Goal: Task Accomplishment & Management: Use online tool/utility

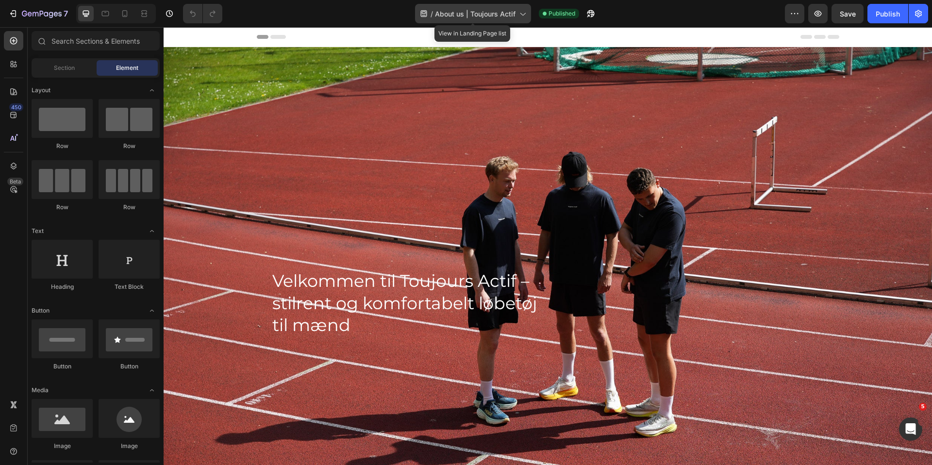
click at [460, 19] on div "/ About us | Toujours Actif" at bounding box center [473, 13] width 116 height 19
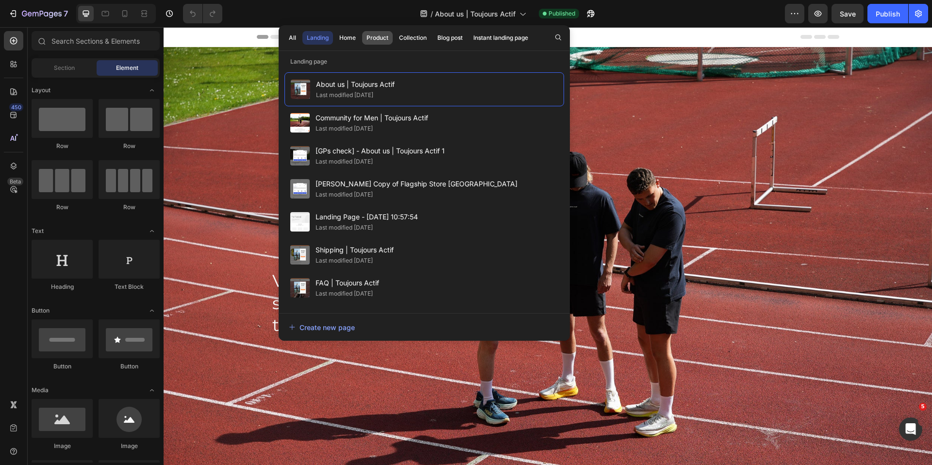
click at [389, 42] on button "Product" at bounding box center [377, 38] width 31 height 14
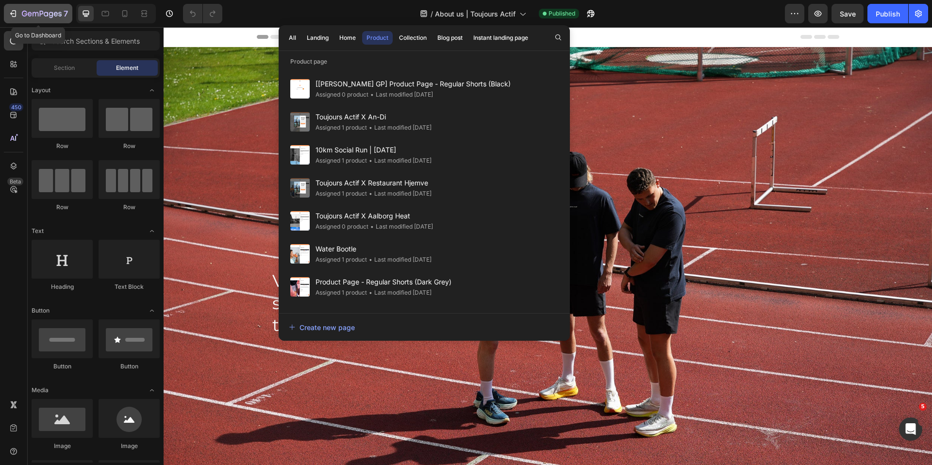
click at [35, 15] on icon "button" at bounding box center [42, 14] width 40 height 8
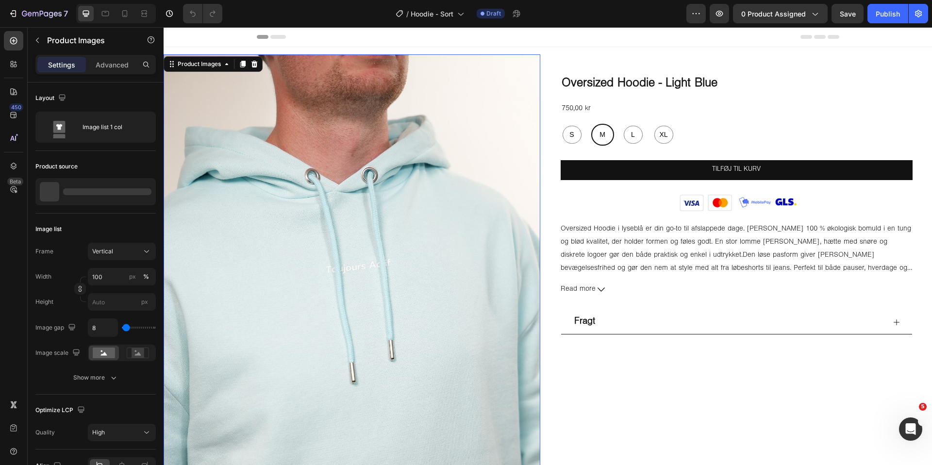
click at [405, 214] on img at bounding box center [352, 305] width 377 height 502
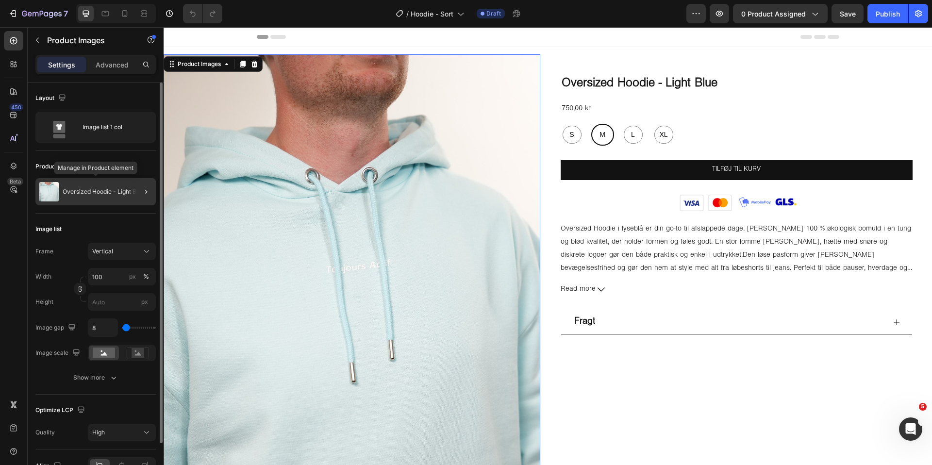
click at [95, 186] on div "Oversized Hoodie - Light Blue" at bounding box center [95, 191] width 120 height 27
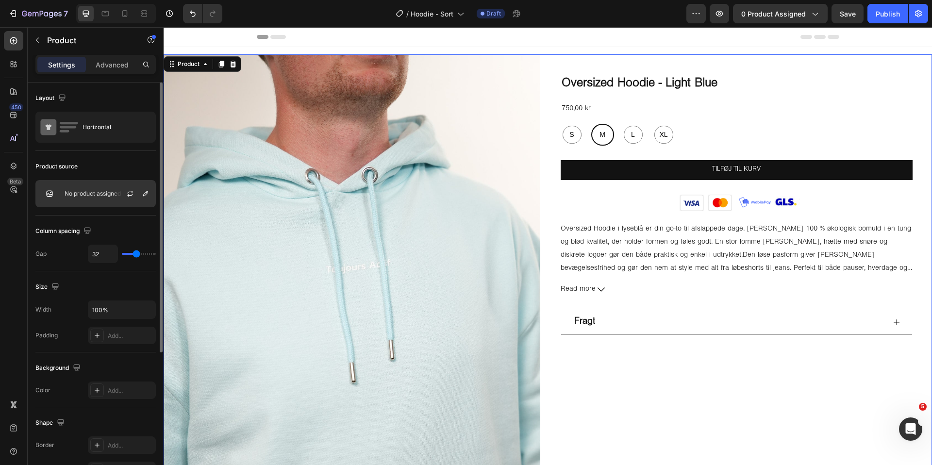
click at [96, 194] on p "No product assigned" at bounding box center [93, 193] width 56 height 7
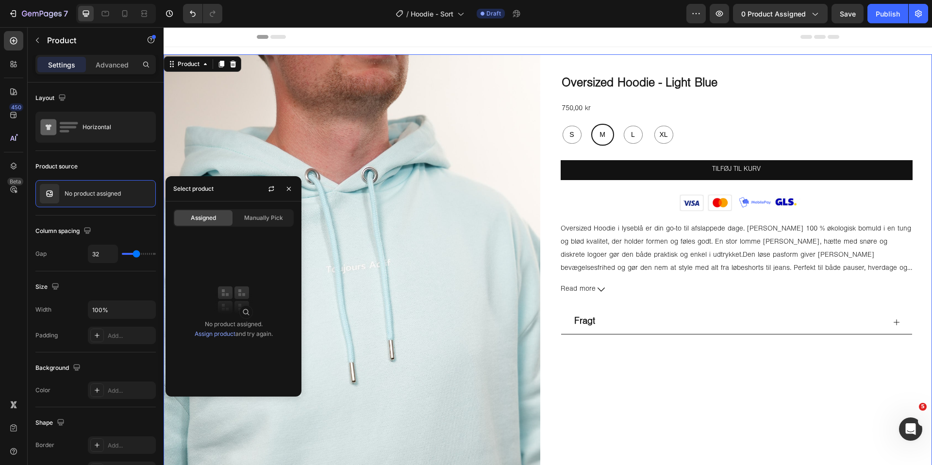
click at [220, 336] on link "Assign product" at bounding box center [215, 333] width 41 height 7
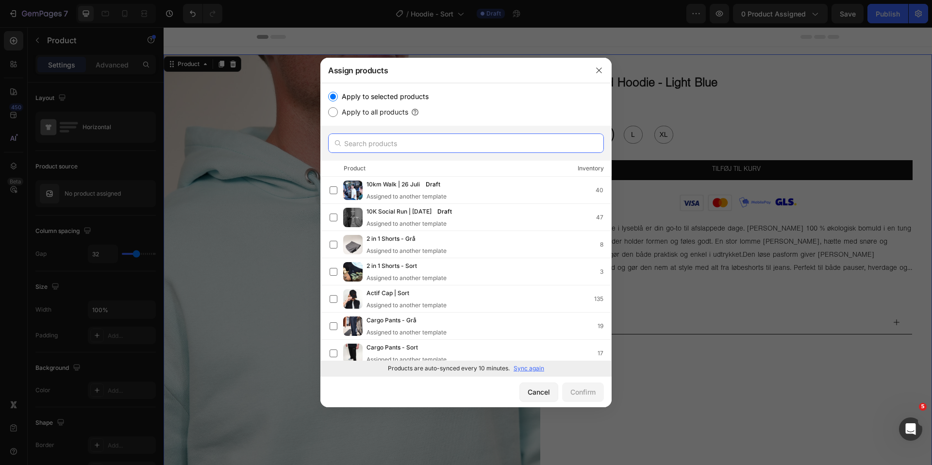
click at [412, 139] on input "text" at bounding box center [466, 142] width 276 height 19
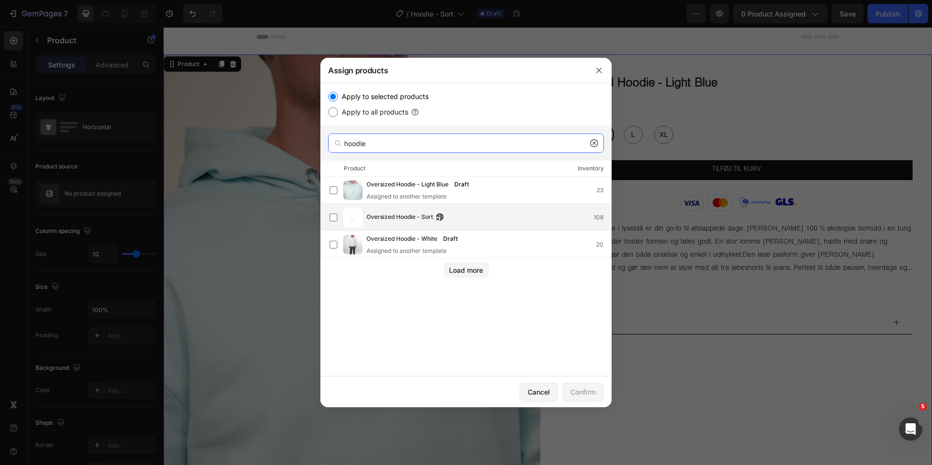
type input "hoodie"
click at [416, 213] on span "Oversized Hoodie - Sort" at bounding box center [399, 217] width 66 height 11
click at [571, 392] on div "Confirm" at bounding box center [582, 392] width 25 height 10
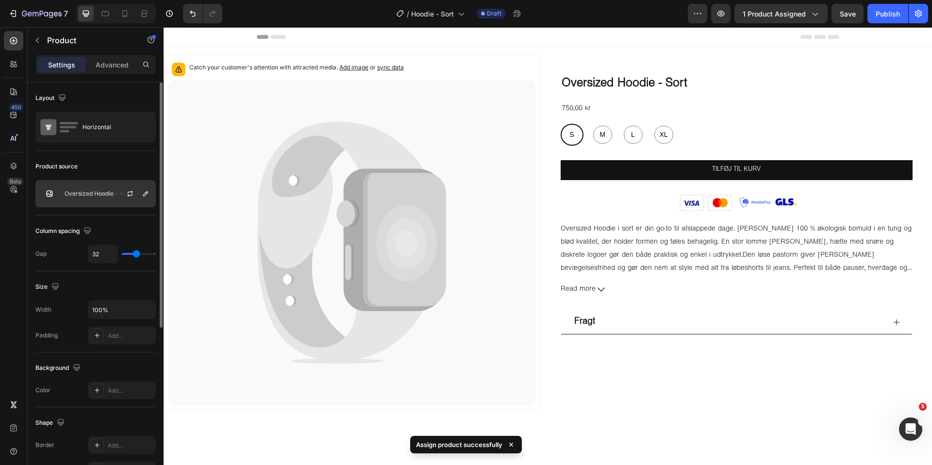
click at [94, 197] on p "Oversized Hoodie - Sort" at bounding box center [98, 193] width 66 height 7
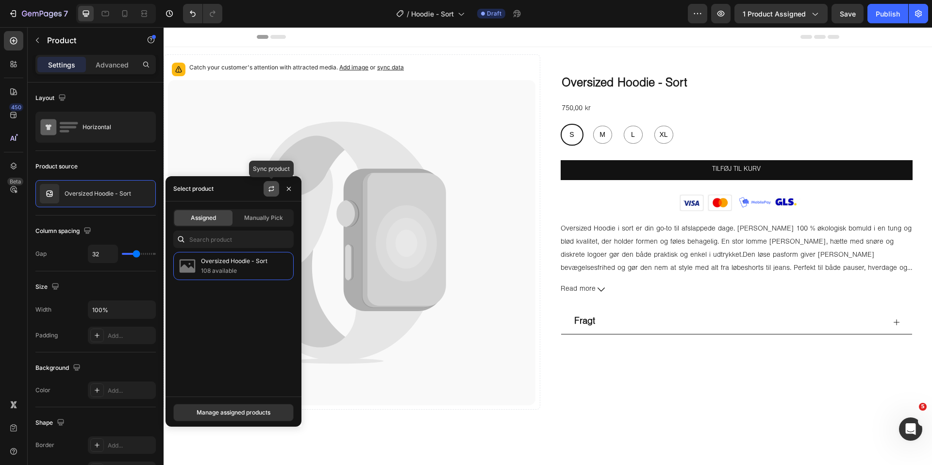
click at [267, 188] on icon "button" at bounding box center [271, 189] width 8 height 8
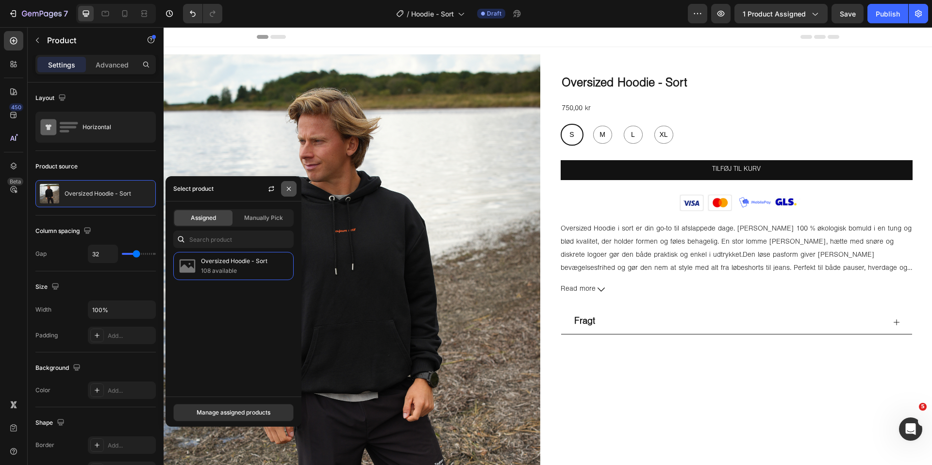
click at [288, 186] on icon "button" at bounding box center [289, 189] width 8 height 8
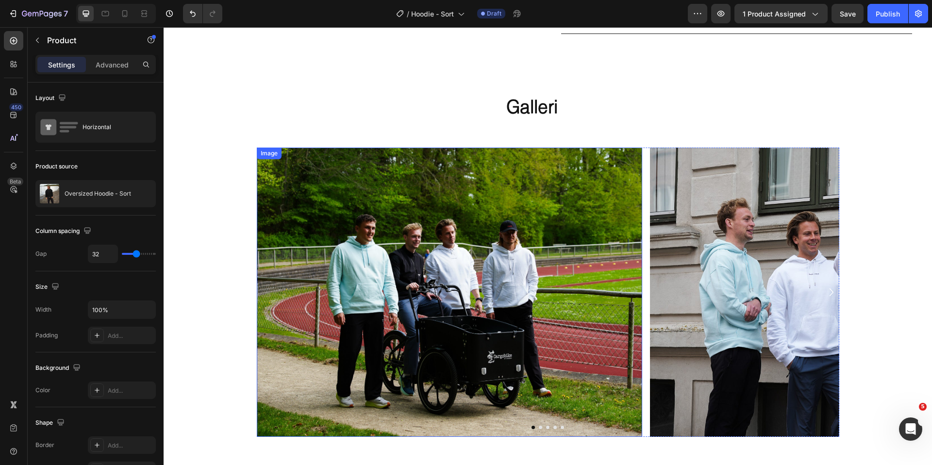
scroll to position [2047, 0]
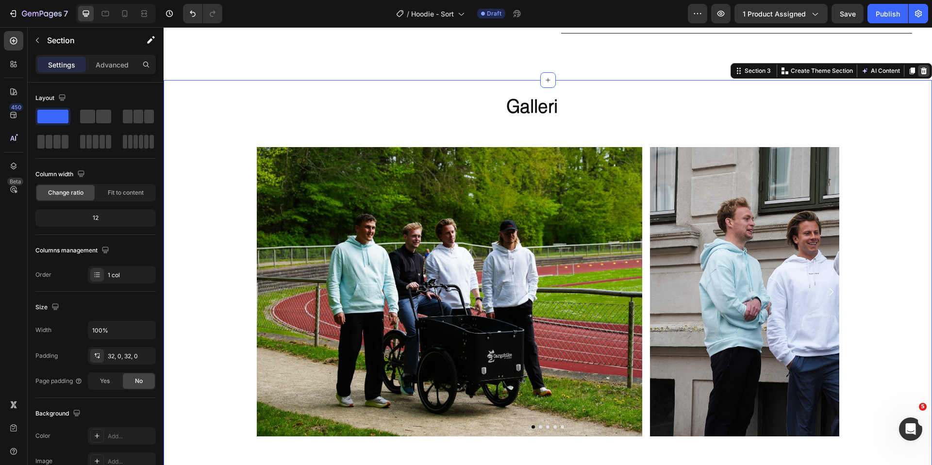
click at [924, 75] on div at bounding box center [924, 71] width 12 height 12
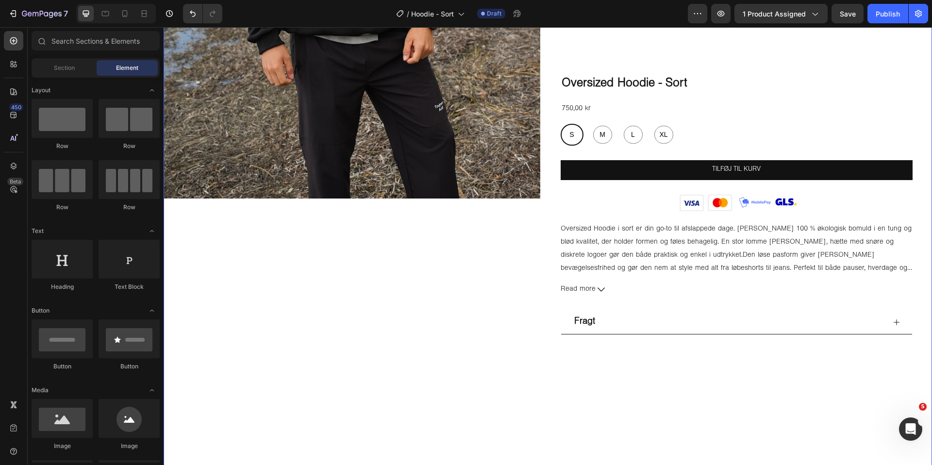
scroll to position [357, 0]
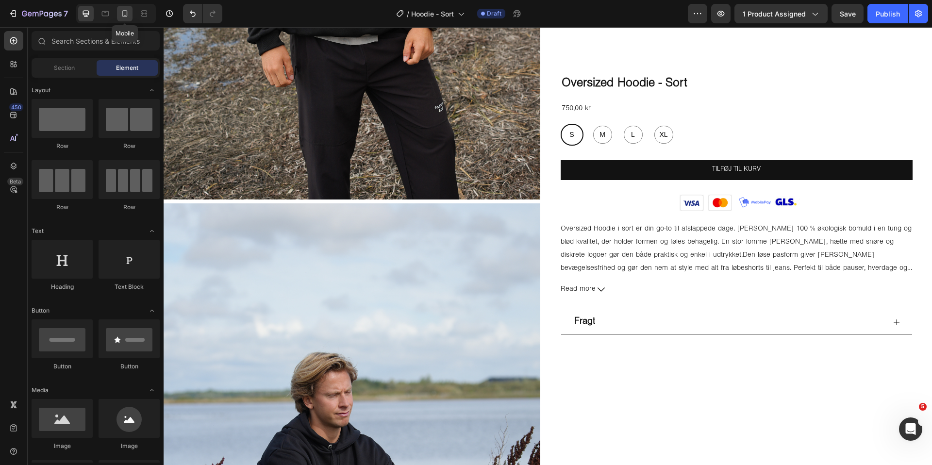
click at [122, 20] on div at bounding box center [125, 14] width 16 height 16
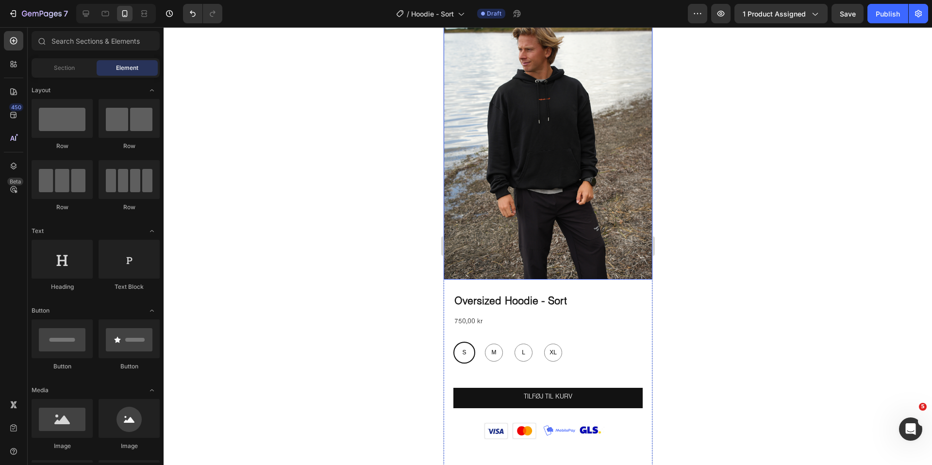
scroll to position [43, 0]
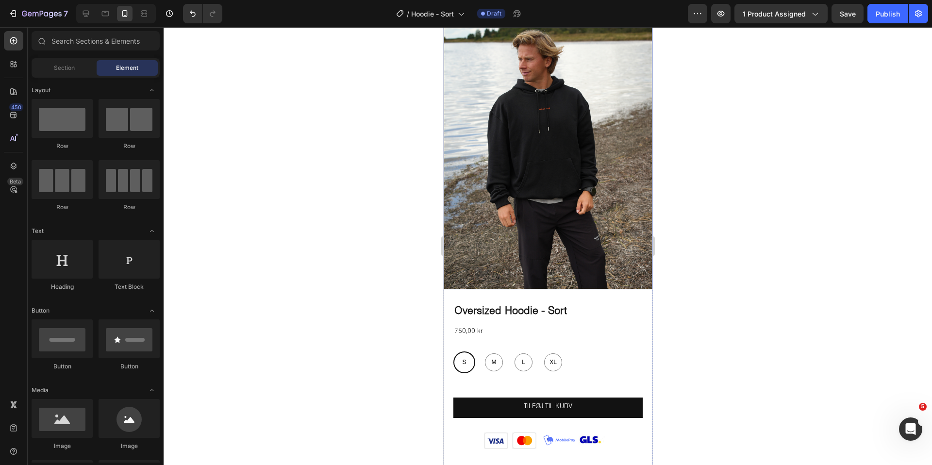
click at [527, 147] on img at bounding box center [547, 150] width 209 height 278
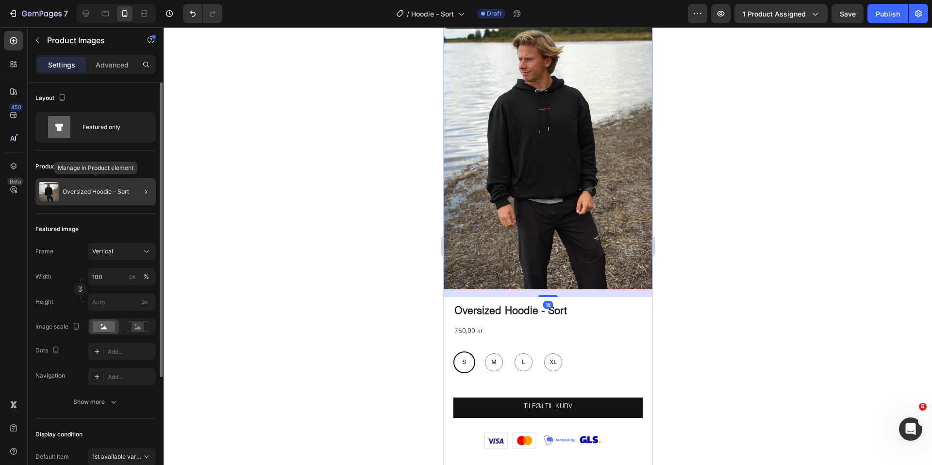
click at [89, 194] on p "Oversized Hoodie - Sort" at bounding box center [96, 191] width 66 height 7
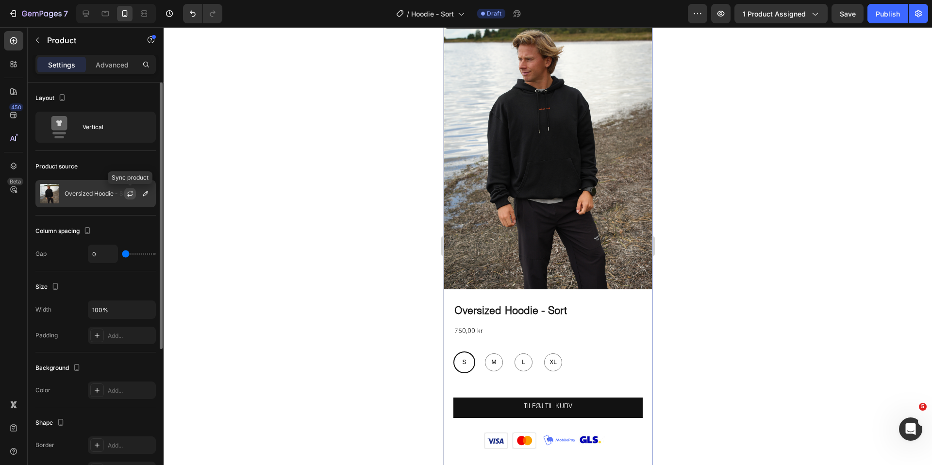
click at [133, 196] on icon "button" at bounding box center [130, 194] width 8 height 8
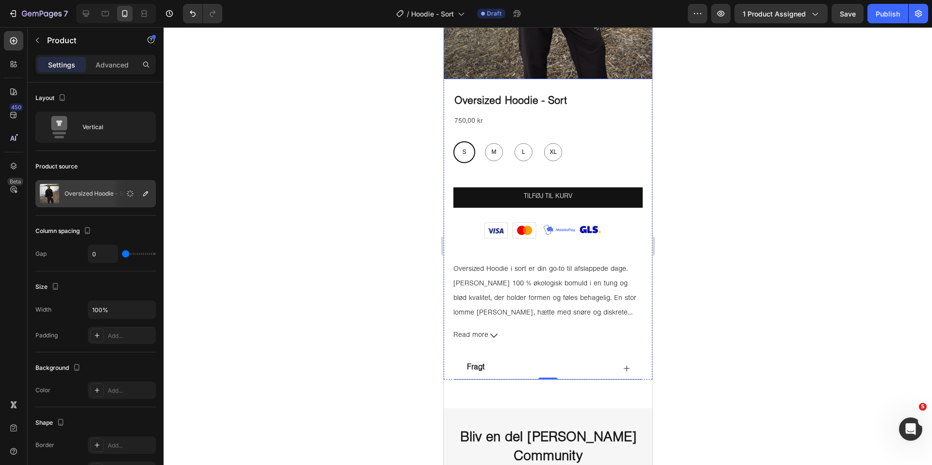
scroll to position [254, 0]
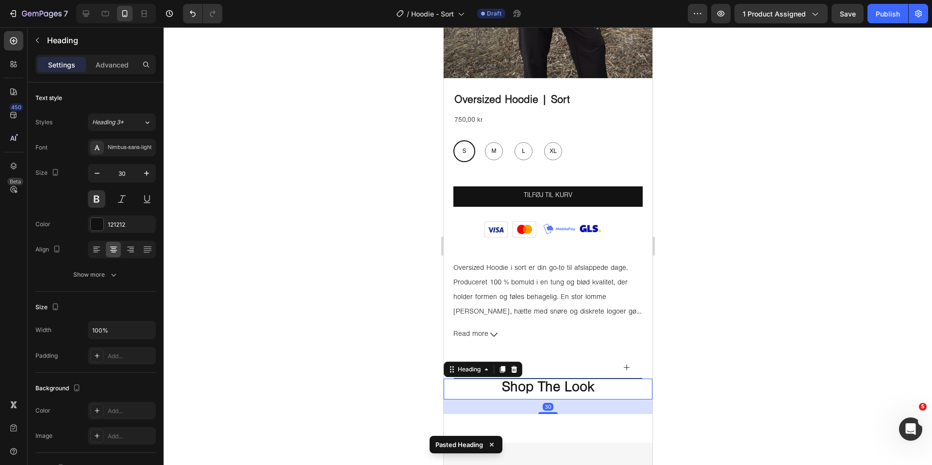
click at [762, 388] on div at bounding box center [548, 246] width 768 height 438
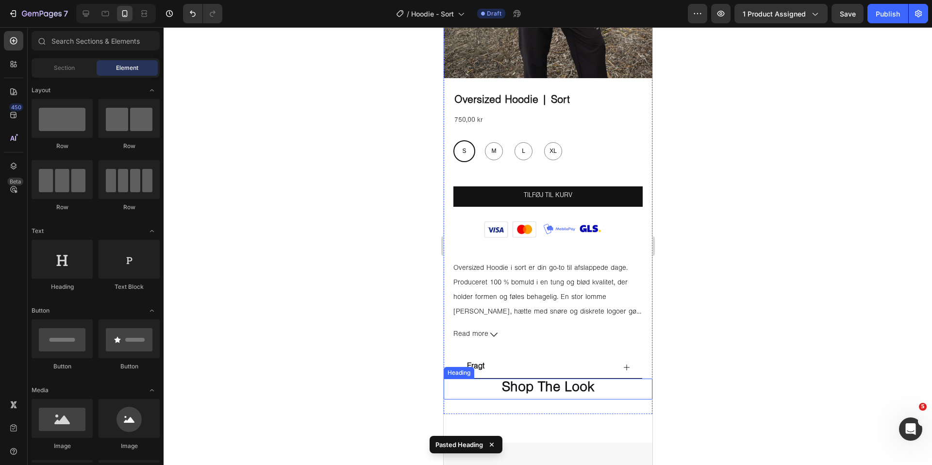
click at [594, 388] on h2 "Shop The Look" at bounding box center [547, 389] width 209 height 21
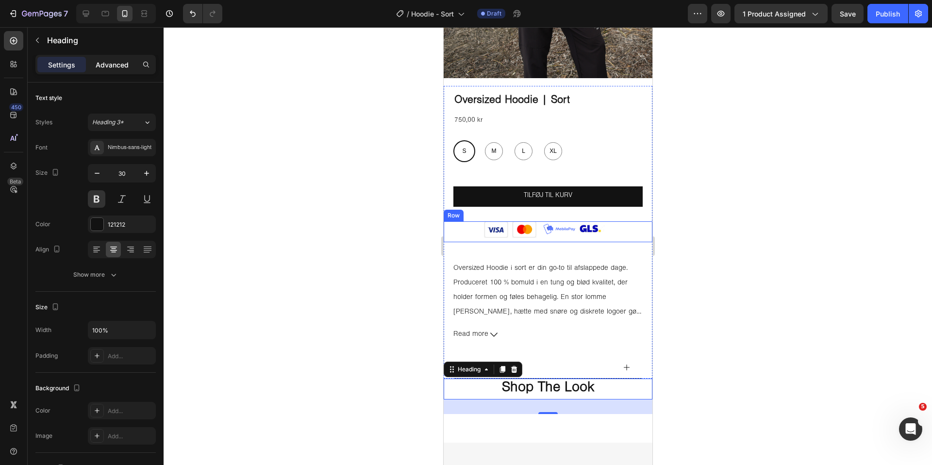
click at [104, 68] on p "Advanced" at bounding box center [112, 65] width 33 height 10
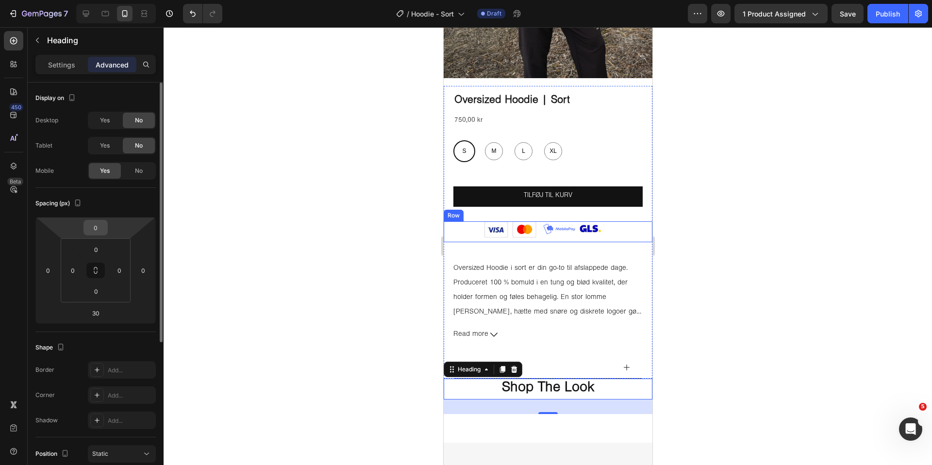
click at [99, 229] on input "0" at bounding box center [95, 227] width 19 height 15
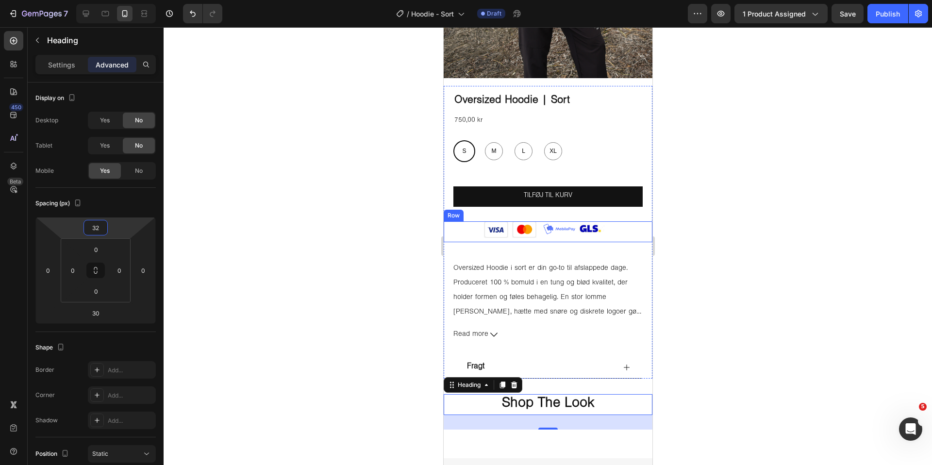
type input "32"
click at [294, 296] on div at bounding box center [548, 246] width 768 height 438
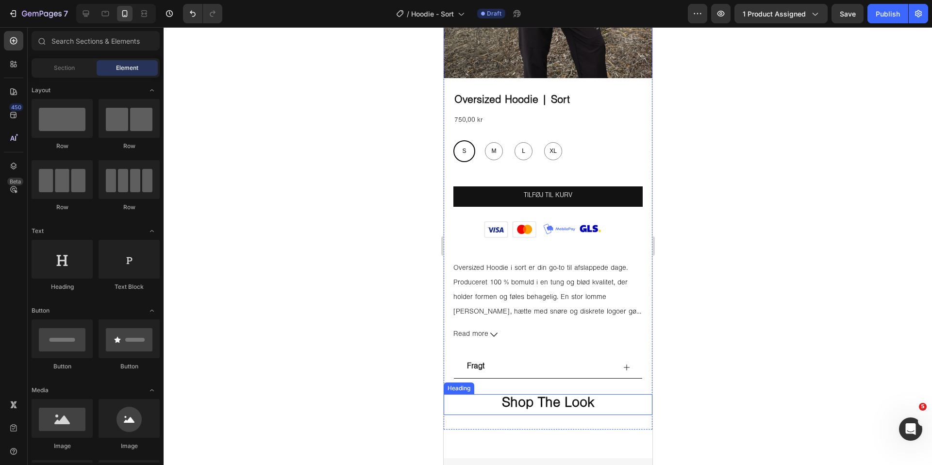
click at [599, 397] on h2 "Shop The Look" at bounding box center [547, 404] width 209 height 21
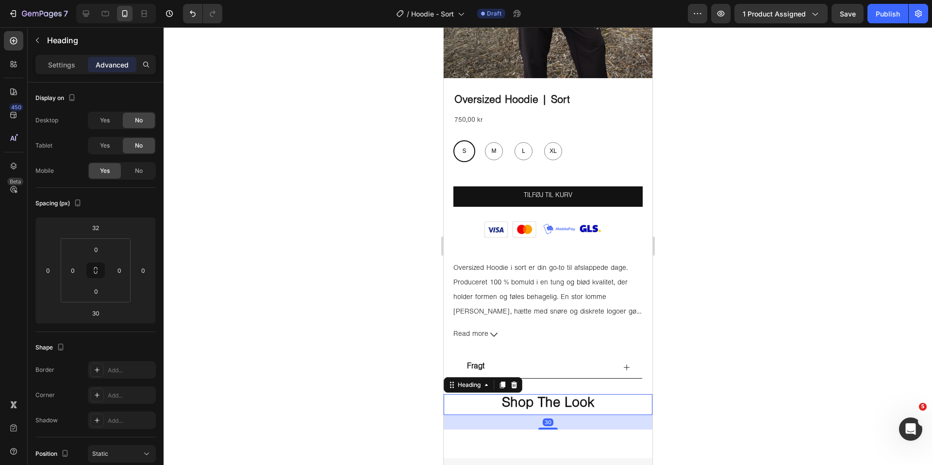
click at [599, 397] on h2 "Shop The Look" at bounding box center [547, 404] width 209 height 21
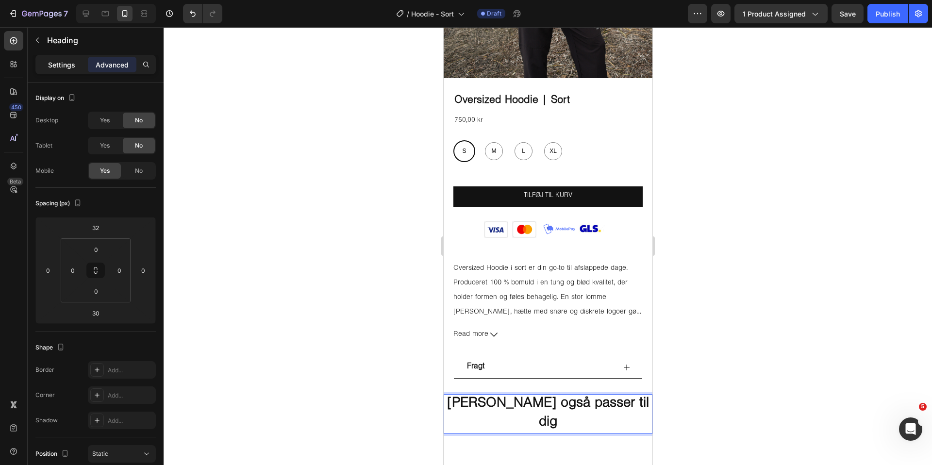
click at [63, 70] on div "Settings" at bounding box center [61, 65] width 49 height 16
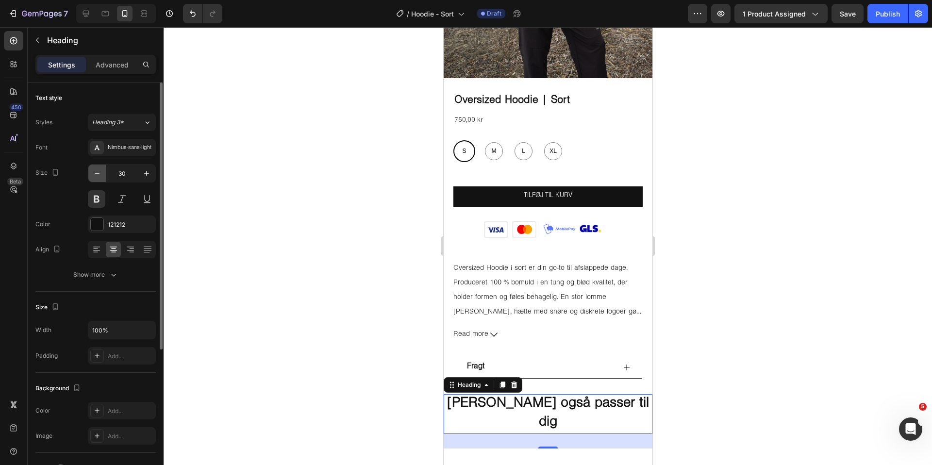
click at [99, 177] on icon "button" at bounding box center [97, 173] width 10 height 10
type input "28"
click at [348, 326] on div at bounding box center [548, 246] width 768 height 438
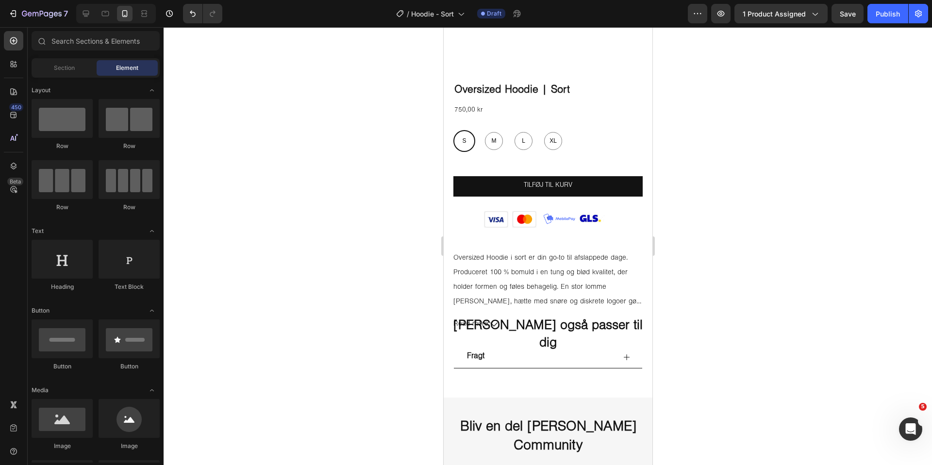
scroll to position [331, 0]
click at [595, 333] on p "Måske dette også passer til dig" at bounding box center [547, 335] width 207 height 35
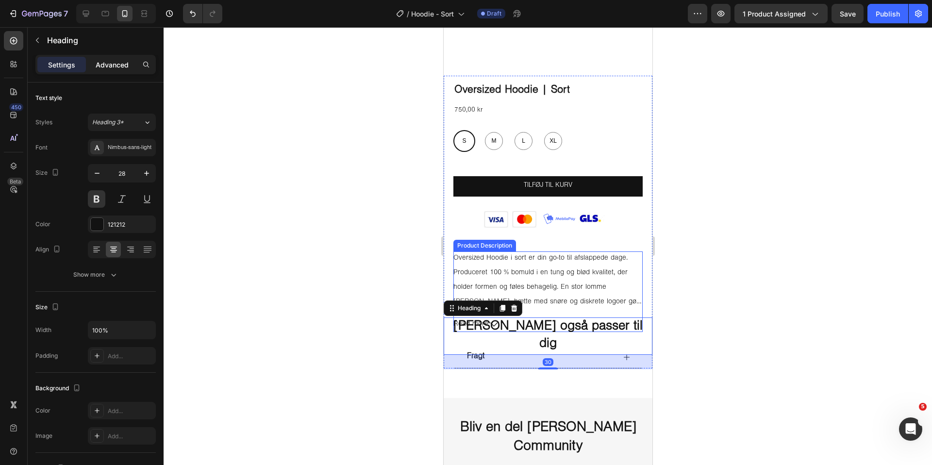
click at [112, 69] on p "Advanced" at bounding box center [112, 65] width 33 height 10
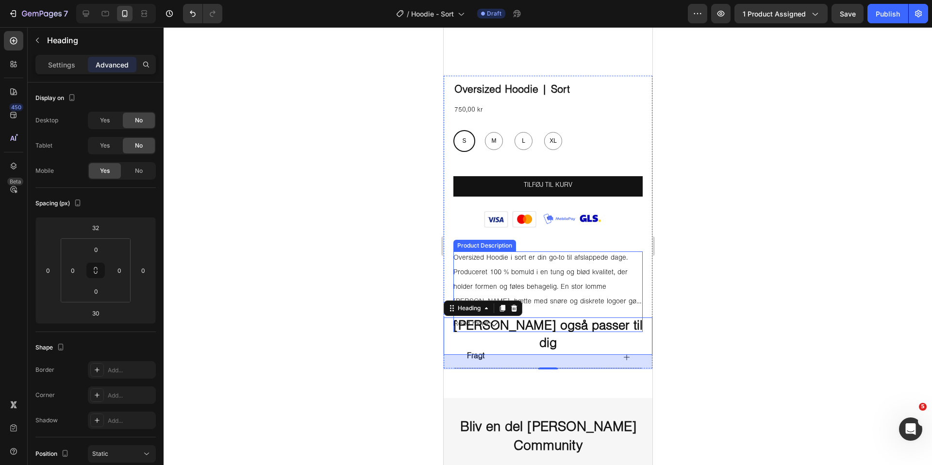
click at [236, 232] on div at bounding box center [548, 246] width 768 height 438
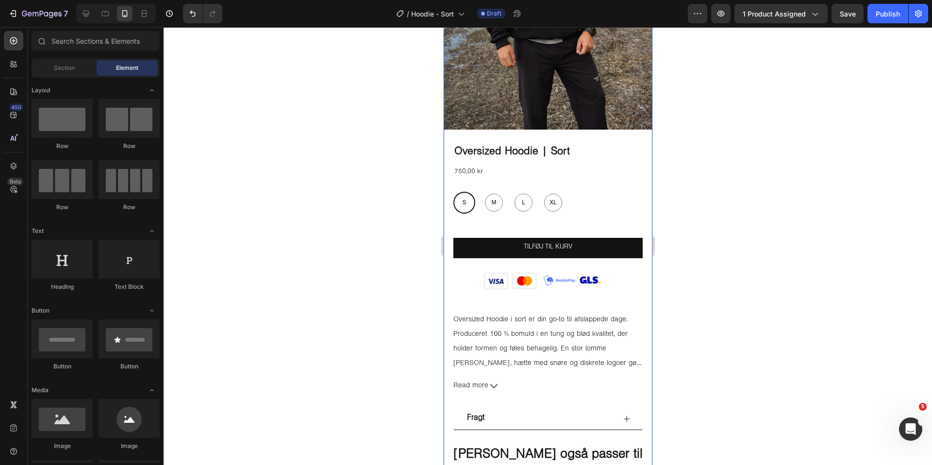
scroll to position [199, 0]
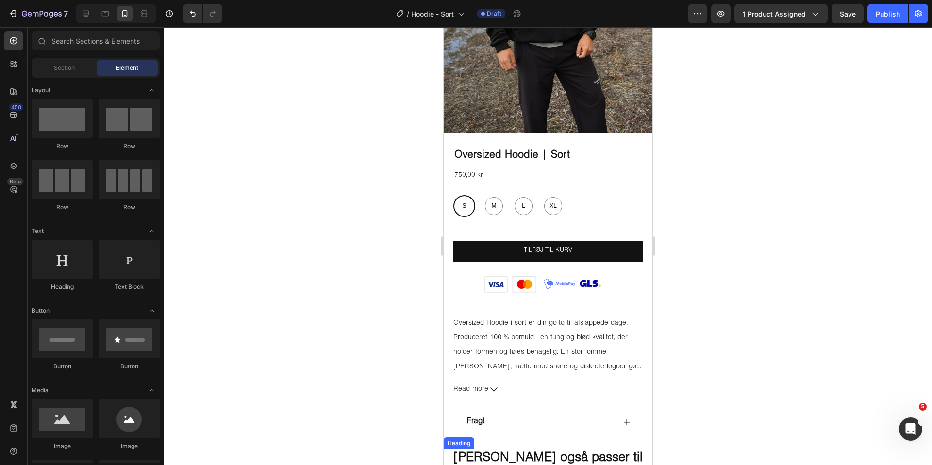
click at [574, 453] on h2 "Måske dette også passer til dig" at bounding box center [547, 467] width 209 height 37
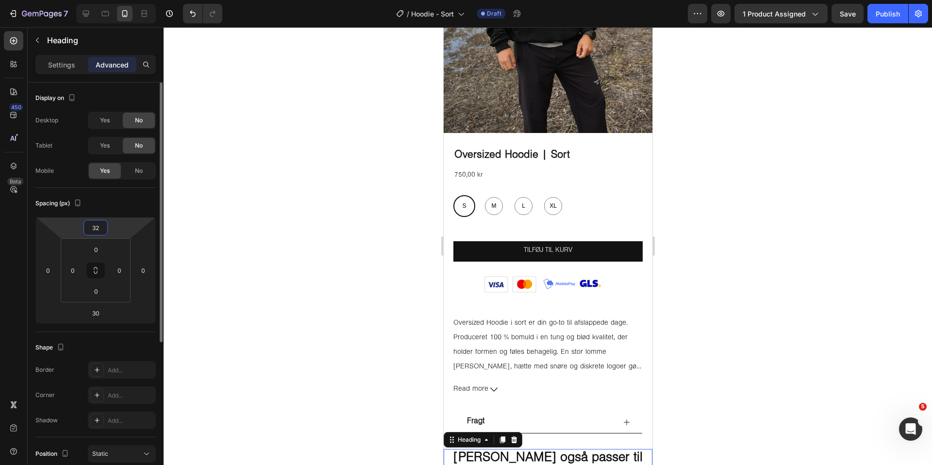
click at [99, 227] on input "32" at bounding box center [95, 227] width 19 height 15
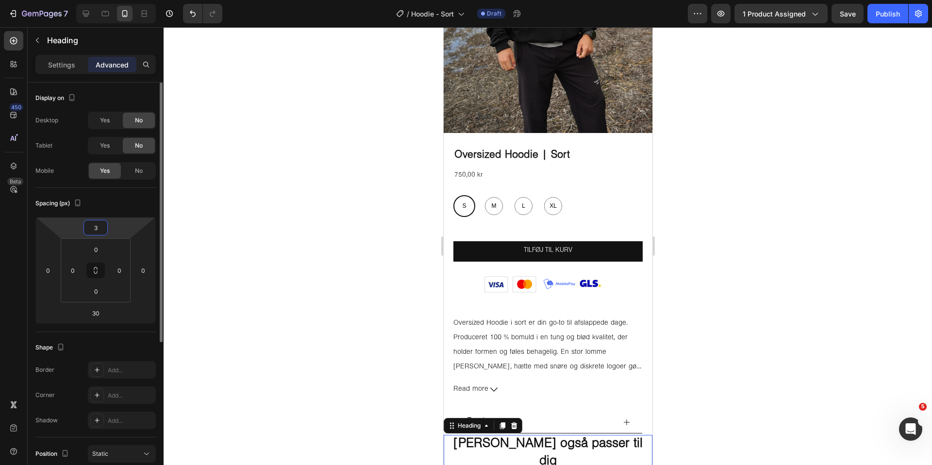
type input "30"
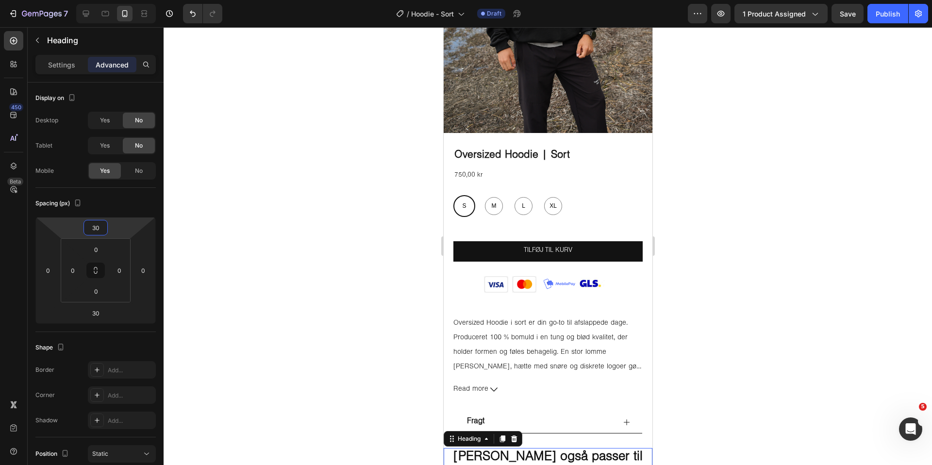
click at [345, 244] on div at bounding box center [548, 246] width 768 height 438
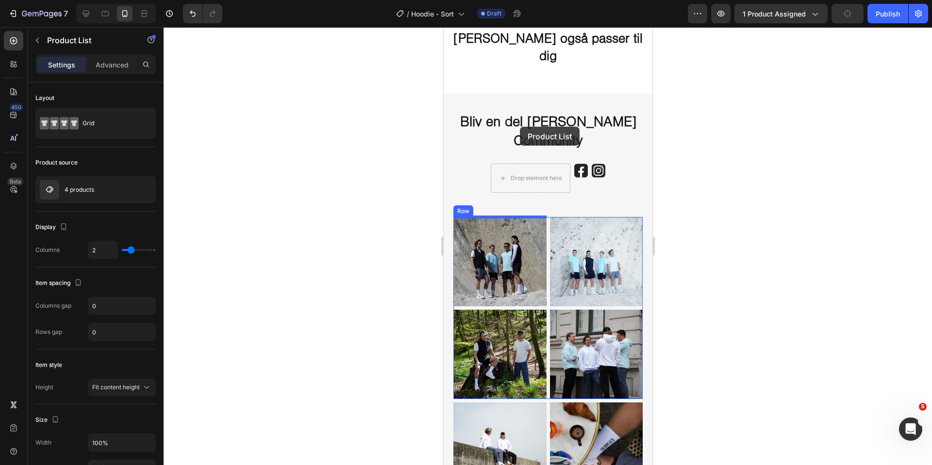
scroll to position [557, 0]
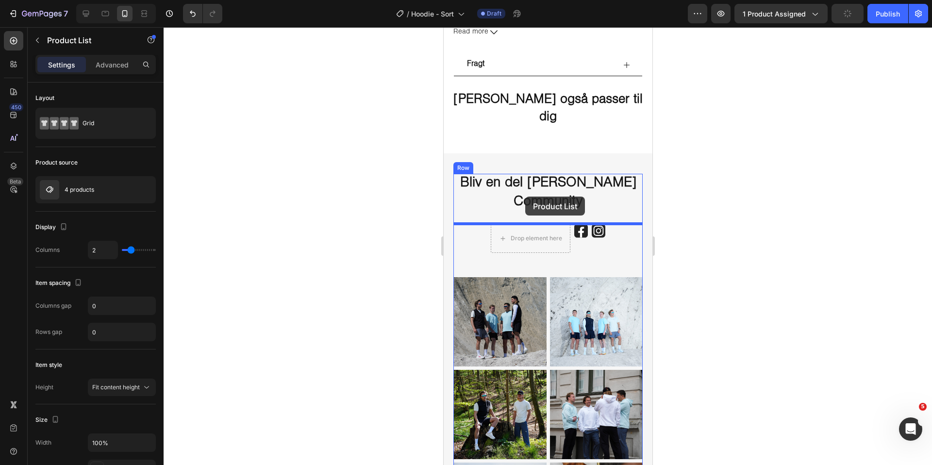
drag, startPoint x: 489, startPoint y: 268, endPoint x: 523, endPoint y: 224, distance: 56.1
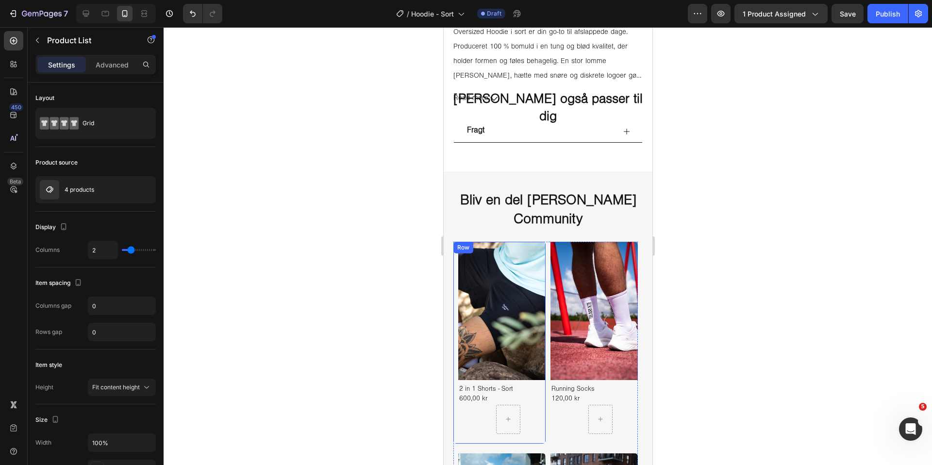
click at [453, 253] on div "Product Images 2 in 1 Shorts - Sort Product Title 600,00 kr Product Price Produ…" at bounding box center [499, 343] width 92 height 202
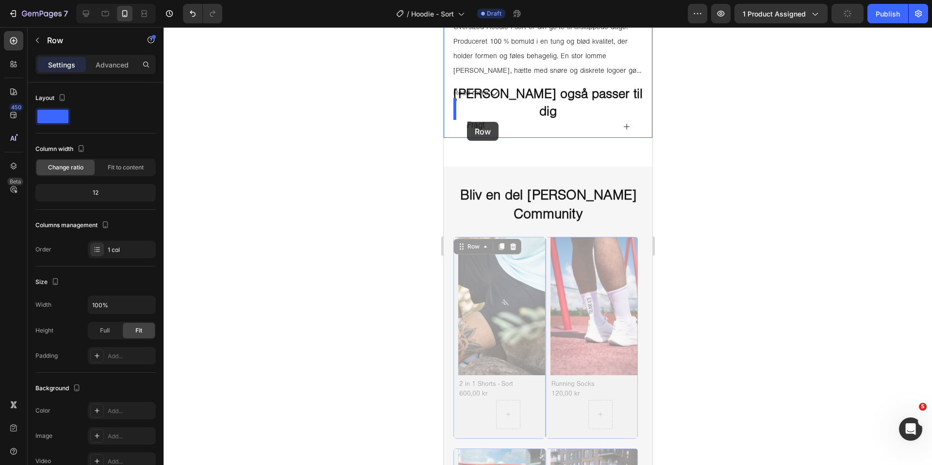
scroll to position [560, 0]
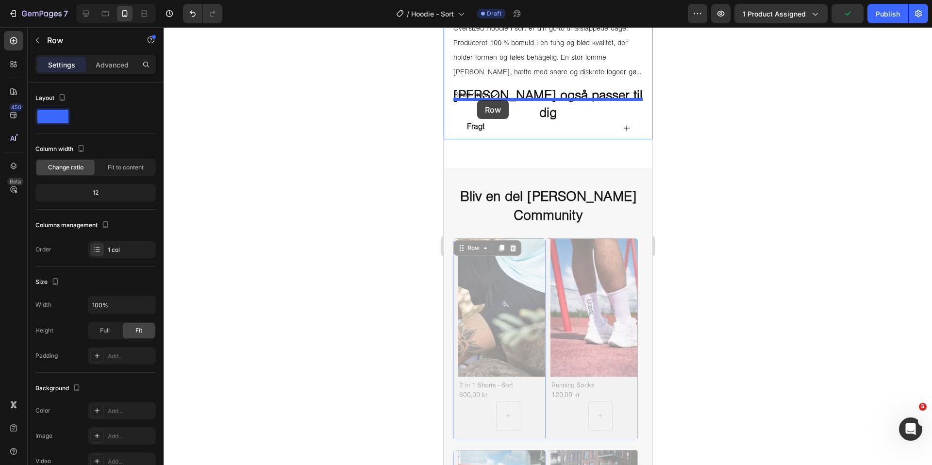
drag, startPoint x: 460, startPoint y: 236, endPoint x: 477, endPoint y: 100, distance: 137.4
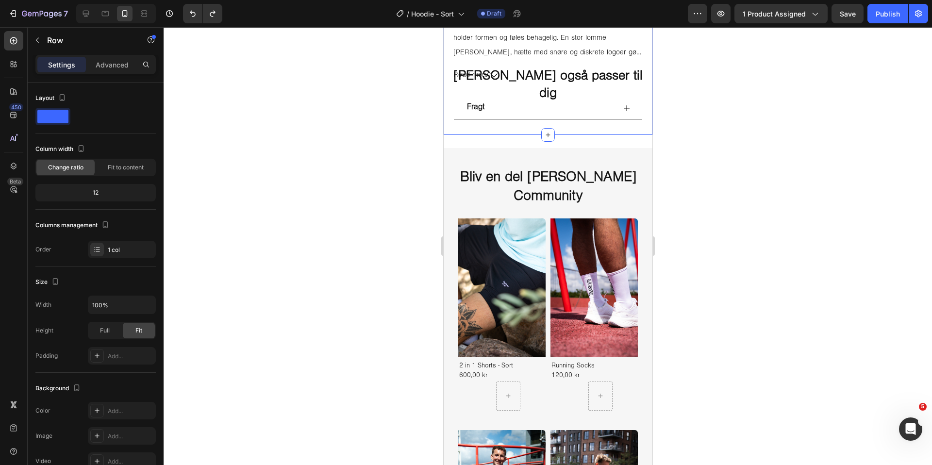
scroll to position [298, 0]
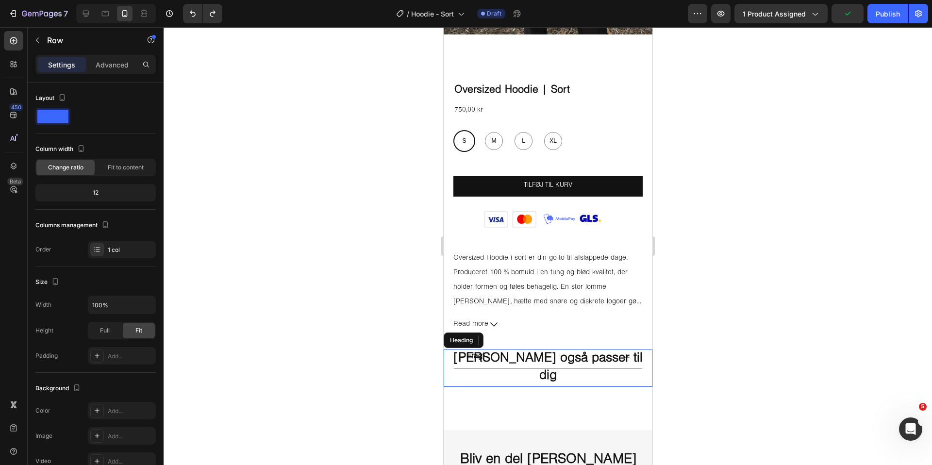
click at [568, 358] on h2 "Måske dette også passer til dig" at bounding box center [547, 367] width 209 height 37
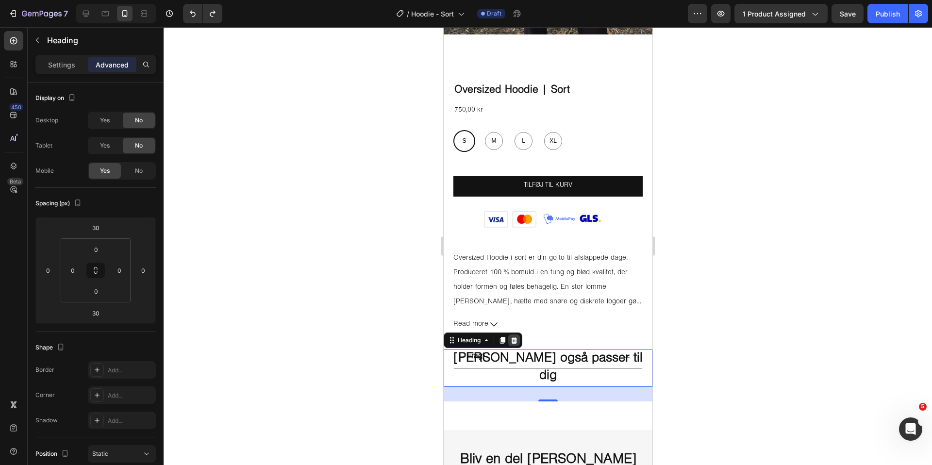
click at [519, 342] on div at bounding box center [514, 340] width 12 height 12
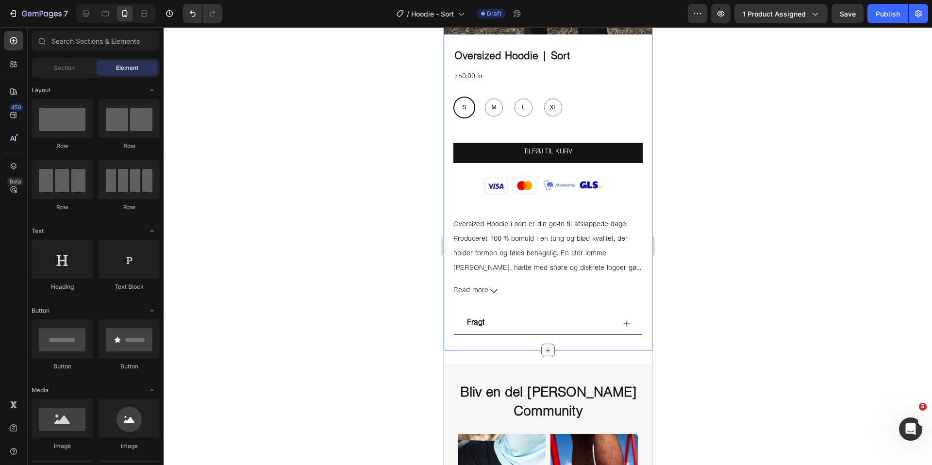
click at [547, 348] on icon at bounding box center [548, 351] width 8 height 8
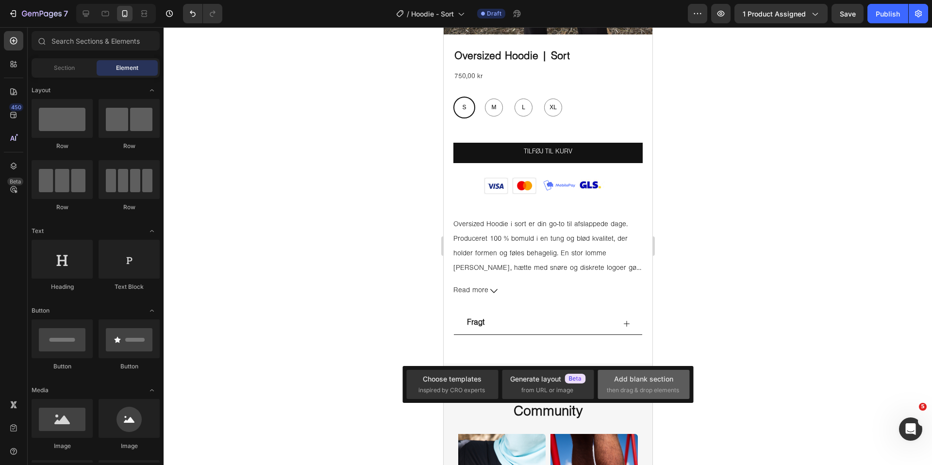
click at [658, 380] on div "Add blank section" at bounding box center [643, 379] width 59 height 10
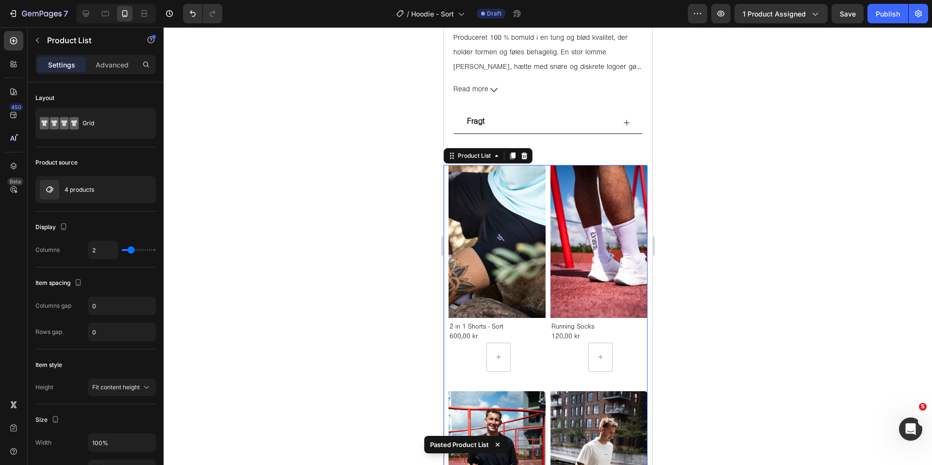
scroll to position [497, 0]
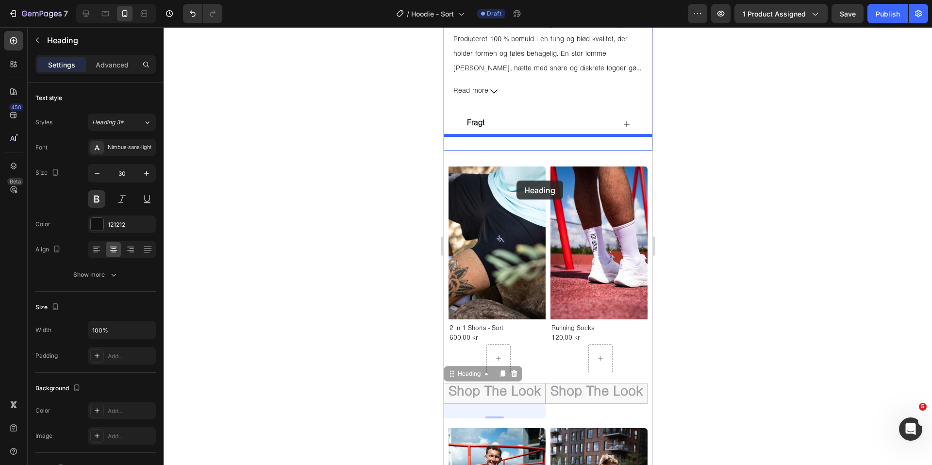
drag, startPoint x: 458, startPoint y: 376, endPoint x: 516, endPoint y: 181, distance: 203.5
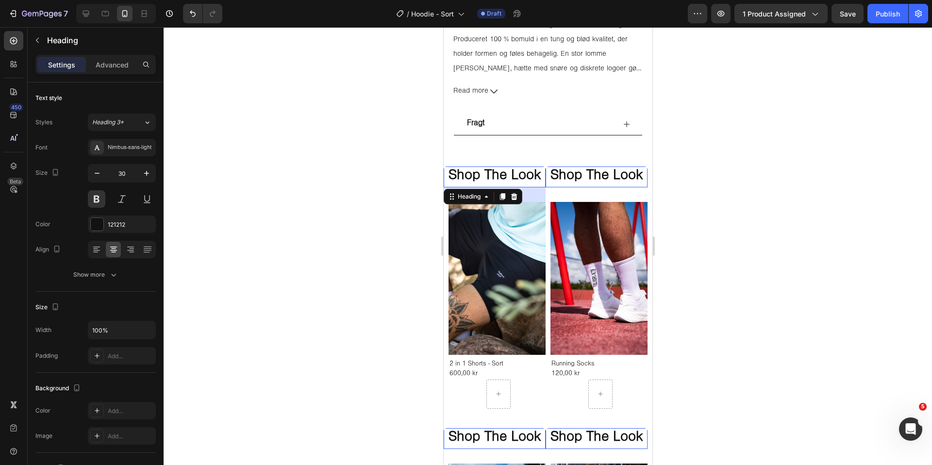
click at [409, 239] on div at bounding box center [548, 246] width 768 height 438
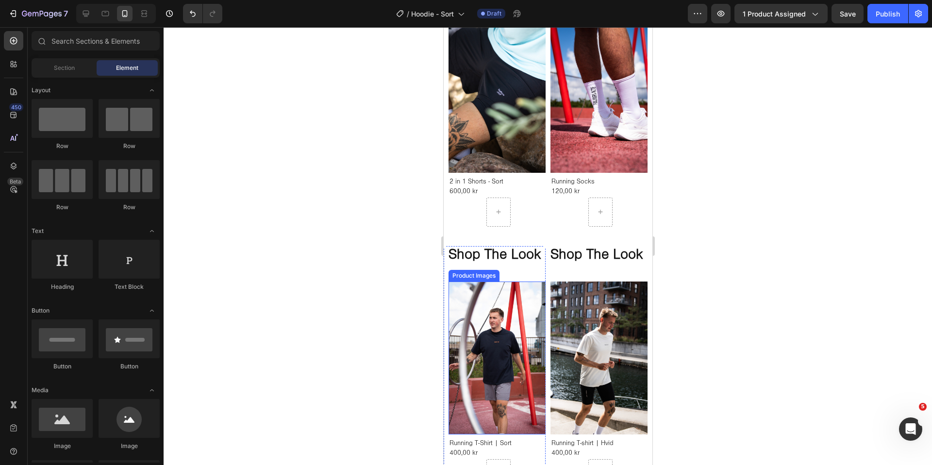
scroll to position [696, 0]
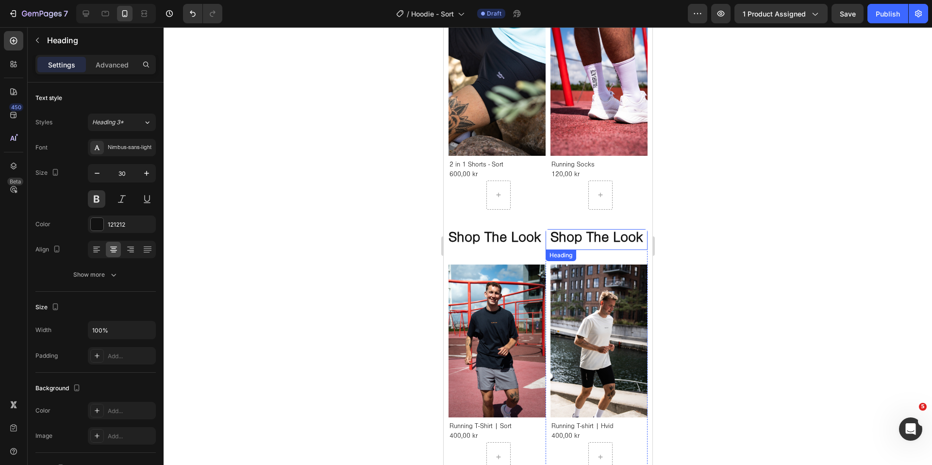
click at [545, 237] on h2 "Shop The Look" at bounding box center [596, 239] width 102 height 21
click at [618, 261] on icon at bounding box center [615, 259] width 6 height 7
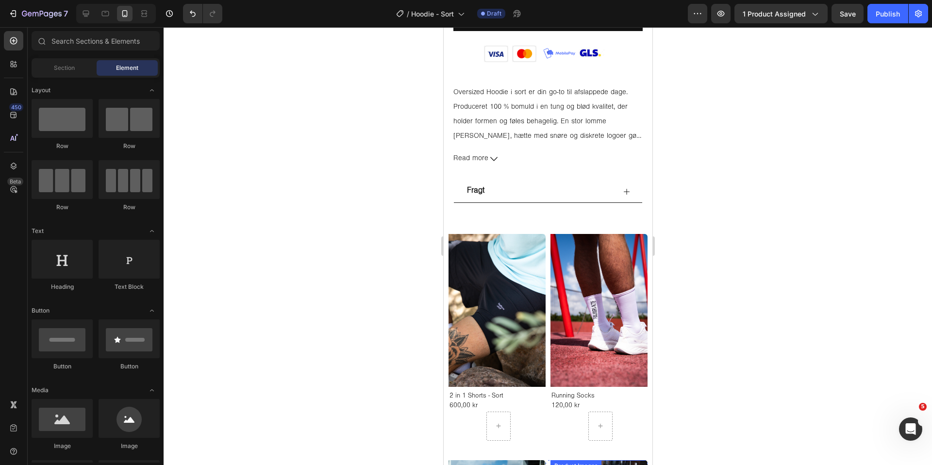
scroll to position [429, 0]
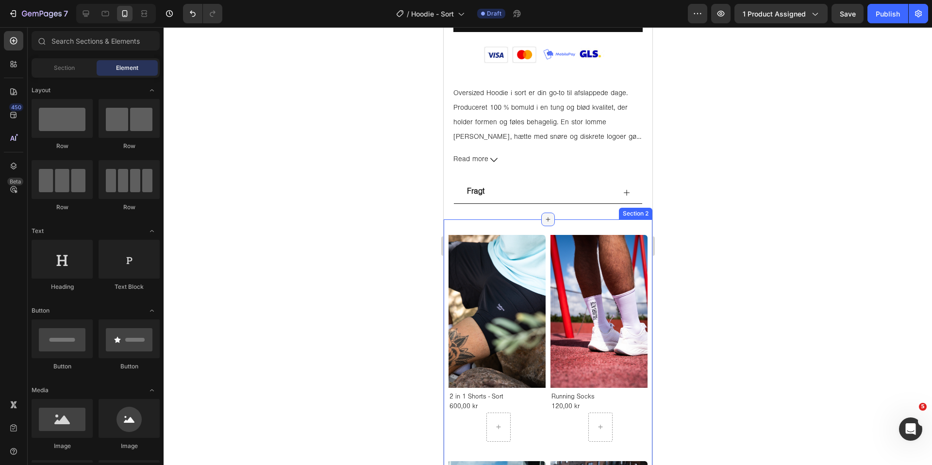
click at [547, 219] on icon at bounding box center [547, 219] width 4 height 4
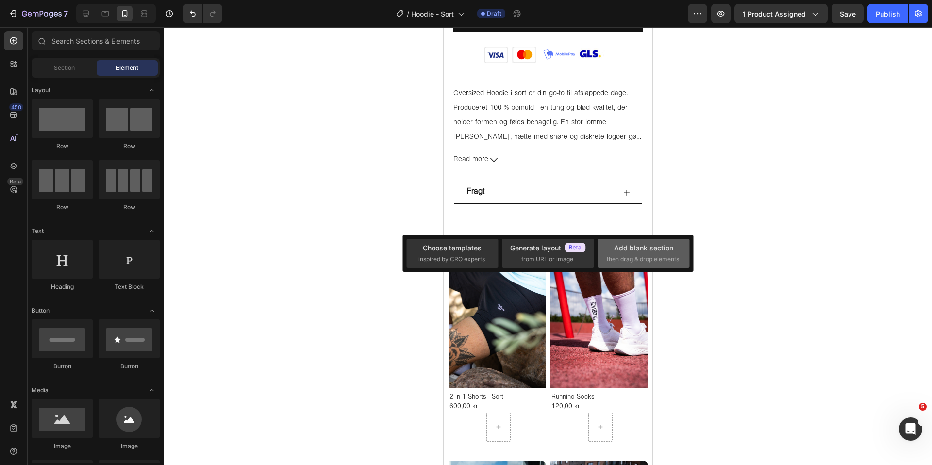
click at [649, 255] on span "then drag & drop elements" at bounding box center [643, 259] width 72 height 9
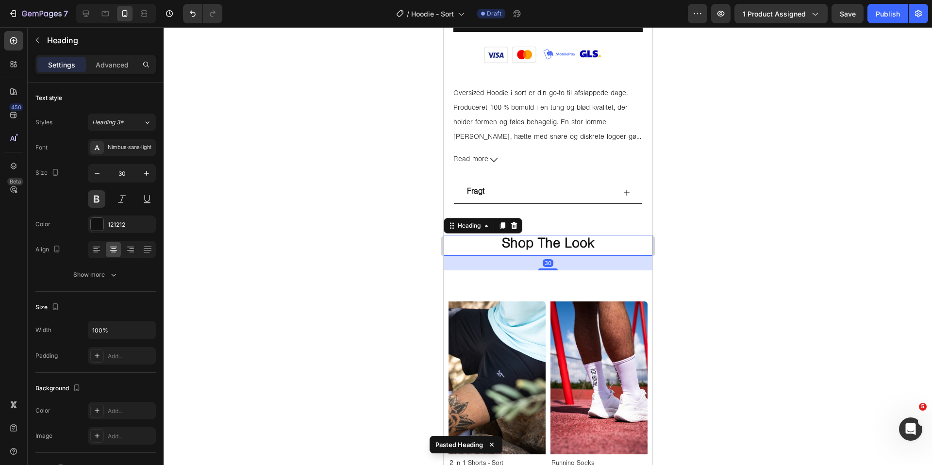
click at [609, 241] on h2 "Shop The Look" at bounding box center [547, 245] width 209 height 21
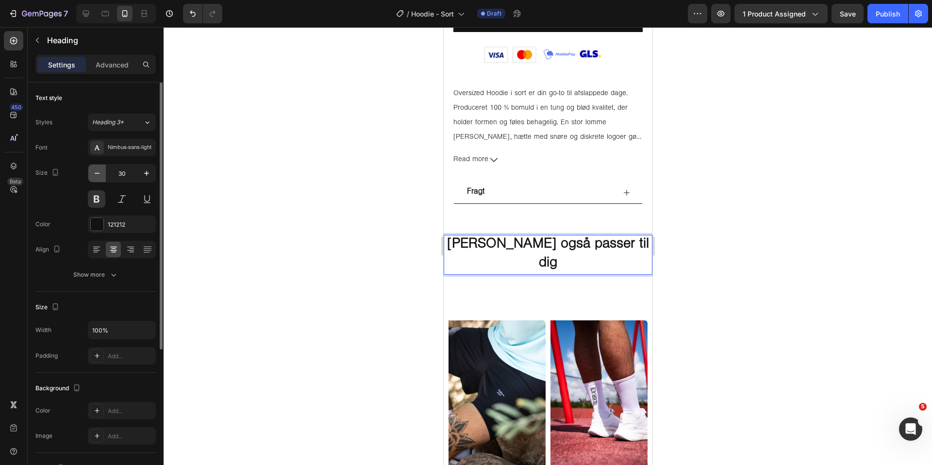
click at [97, 177] on icon "button" at bounding box center [97, 173] width 10 height 10
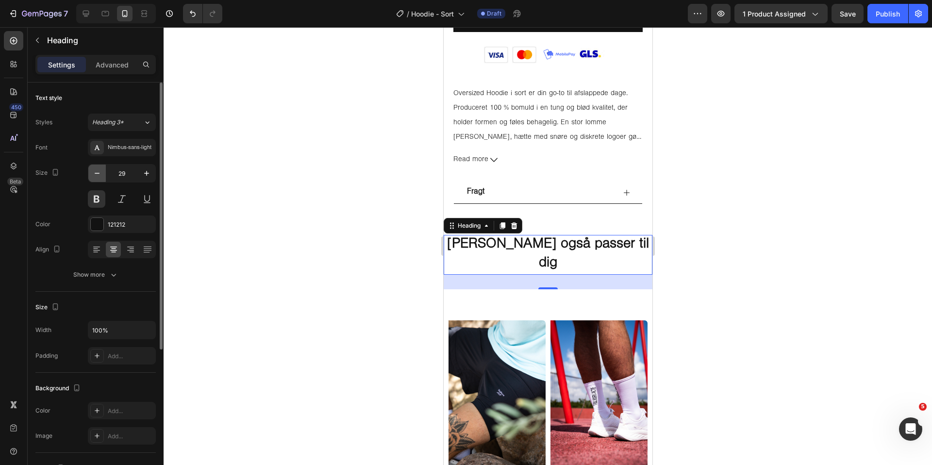
click at [97, 177] on icon "button" at bounding box center [97, 173] width 10 height 10
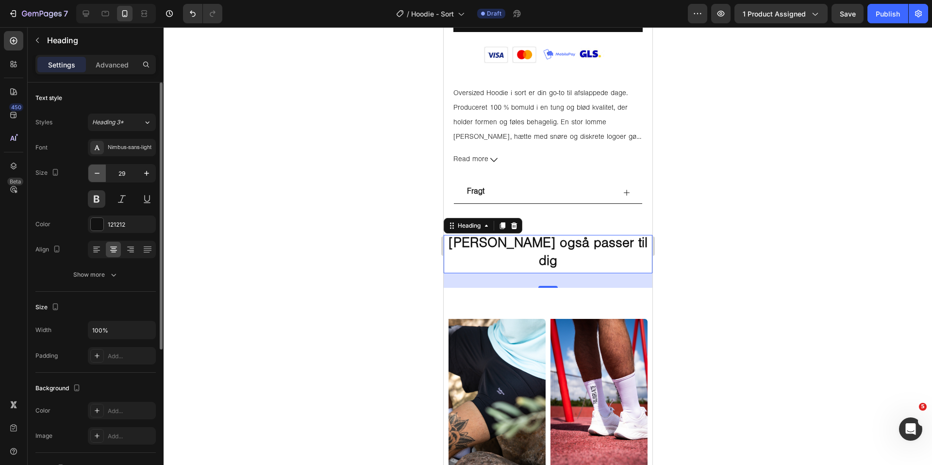
type input "28"
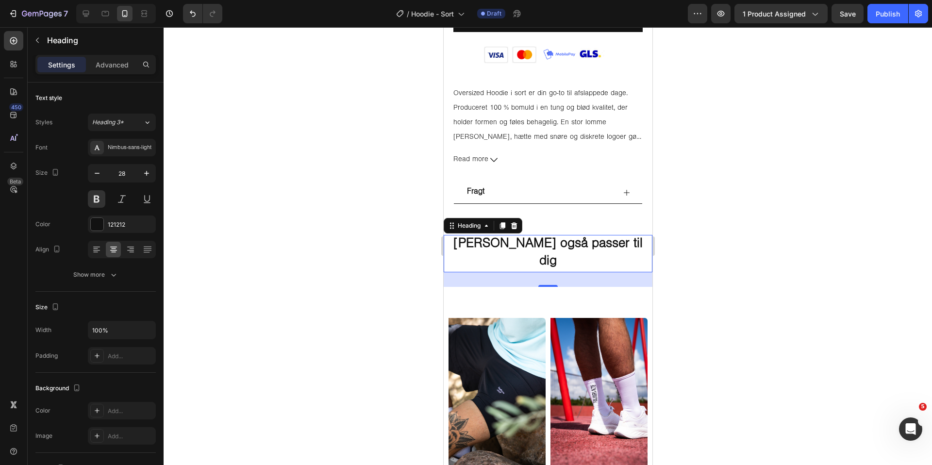
click at [248, 213] on div at bounding box center [548, 246] width 768 height 438
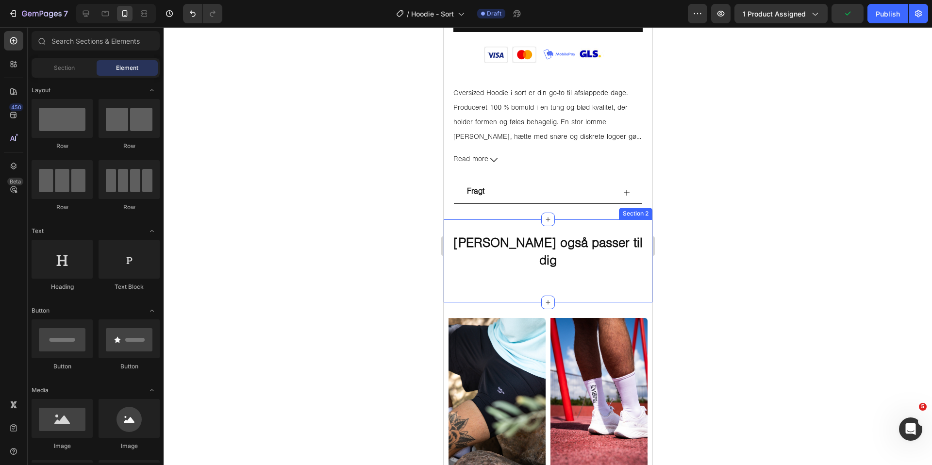
click at [511, 261] on div "Måske dette også passer til dig Heading" at bounding box center [547, 261] width 209 height 52
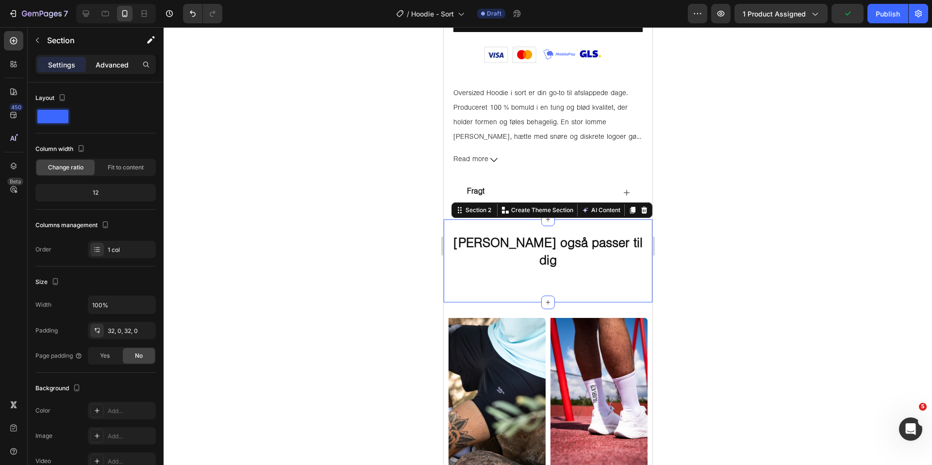
click at [116, 66] on p "Advanced" at bounding box center [112, 65] width 33 height 10
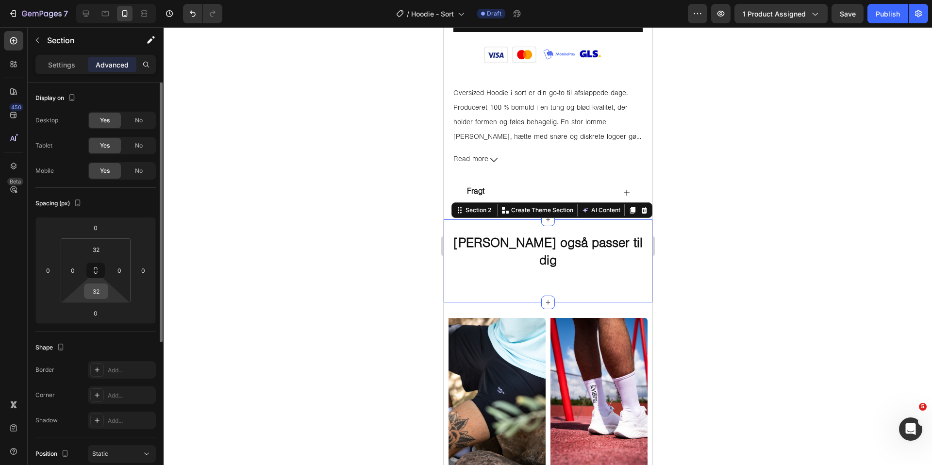
click at [101, 285] on input "32" at bounding box center [95, 291] width 19 height 15
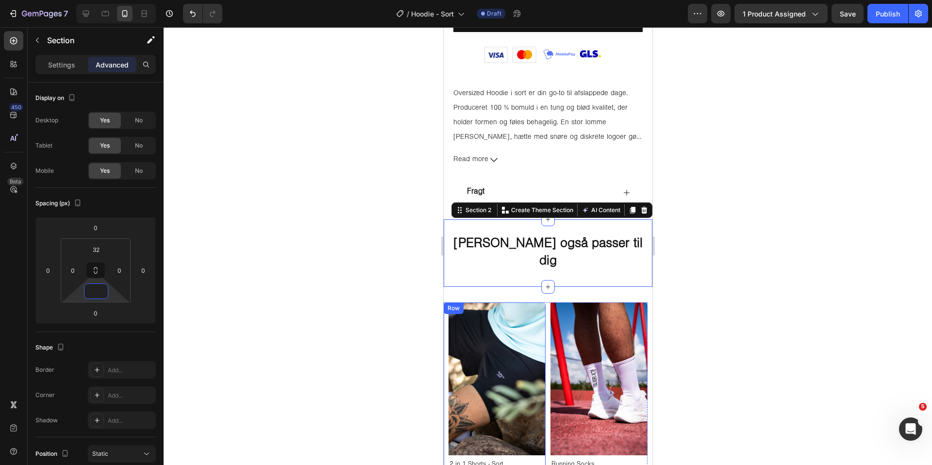
click at [445, 302] on div "Product Images 2 in 1 Shorts - Sort Product Title 600,00 kr Product Price Produ…" at bounding box center [494, 410] width 102 height 216
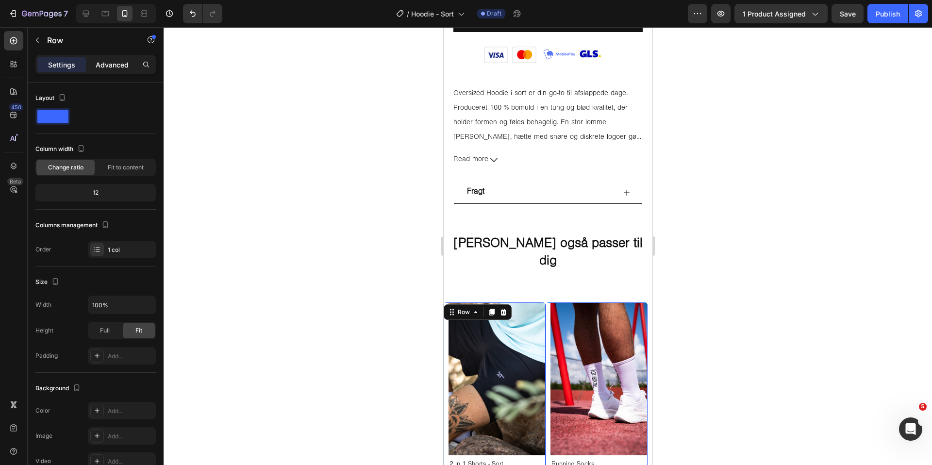
click at [112, 69] on p "Advanced" at bounding box center [112, 65] width 33 height 10
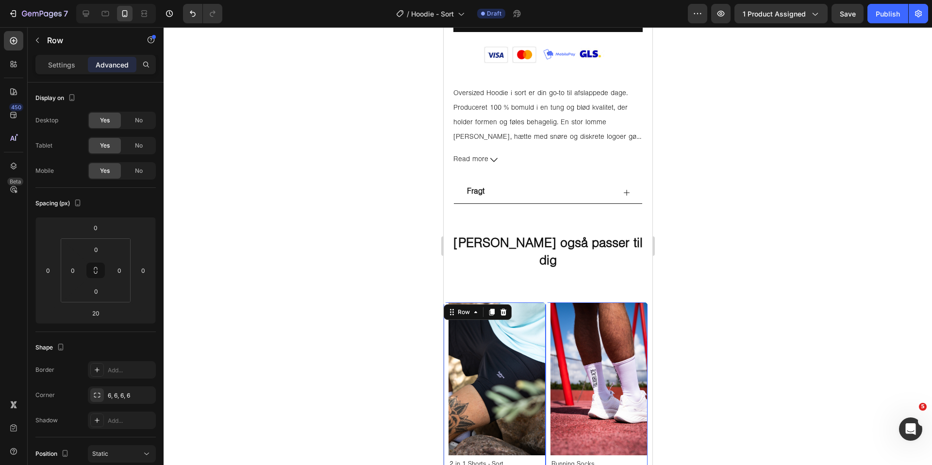
click at [348, 299] on div at bounding box center [548, 246] width 768 height 438
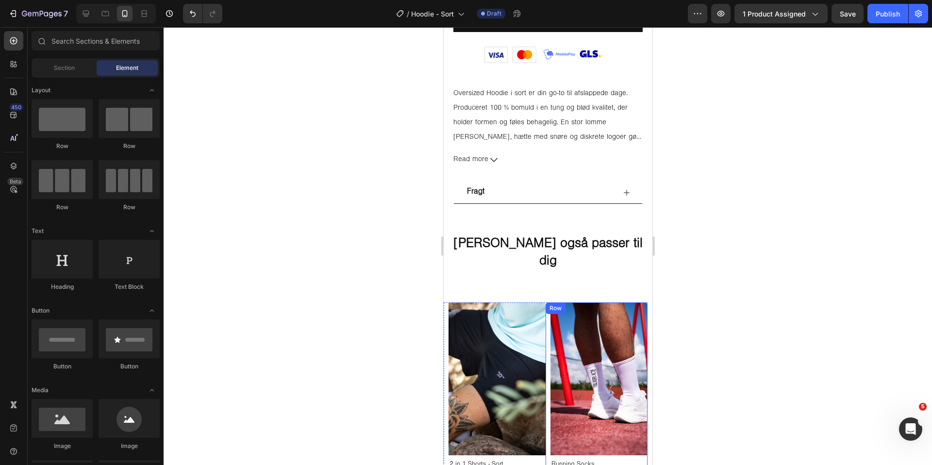
click at [549, 304] on div "Row" at bounding box center [555, 308] width 16 height 9
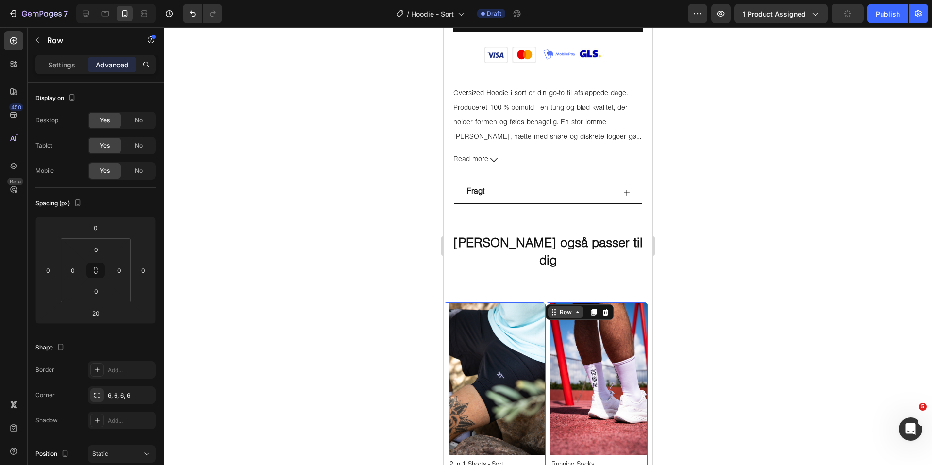
click at [555, 308] on icon at bounding box center [553, 312] width 8 height 8
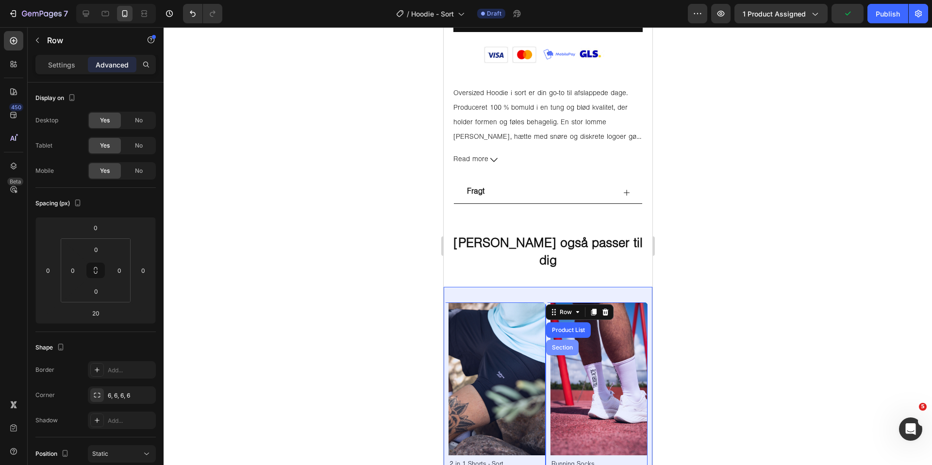
click at [561, 345] on div "Section" at bounding box center [561, 348] width 25 height 6
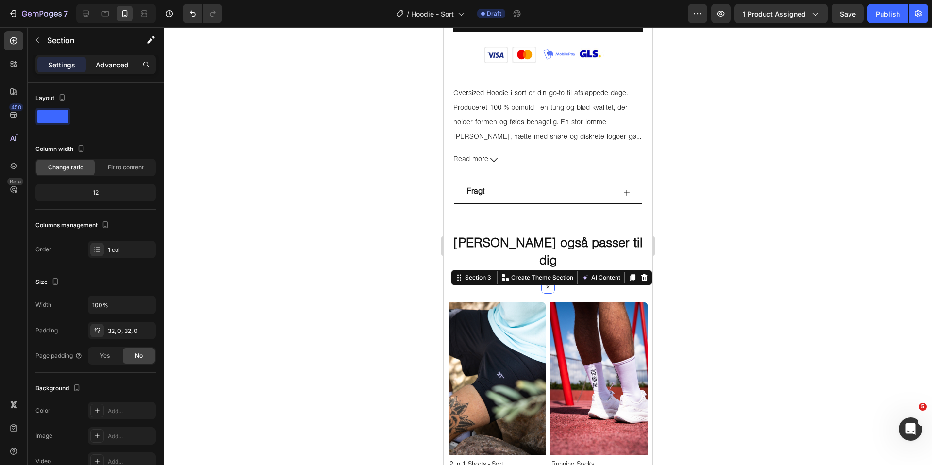
click at [109, 65] on p "Advanced" at bounding box center [112, 65] width 33 height 10
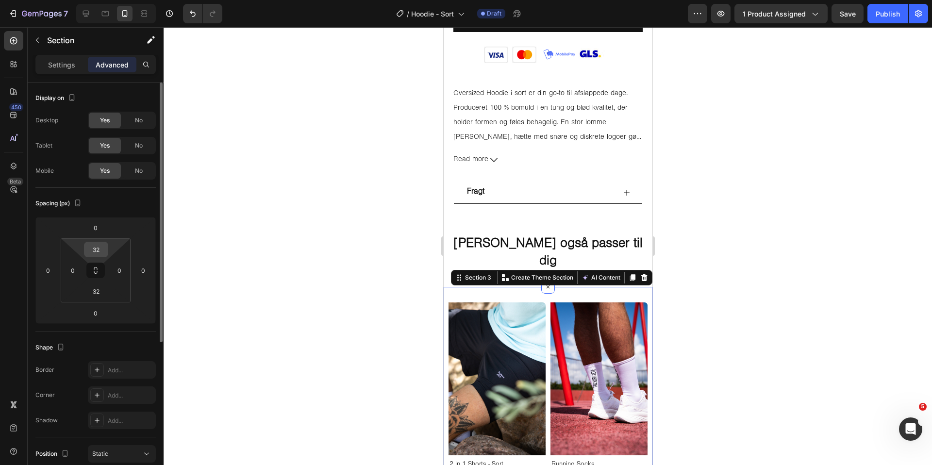
click at [99, 244] on input "32" at bounding box center [95, 249] width 19 height 15
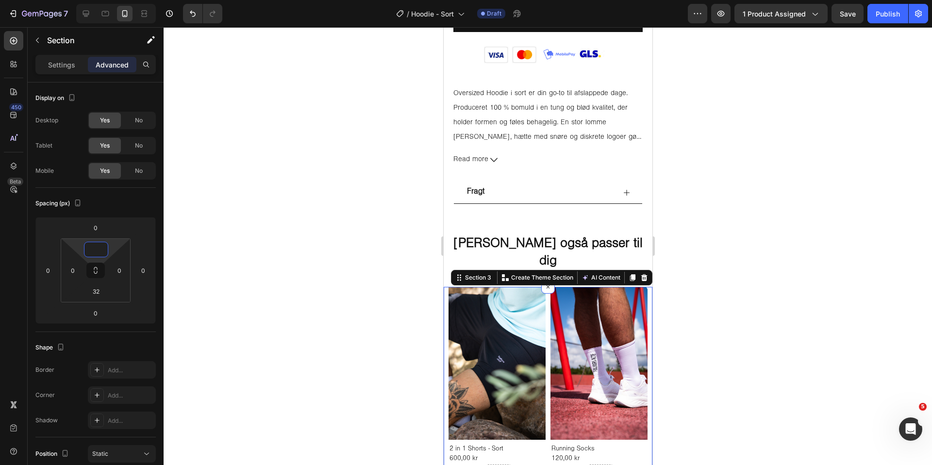
type input "0"
click at [279, 237] on div at bounding box center [548, 246] width 768 height 438
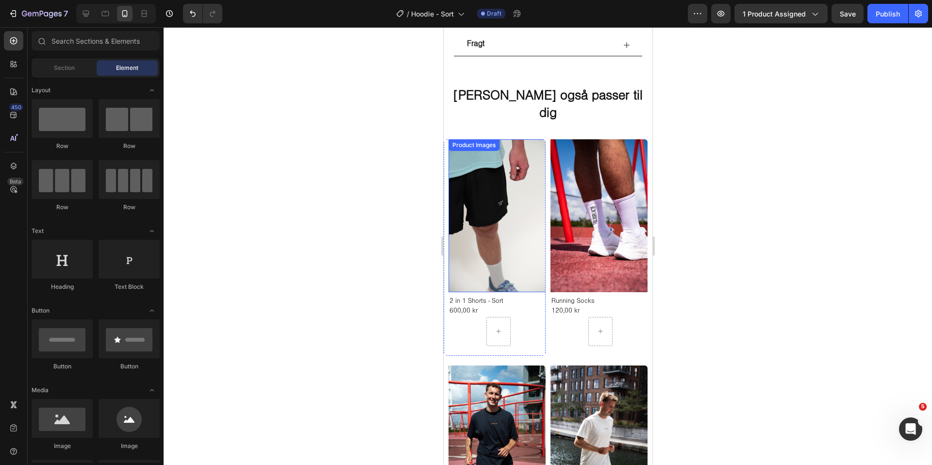
scroll to position [596, 0]
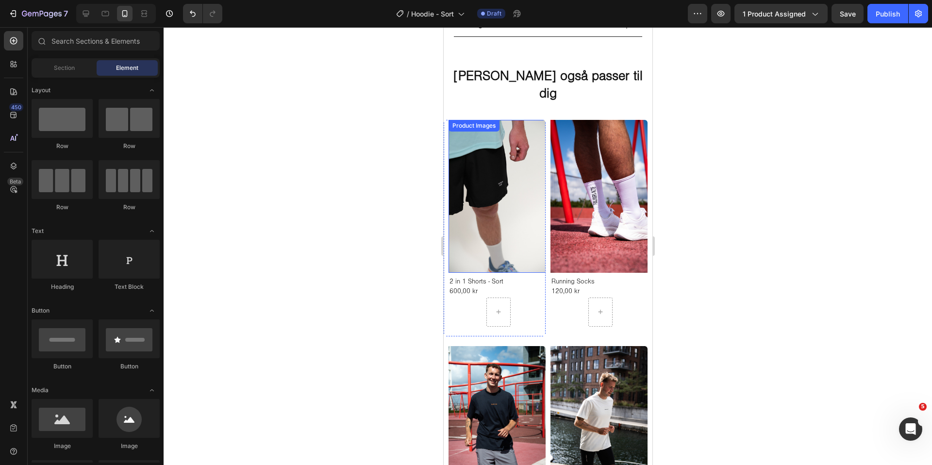
click at [534, 245] on img at bounding box center [499, 196] width 102 height 153
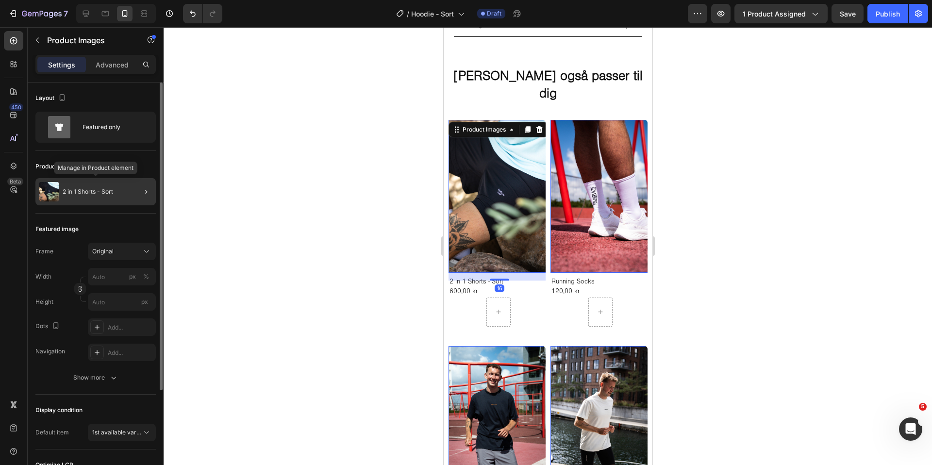
click at [99, 187] on div "2 in 1 Shorts - Sort" at bounding box center [95, 191] width 120 height 27
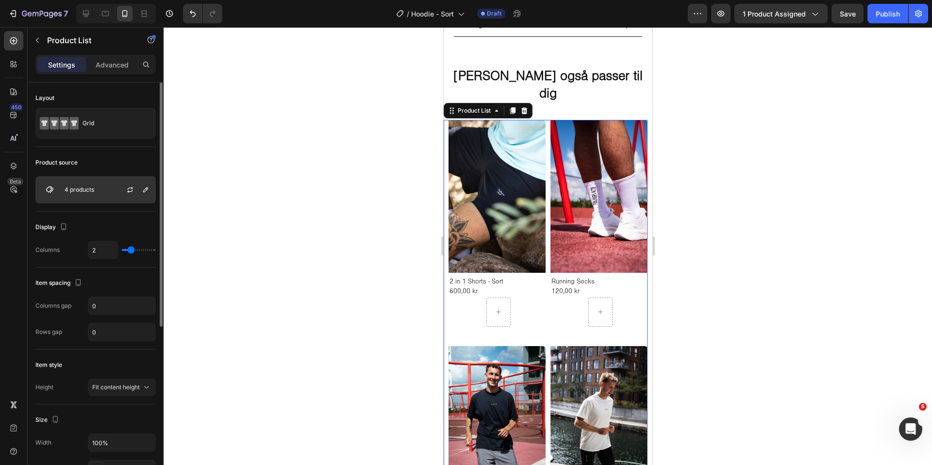
click at [92, 182] on div "4 products" at bounding box center [95, 189] width 120 height 27
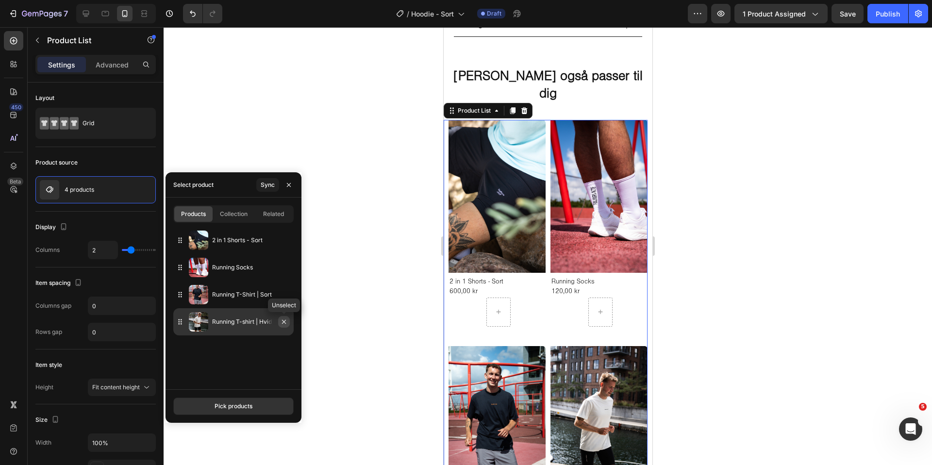
click at [281, 322] on icon "button" at bounding box center [284, 322] width 8 height 8
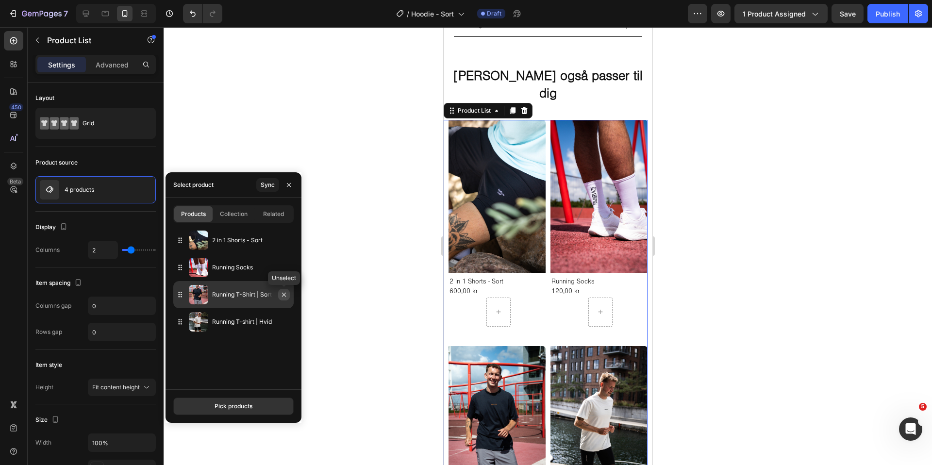
click at [284, 295] on icon "button" at bounding box center [284, 295] width 4 height 4
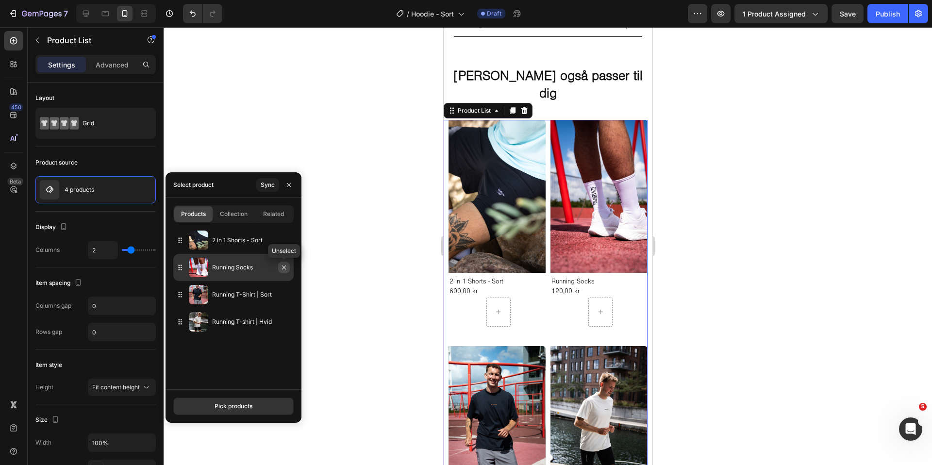
click at [283, 268] on icon "button" at bounding box center [284, 268] width 8 height 8
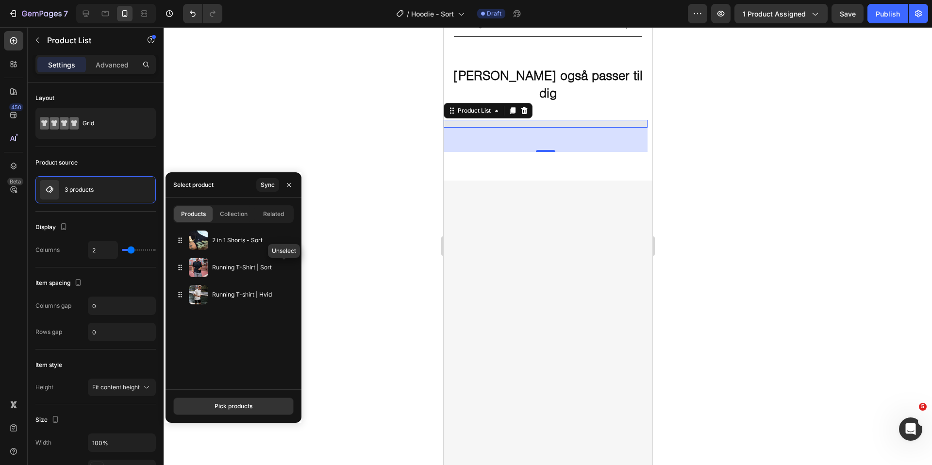
click at [0, 0] on icon "button" at bounding box center [0, 0] width 0 height 0
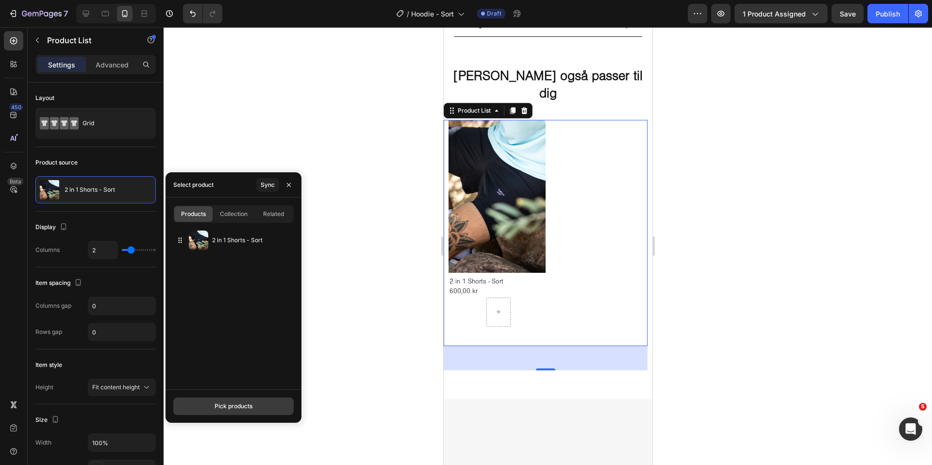
click at [242, 402] on div "Pick products" at bounding box center [234, 406] width 38 height 9
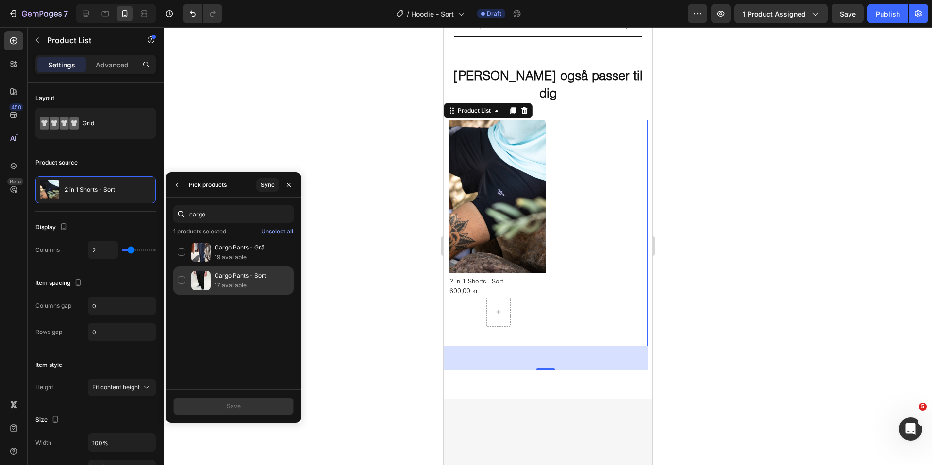
click at [184, 274] on div "Cargo Pants - Sort 17 available" at bounding box center [233, 280] width 120 height 28
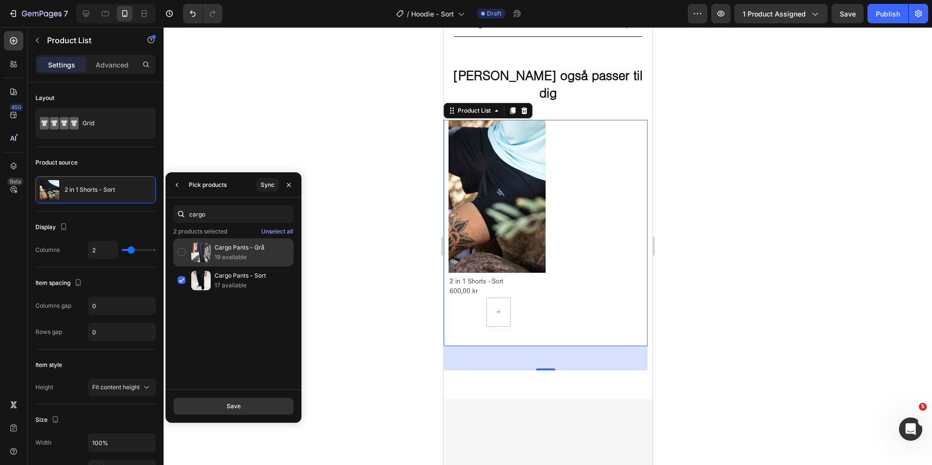
click at [182, 253] on div "Cargo Pants - Grå 19 available" at bounding box center [233, 252] width 120 height 28
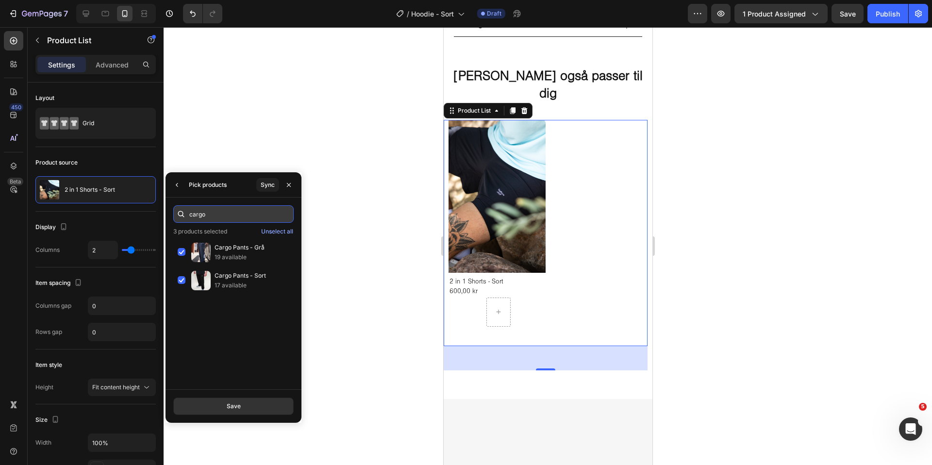
click at [216, 214] on input "cargo" at bounding box center [233, 213] width 120 height 17
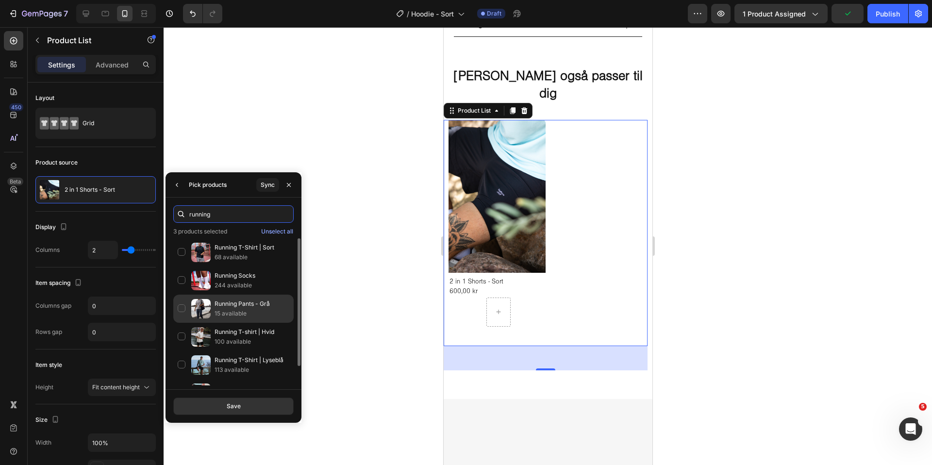
type input "running"
click at [210, 306] on img at bounding box center [200, 308] width 19 height 19
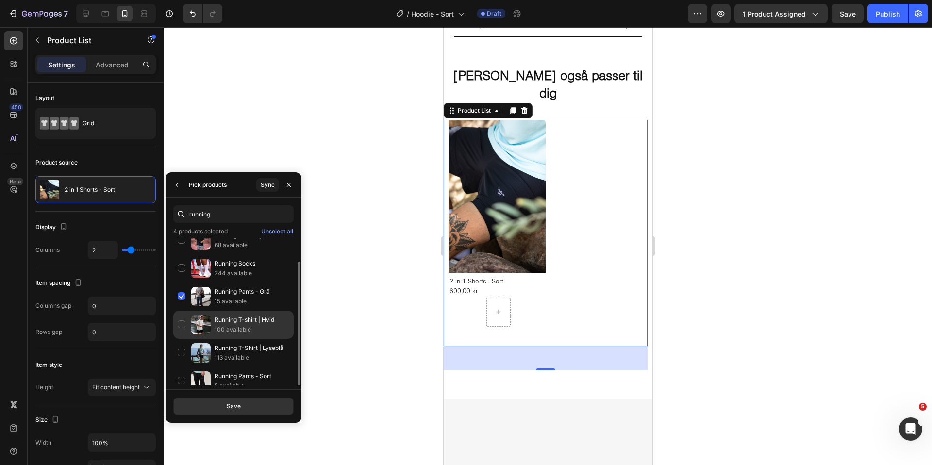
scroll to position [22, 0]
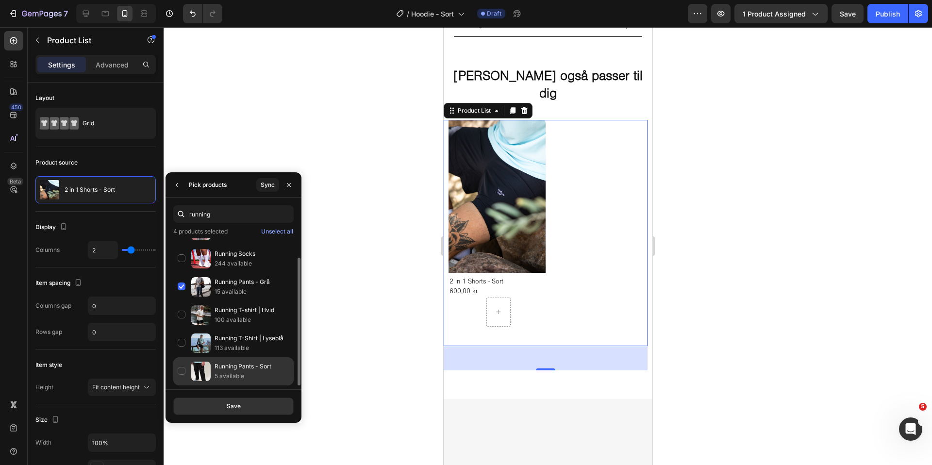
click at [214, 367] on div "Running Pants - Sort 5 available" at bounding box center [233, 371] width 120 height 28
click at [229, 409] on div "Save" at bounding box center [234, 406] width 14 height 9
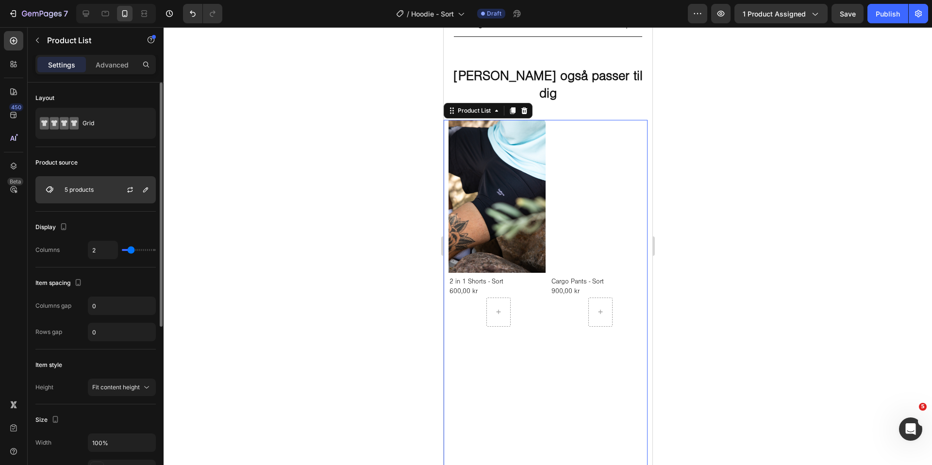
click at [80, 191] on p "5 products" at bounding box center [79, 189] width 29 height 7
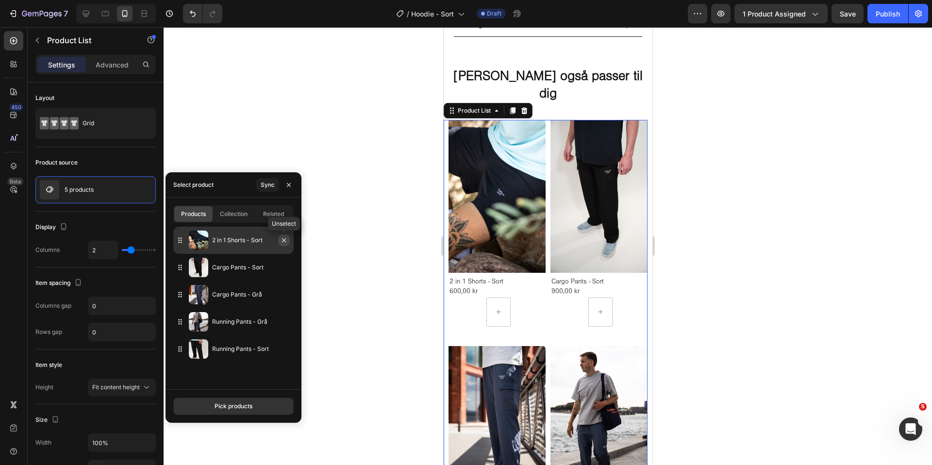
click at [285, 239] on icon "button" at bounding box center [284, 240] width 4 height 4
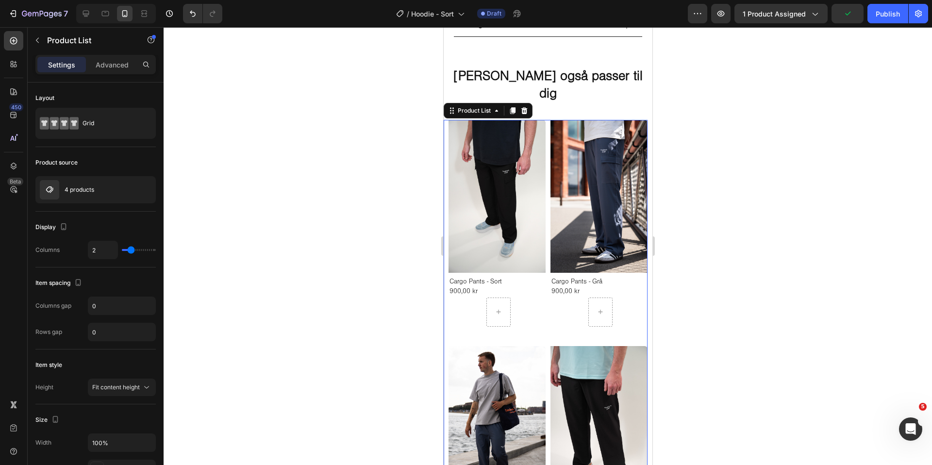
click at [332, 240] on div at bounding box center [548, 246] width 768 height 438
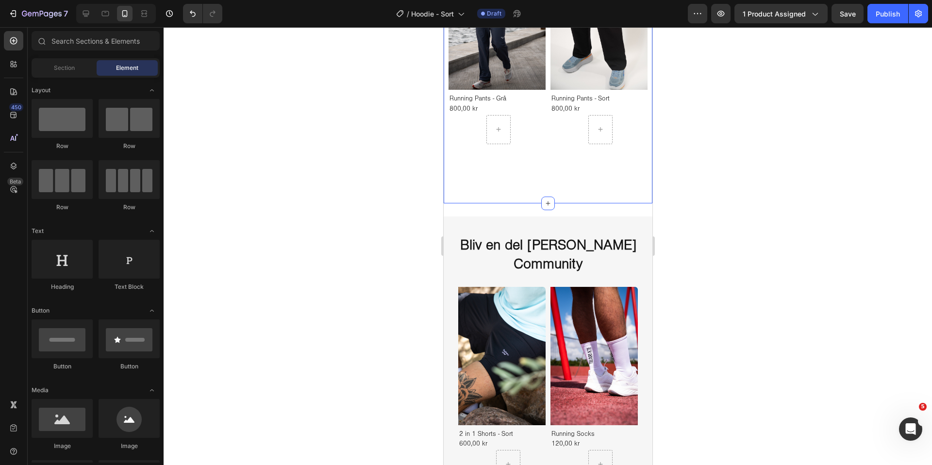
scroll to position [988, 0]
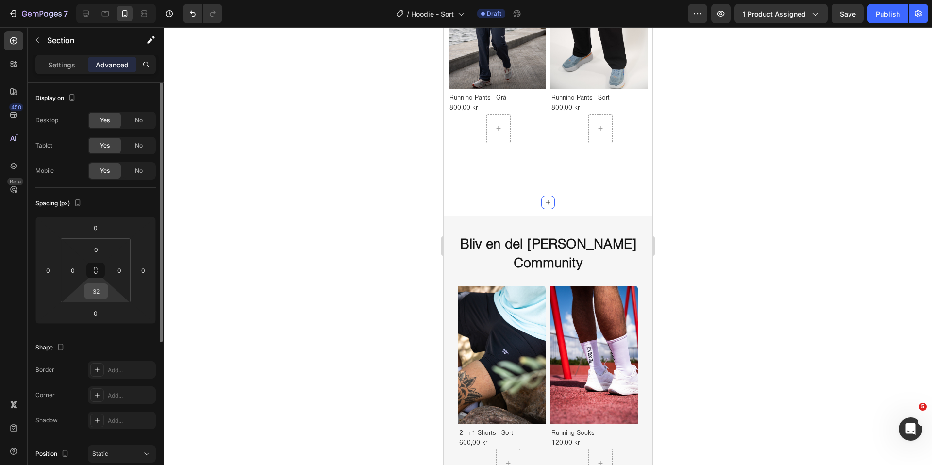
click at [99, 294] on input "32" at bounding box center [95, 291] width 19 height 15
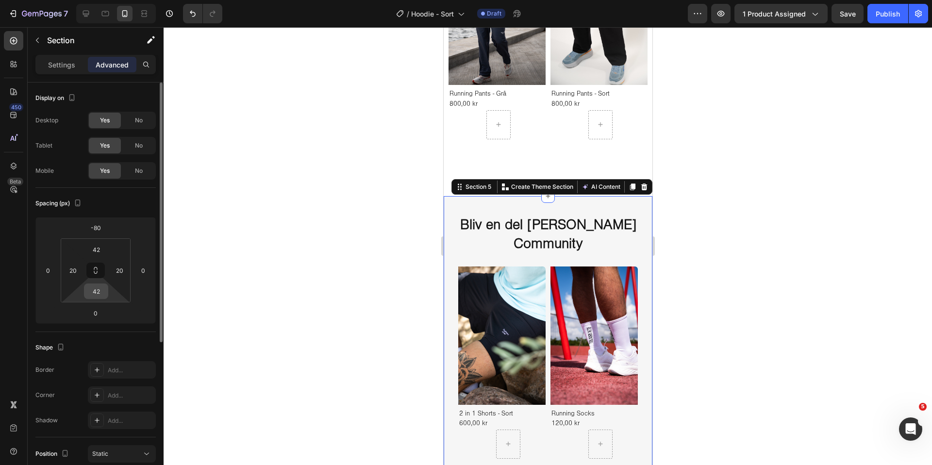
click at [99, 289] on input "42" at bounding box center [95, 291] width 19 height 15
click at [196, 253] on div at bounding box center [548, 246] width 768 height 438
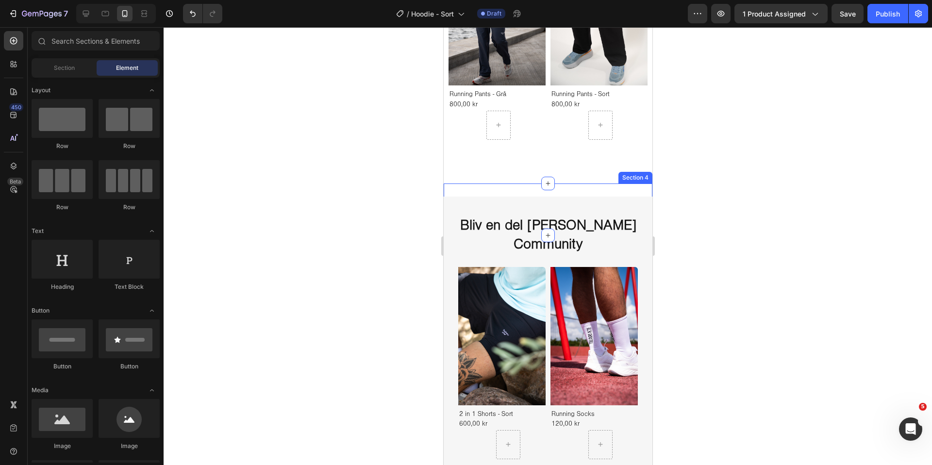
scroll to position [992, 0]
click at [560, 189] on div "Galleri Heading Section 4" at bounding box center [547, 208] width 209 height 52
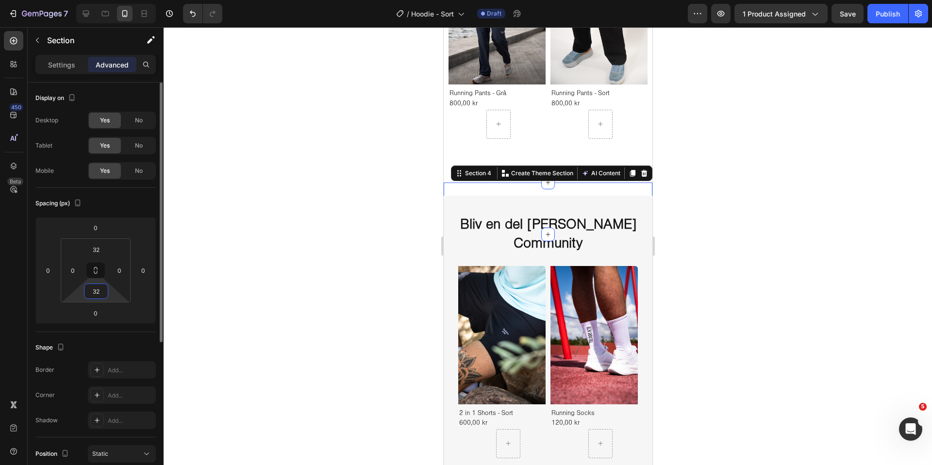
click at [102, 296] on input "32" at bounding box center [95, 291] width 19 height 15
click at [100, 249] on input "32" at bounding box center [95, 249] width 19 height 15
type input "2"
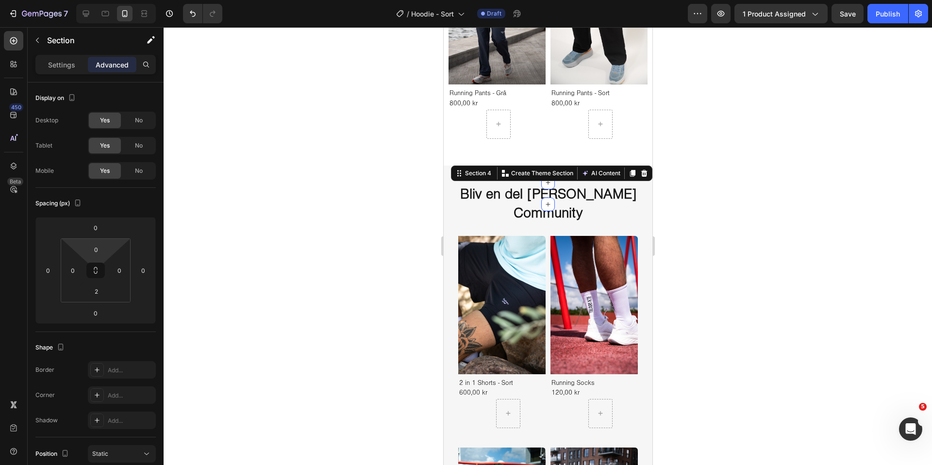
click at [334, 218] on div at bounding box center [548, 246] width 768 height 438
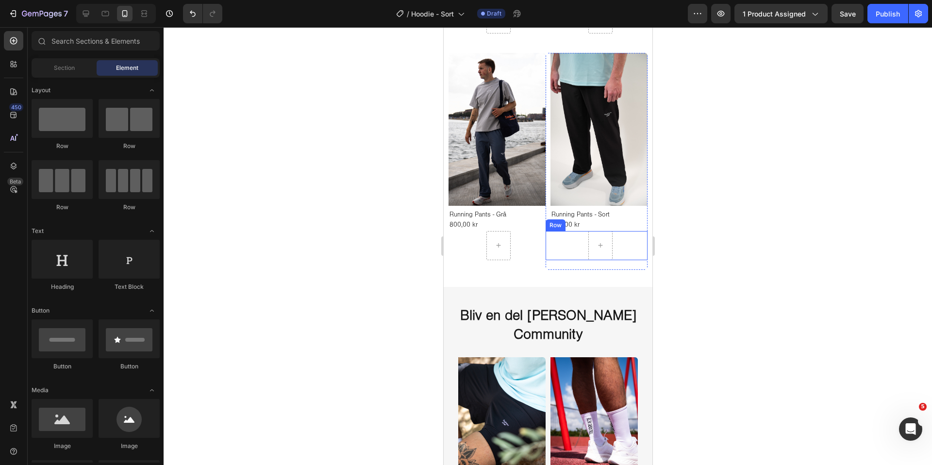
scroll to position [880, 0]
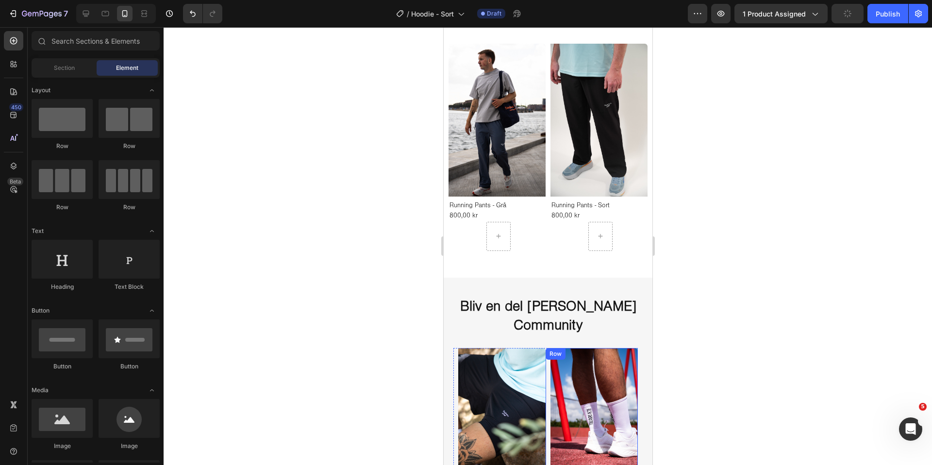
click at [548, 369] on div "Product Images Running Socks Product Title 120,00 kr Product Price Product Pric…" at bounding box center [591, 449] width 92 height 202
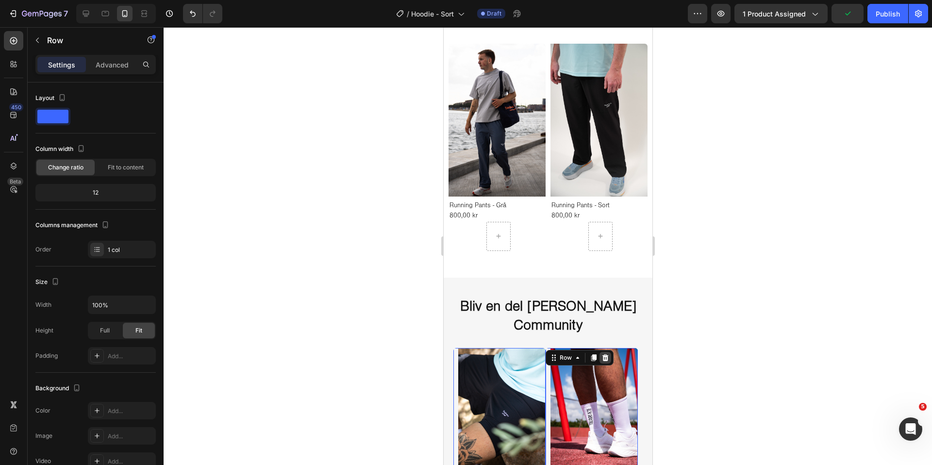
click at [606, 358] on icon at bounding box center [605, 357] width 6 height 7
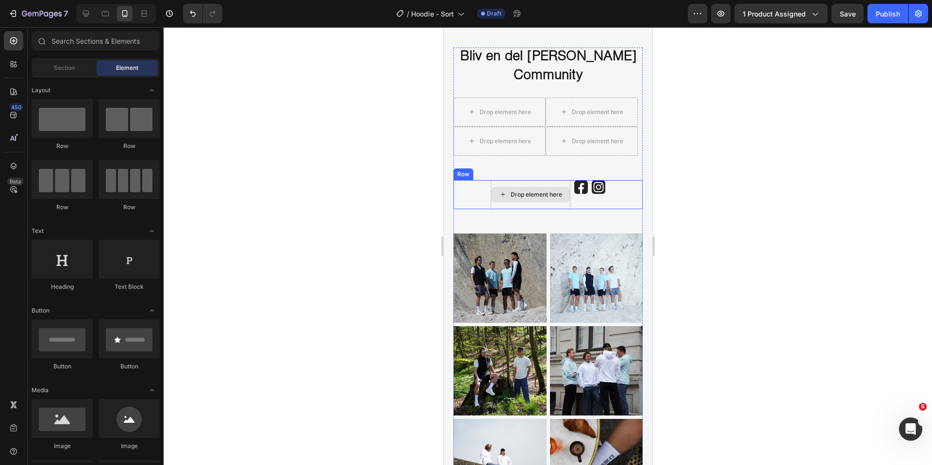
scroll to position [1131, 0]
click at [531, 152] on div "Drop element here" at bounding box center [499, 140] width 92 height 29
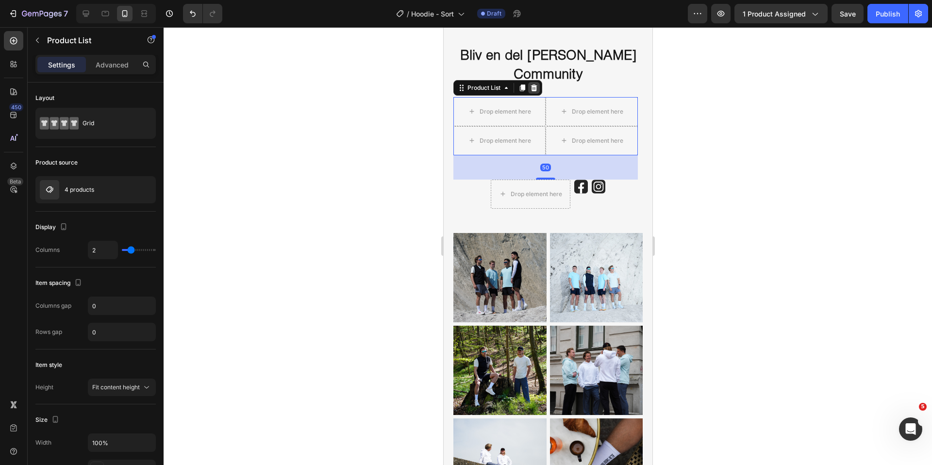
click at [533, 92] on div at bounding box center [534, 88] width 12 height 12
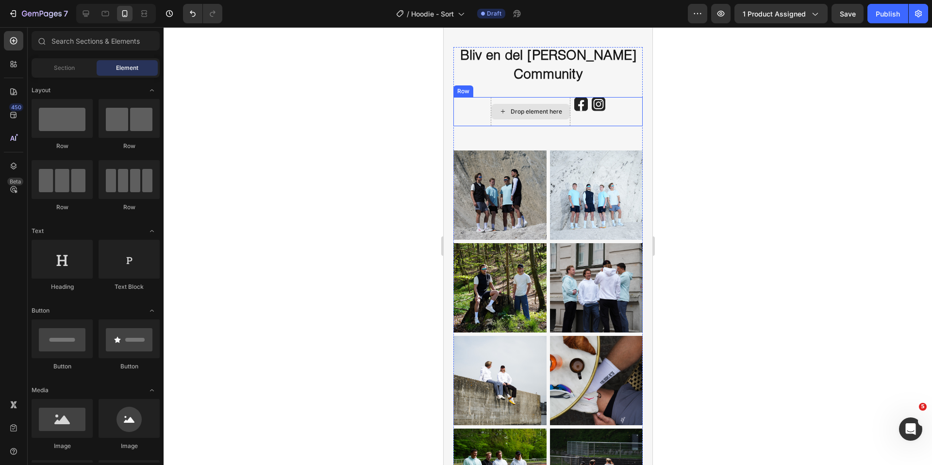
click at [532, 112] on div "Drop element here" at bounding box center [535, 112] width 51 height 8
click at [345, 115] on div at bounding box center [548, 246] width 768 height 438
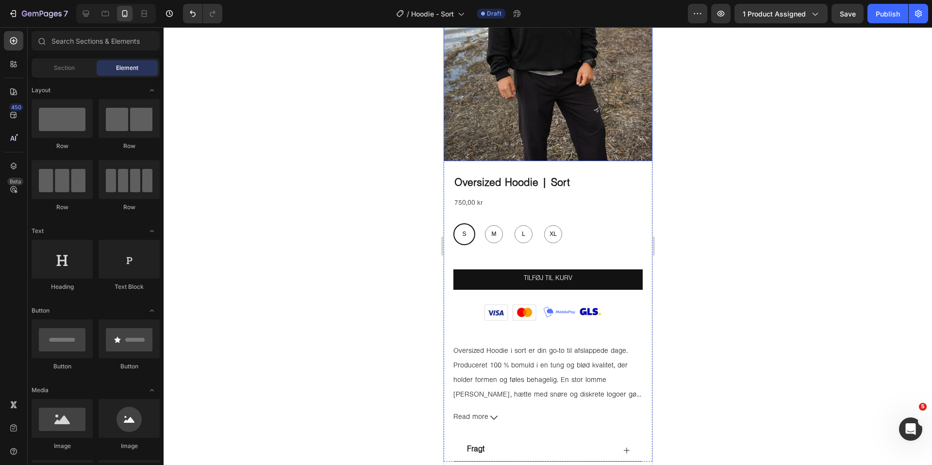
scroll to position [173, 0]
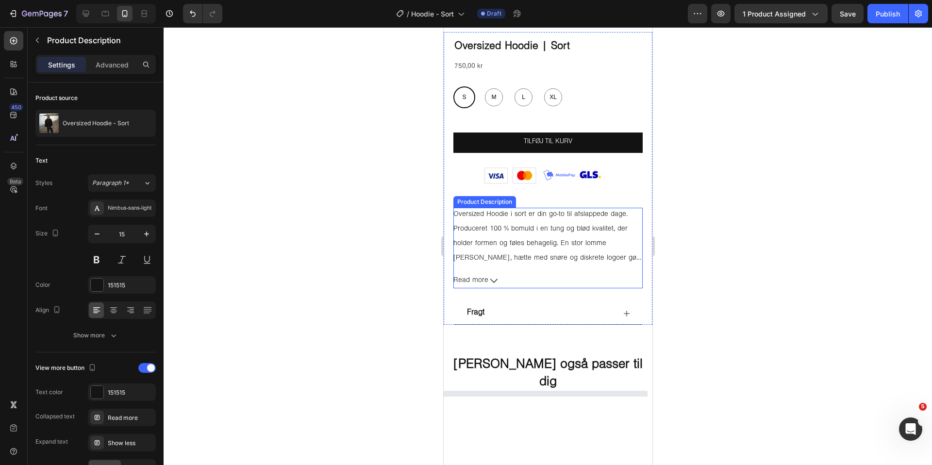
click at [487, 284] on button "Read more" at bounding box center [547, 281] width 189 height 15
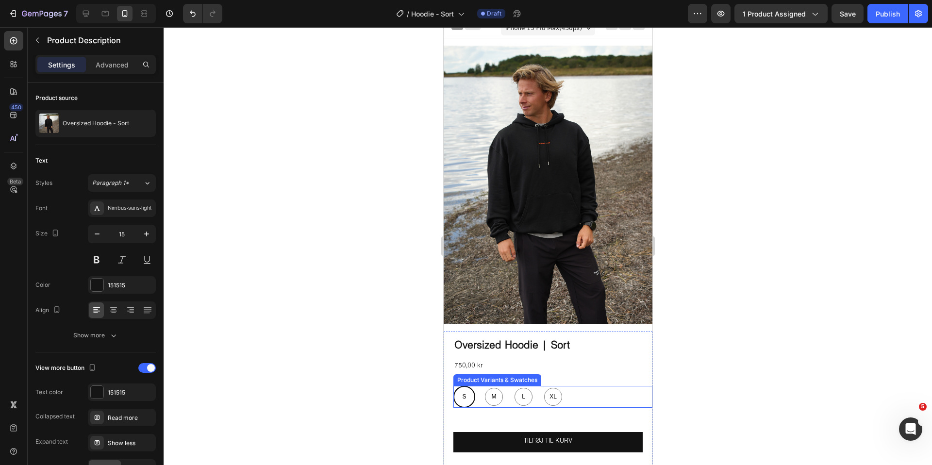
scroll to position [0, 0]
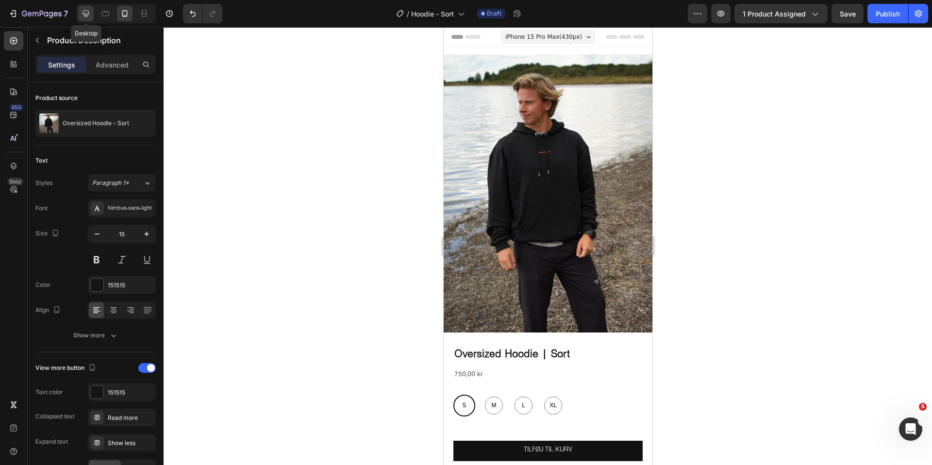
click at [84, 16] on icon at bounding box center [86, 14] width 6 height 6
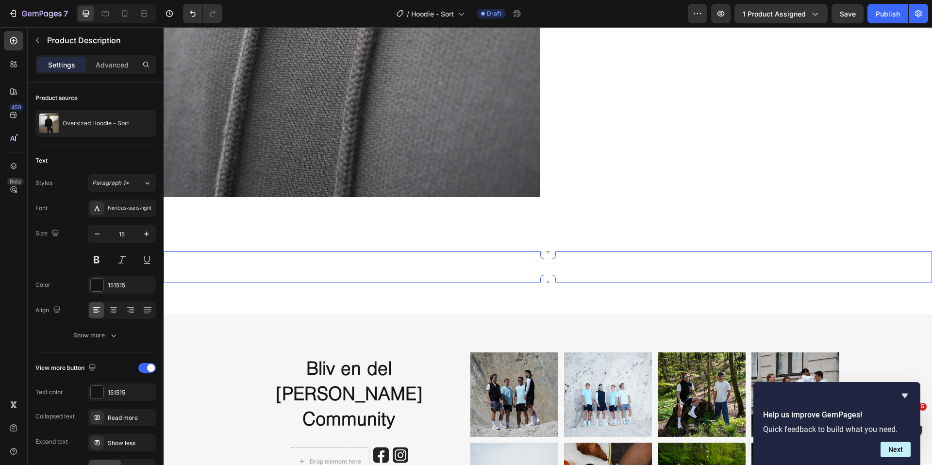
scroll to position [1875, 0]
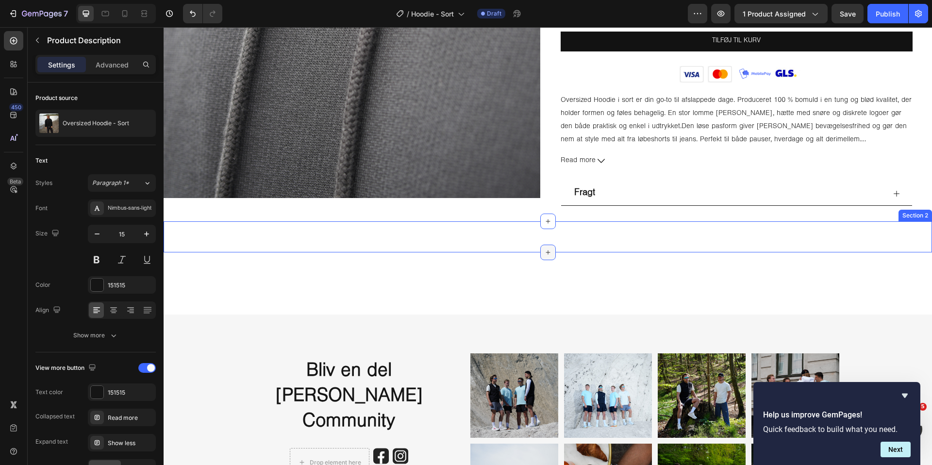
click at [551, 251] on icon at bounding box center [548, 252] width 8 height 8
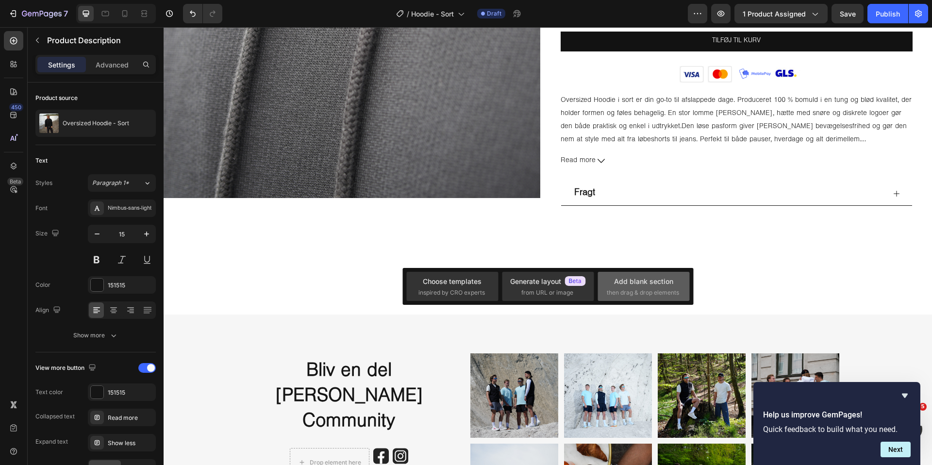
click at [631, 280] on div "Add blank section" at bounding box center [643, 281] width 59 height 10
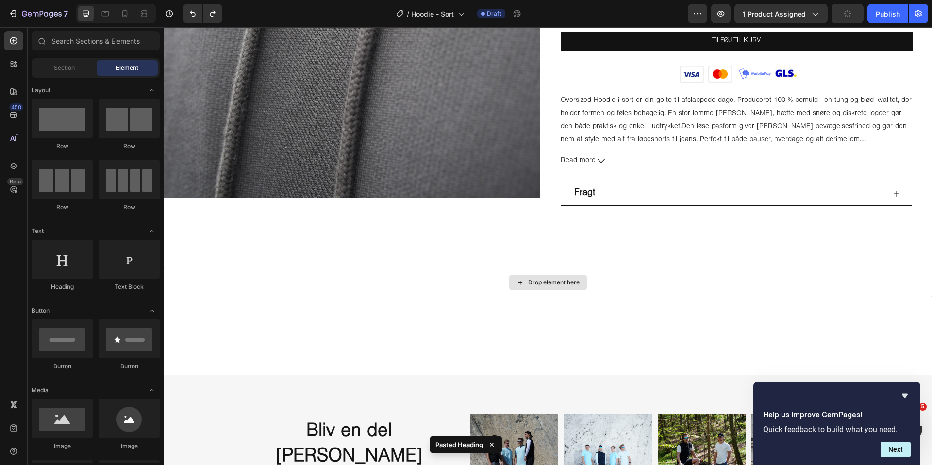
click at [448, 273] on div "Drop element here" at bounding box center [548, 282] width 768 height 29
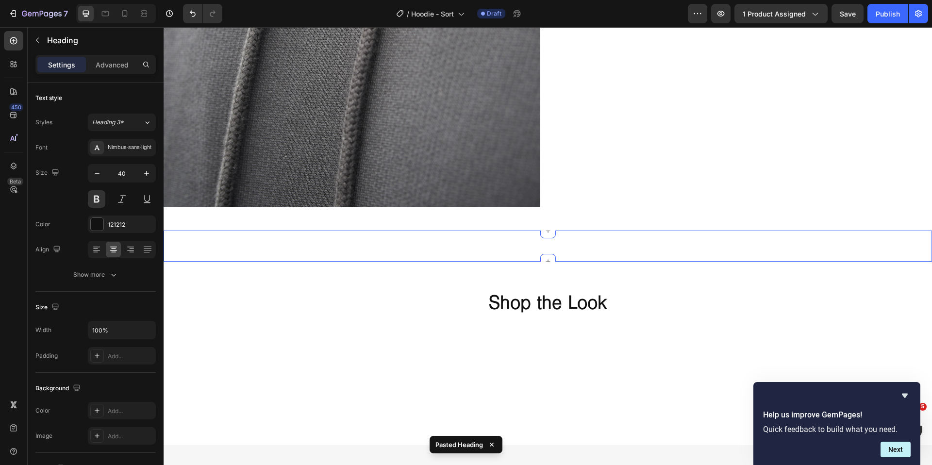
scroll to position [1865, 0]
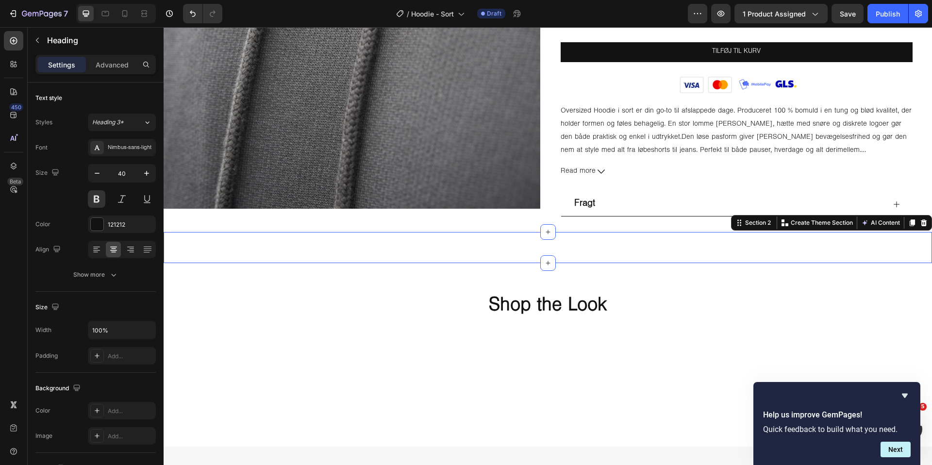
click at [512, 257] on div "Måske dette også passer til dig Heading Section 2 You can create reusable secti…" at bounding box center [548, 247] width 768 height 31
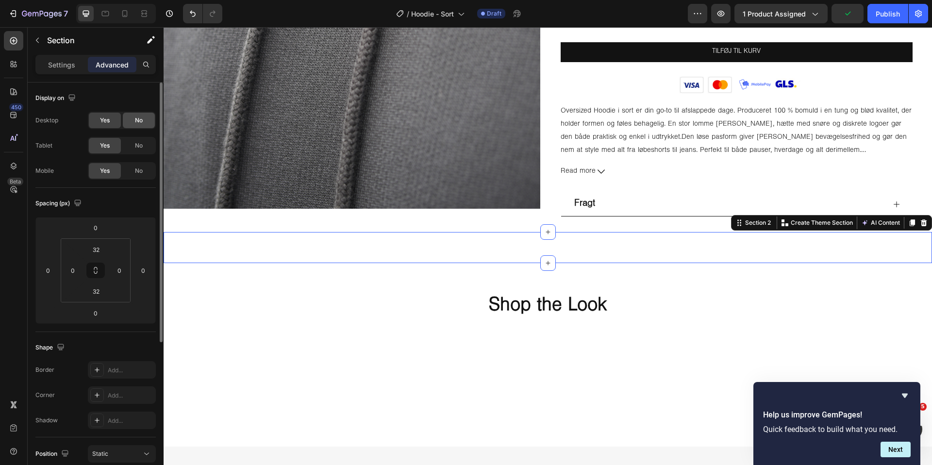
click at [135, 122] on span "No" at bounding box center [139, 120] width 8 height 9
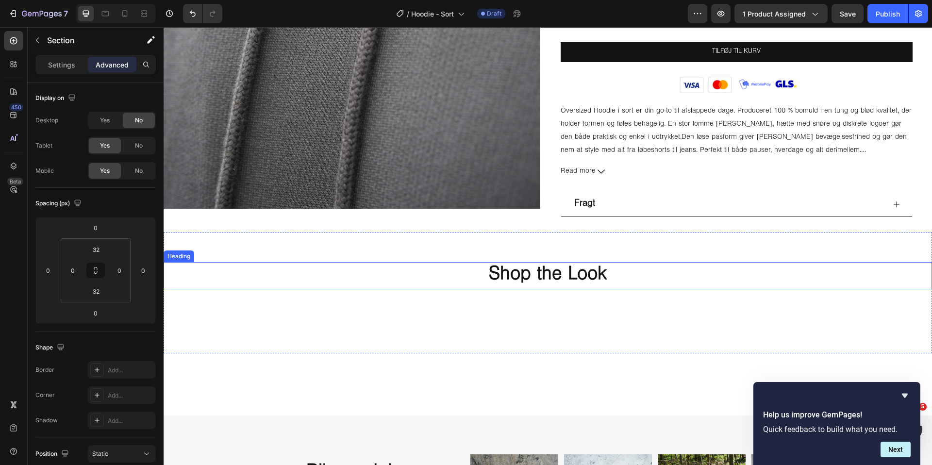
click at [476, 271] on h2 "Shop the Look" at bounding box center [548, 275] width 768 height 27
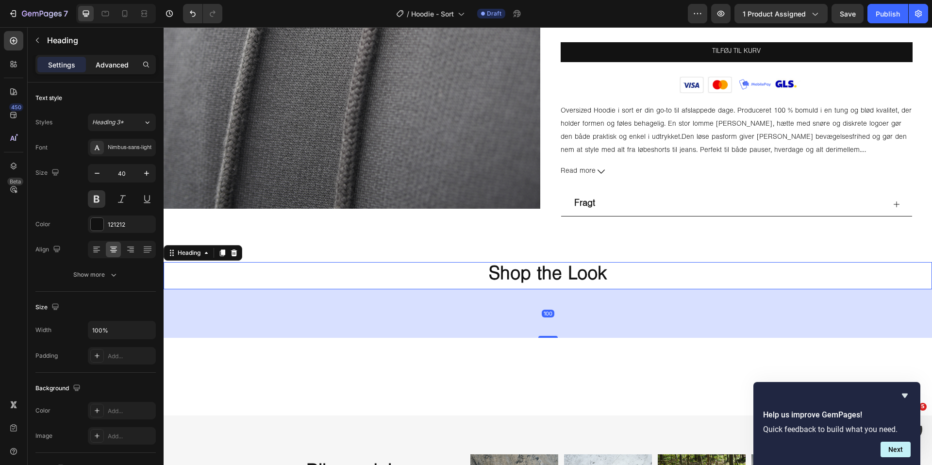
click at [114, 69] on p "Advanced" at bounding box center [112, 65] width 33 height 10
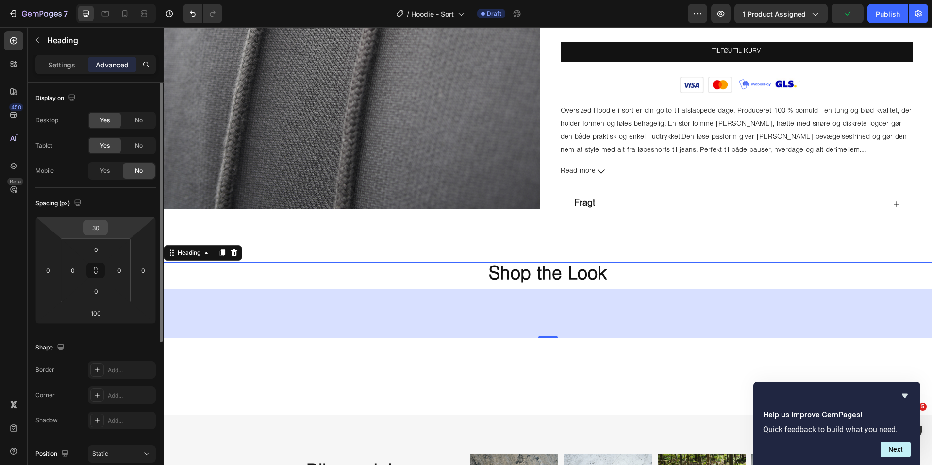
click at [98, 226] on input "30" at bounding box center [95, 227] width 19 height 15
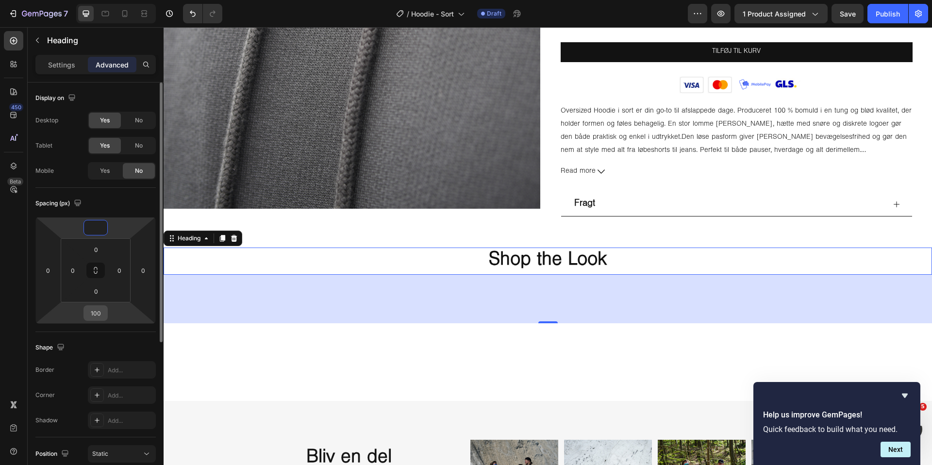
type input "0"
click at [99, 314] on input "100" at bounding box center [95, 313] width 19 height 15
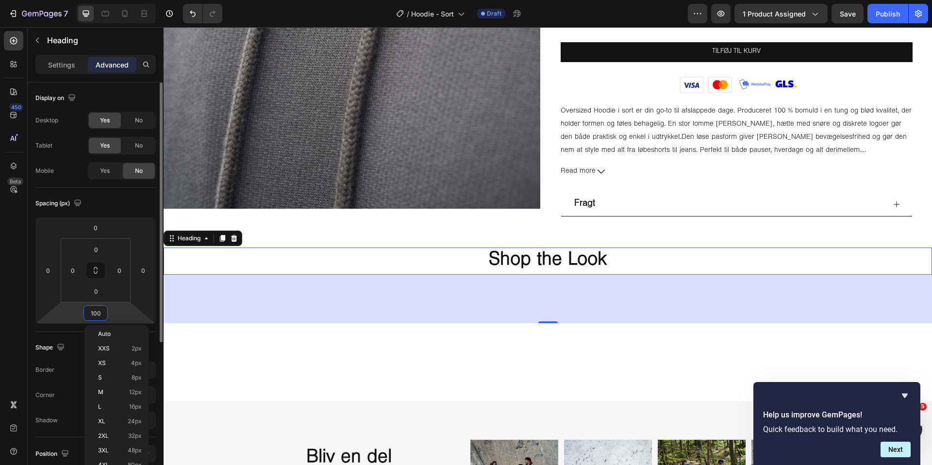
type input "0"
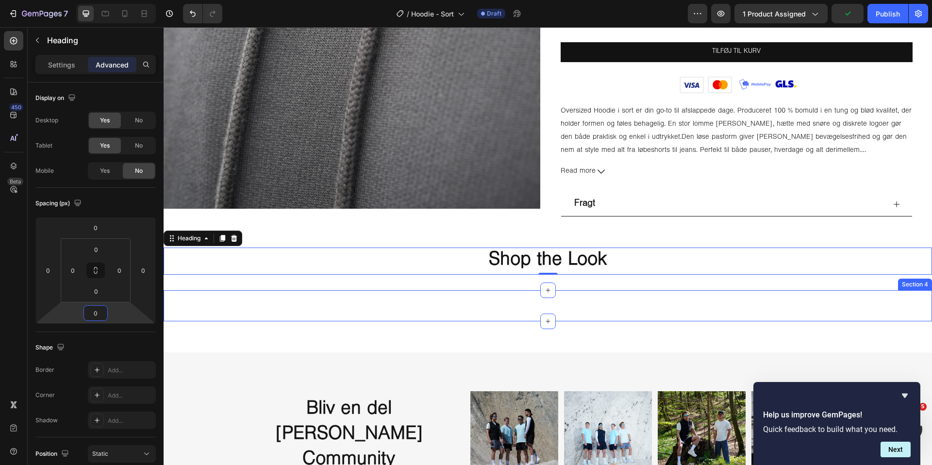
click at [383, 305] on div "Product Images Cargo Pants - Sort Product Title 900,00 kr Product Price Product…" at bounding box center [548, 305] width 768 height 31
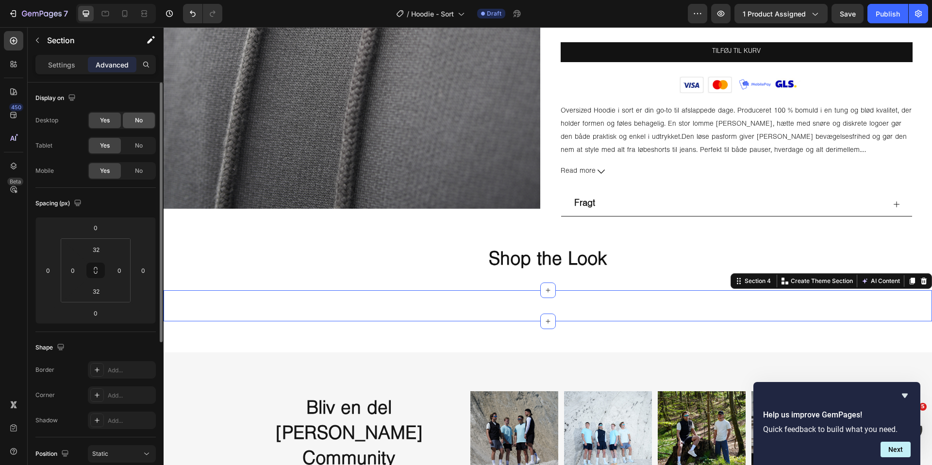
click at [135, 120] on span "No" at bounding box center [139, 120] width 8 height 9
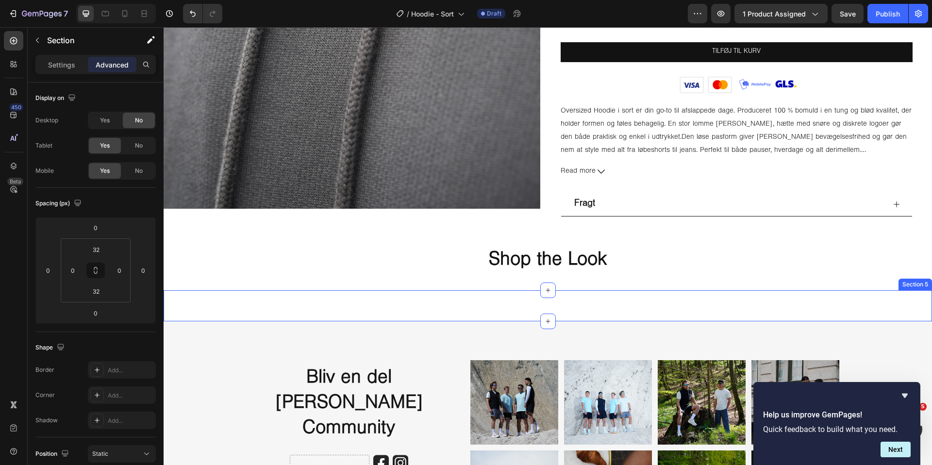
click at [322, 300] on div "Galleri Heading Section 5" at bounding box center [548, 305] width 768 height 31
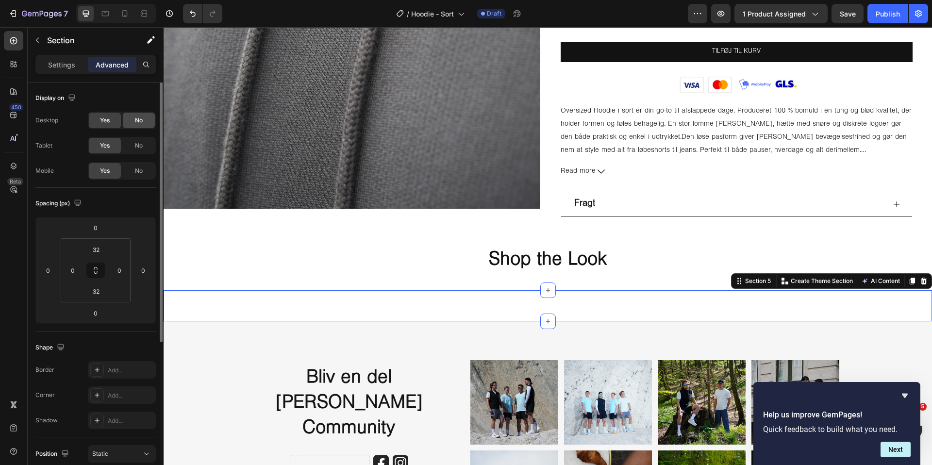
click at [126, 117] on div "No" at bounding box center [139, 121] width 32 height 16
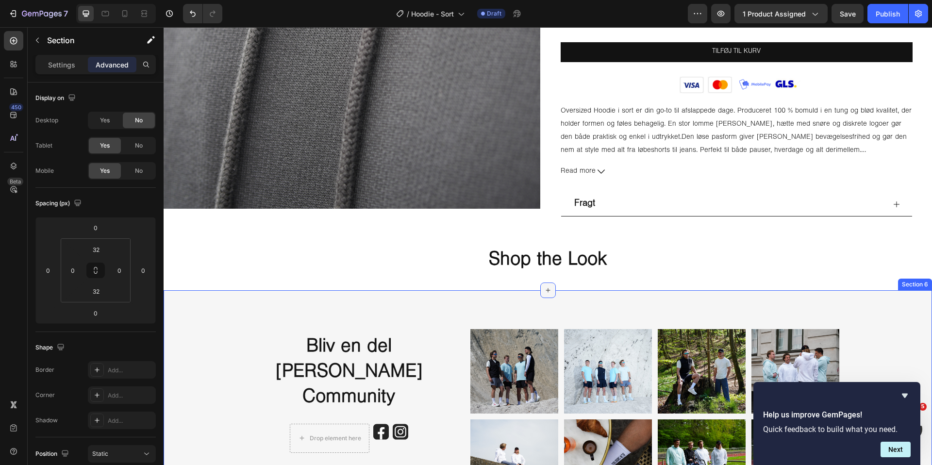
click at [553, 291] on div at bounding box center [548, 290] width 16 height 16
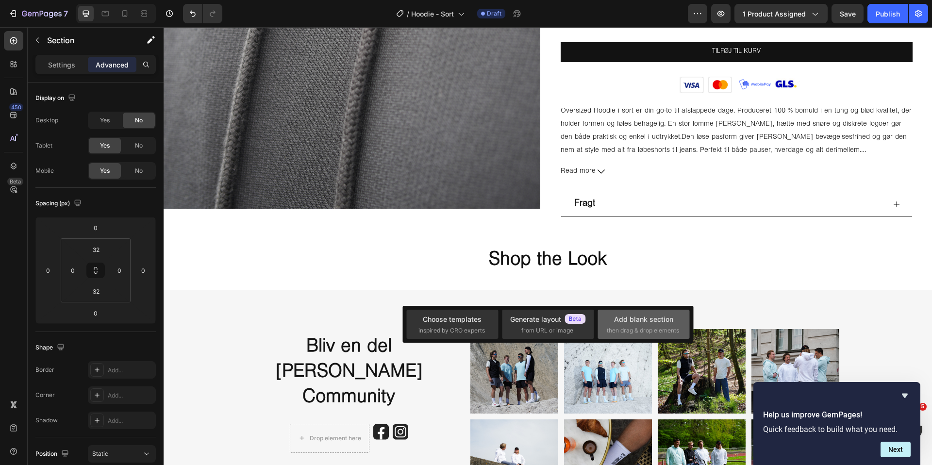
click at [651, 327] on span "then drag & drop elements" at bounding box center [643, 330] width 72 height 9
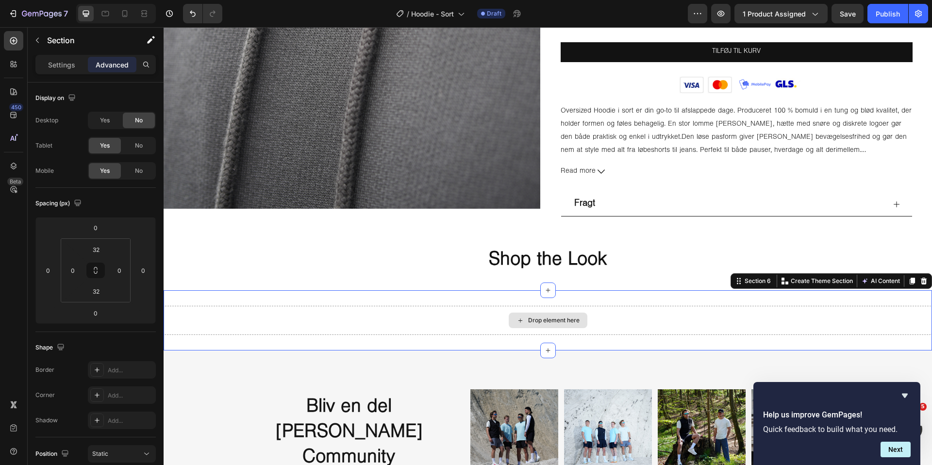
click at [475, 312] on div "Drop element here" at bounding box center [548, 320] width 768 height 29
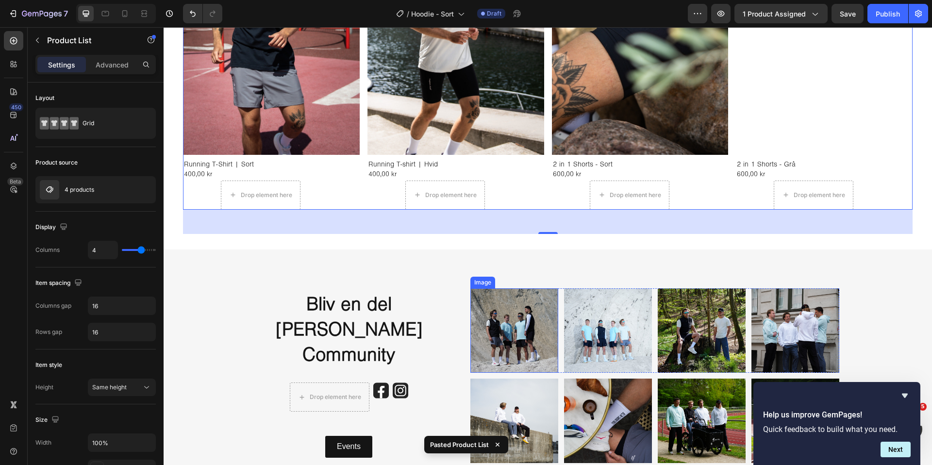
scroll to position [2261, 0]
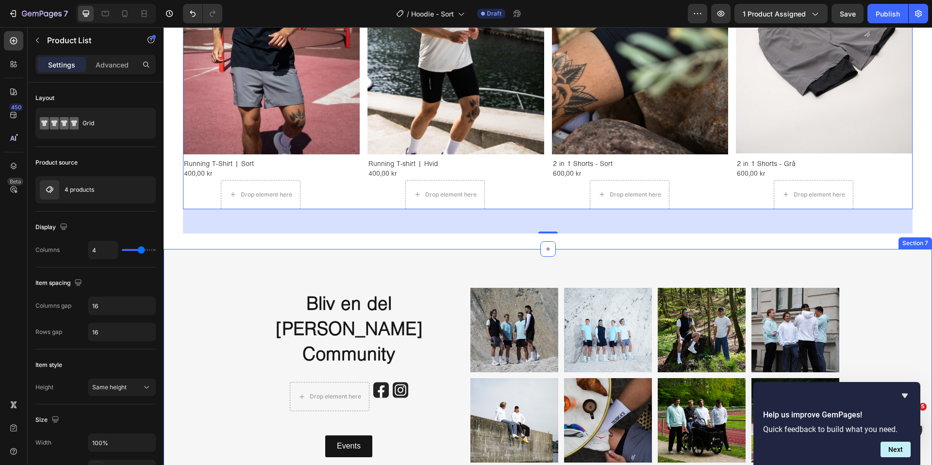
click at [360, 278] on div "Bliv en del af vores Community Heading Drop element here Image Image Row Events…" at bounding box center [548, 375] width 768 height 252
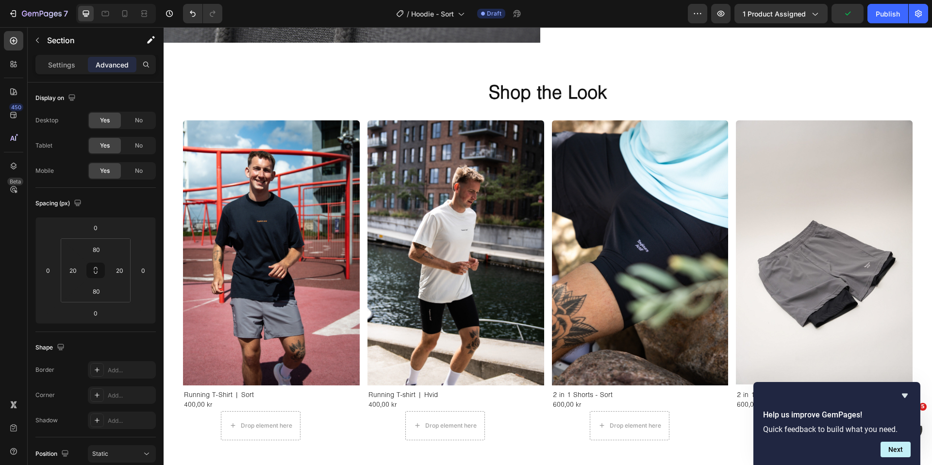
scroll to position [2030, 0]
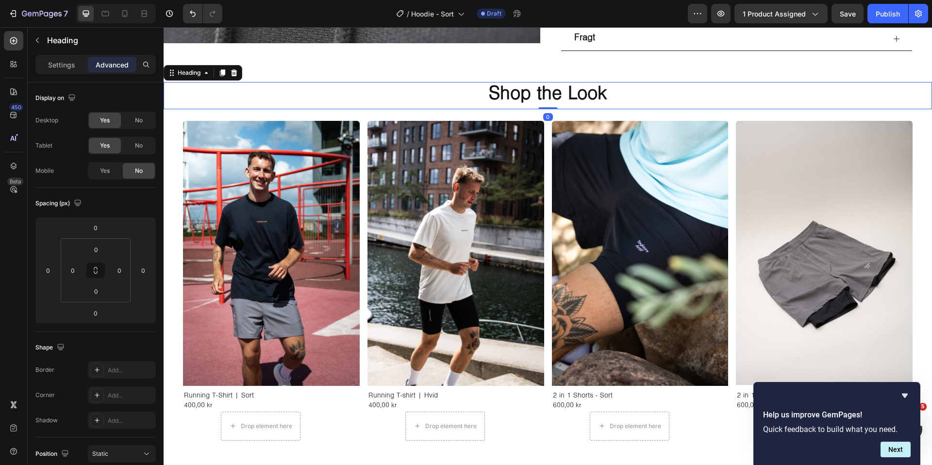
click at [602, 94] on h2 "Shop the Look" at bounding box center [548, 95] width 768 height 27
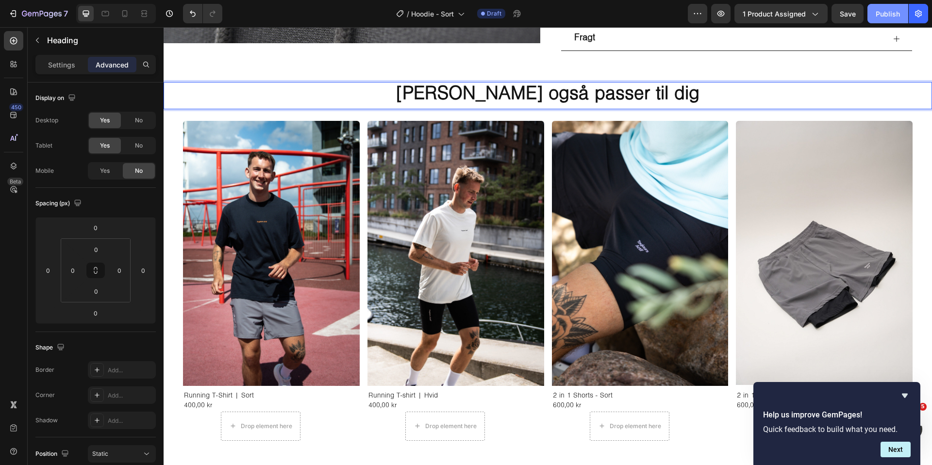
click at [878, 14] on div "Publish" at bounding box center [887, 14] width 24 height 10
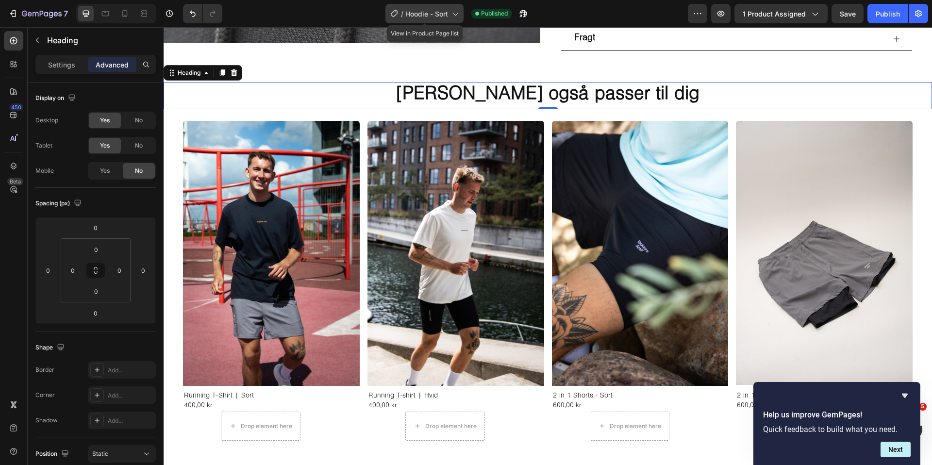
click at [412, 15] on span "Hoodie - Sort" at bounding box center [426, 14] width 43 height 10
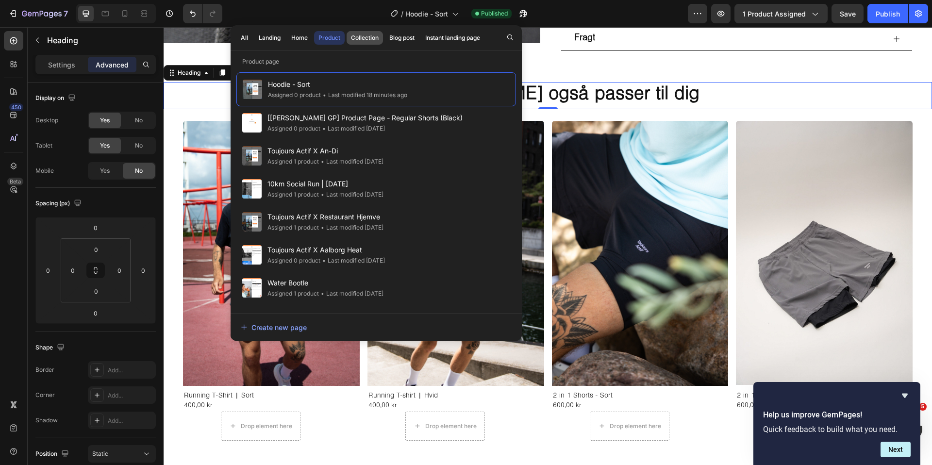
click at [368, 36] on div "Collection" at bounding box center [365, 37] width 28 height 9
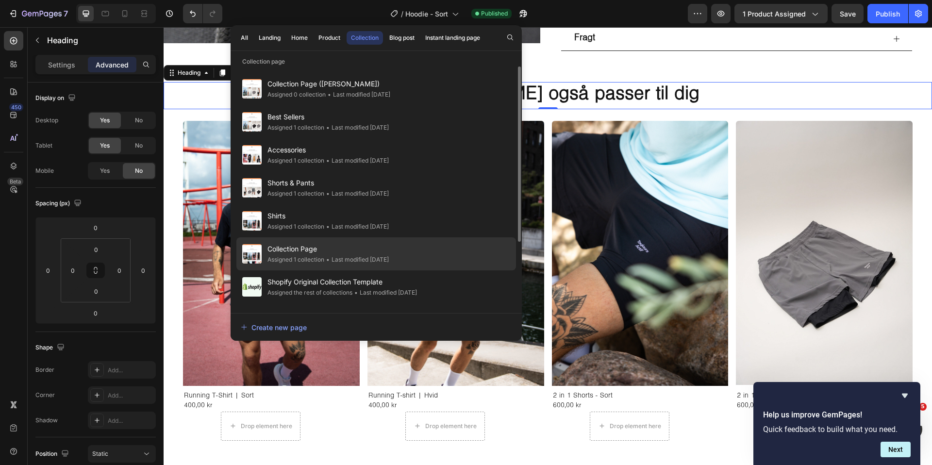
click at [348, 248] on span "Collection Page" at bounding box center [327, 249] width 121 height 12
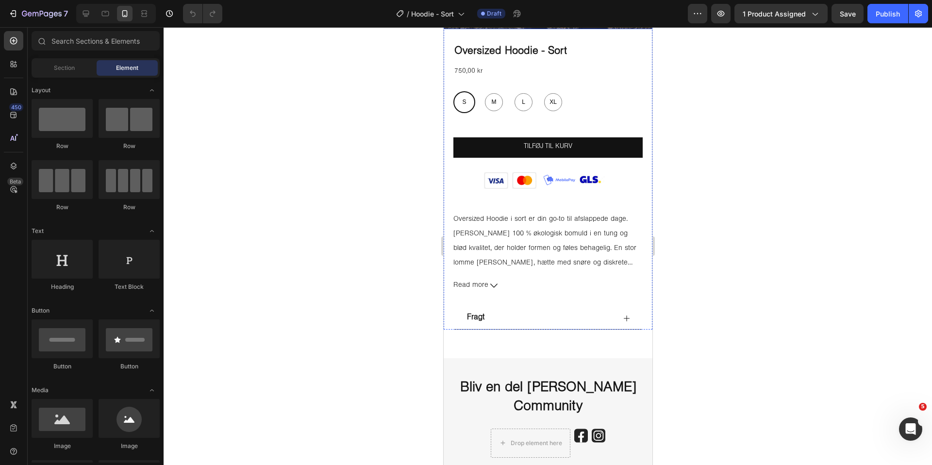
scroll to position [304, 0]
click at [445, 20] on div "/ Hoodie - Sort" at bounding box center [430, 13] width 78 height 19
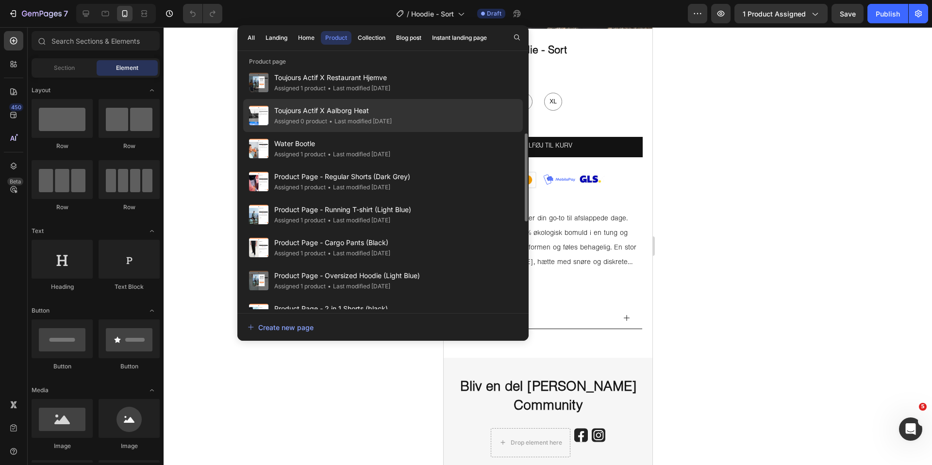
scroll to position [214, 0]
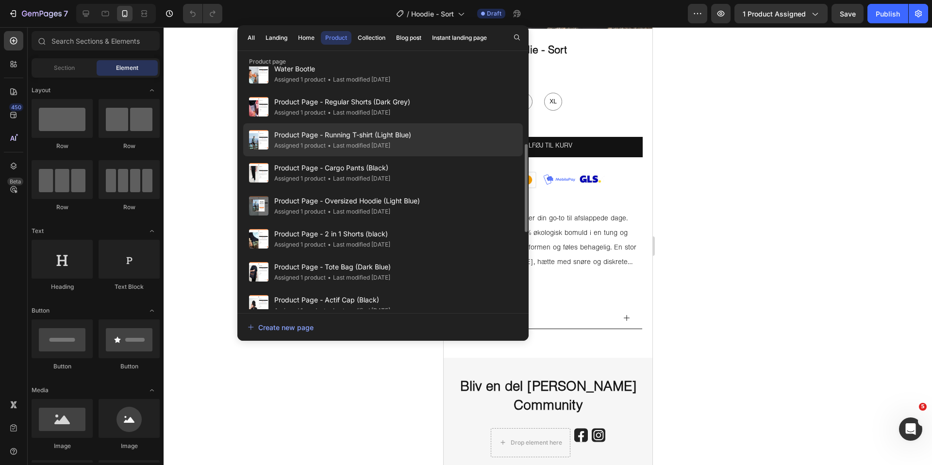
click at [369, 134] on span "Product Page - Running T-shirt (Light Blue)" at bounding box center [342, 135] width 137 height 12
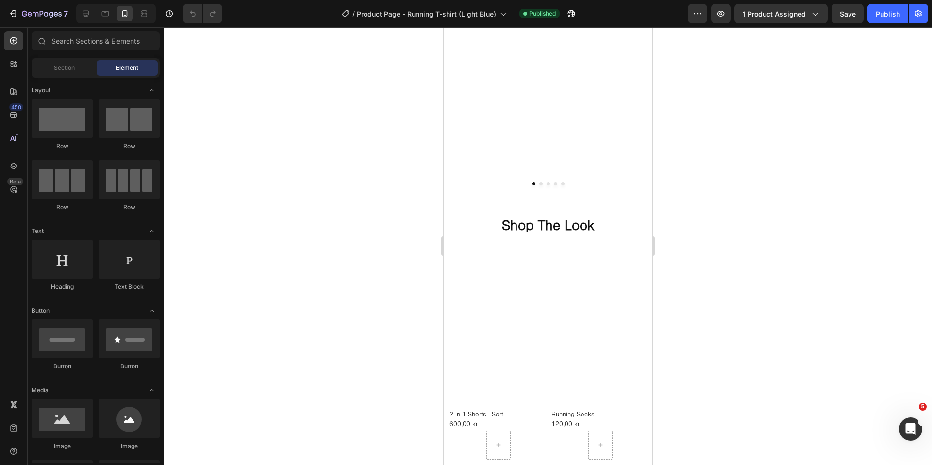
scroll to position [702, 0]
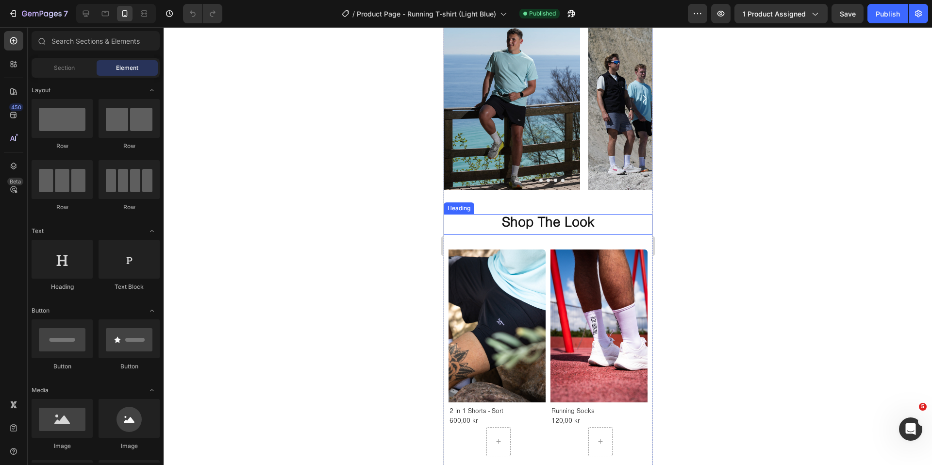
click at [601, 222] on h2 "Shop The Look" at bounding box center [547, 224] width 209 height 21
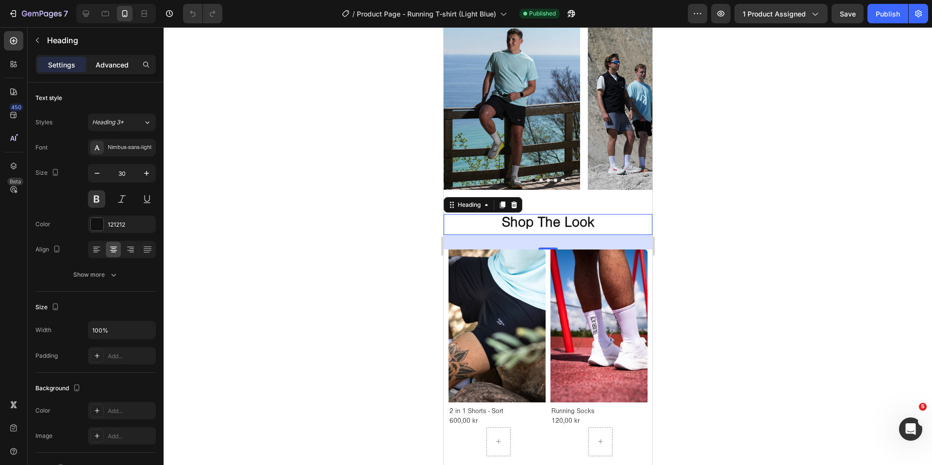
click at [110, 70] on div "Advanced" at bounding box center [112, 65] width 49 height 16
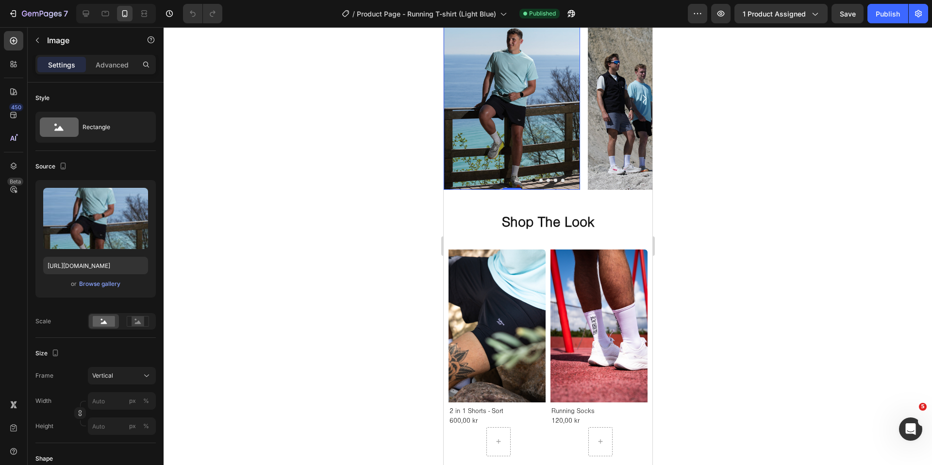
click at [572, 186] on img at bounding box center [511, 99] width 136 height 182
click at [114, 72] on div "Settings Advanced" at bounding box center [95, 64] width 120 height 19
click at [114, 71] on div "Advanced" at bounding box center [112, 65] width 49 height 16
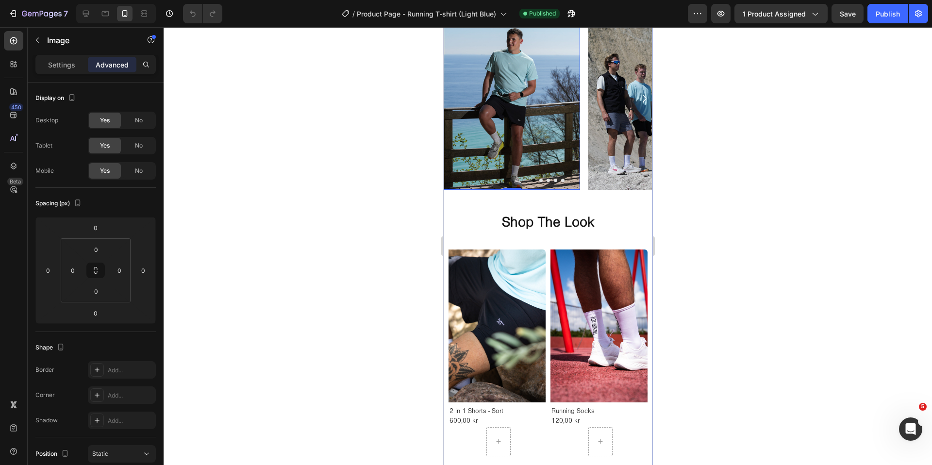
click at [577, 207] on div "Image 0 Image Image Image Image Carousel" at bounding box center [547, 111] width 209 height 206
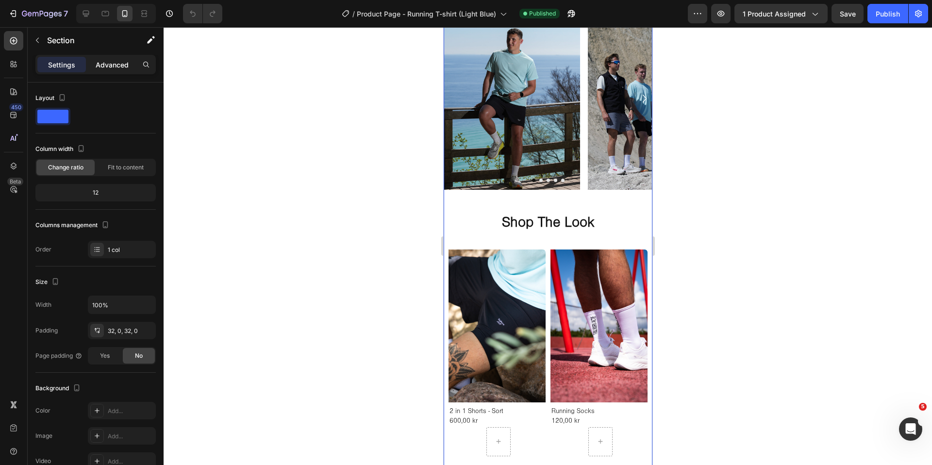
click at [99, 62] on p "Advanced" at bounding box center [112, 65] width 33 height 10
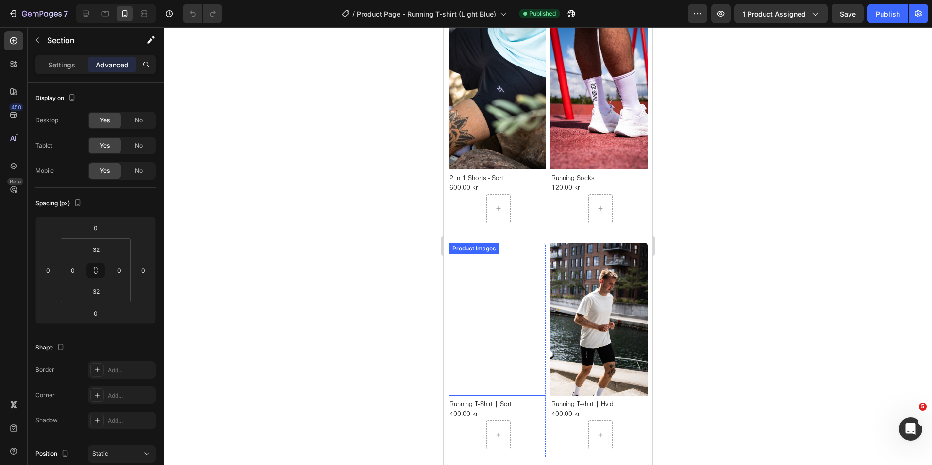
scroll to position [1112, 0]
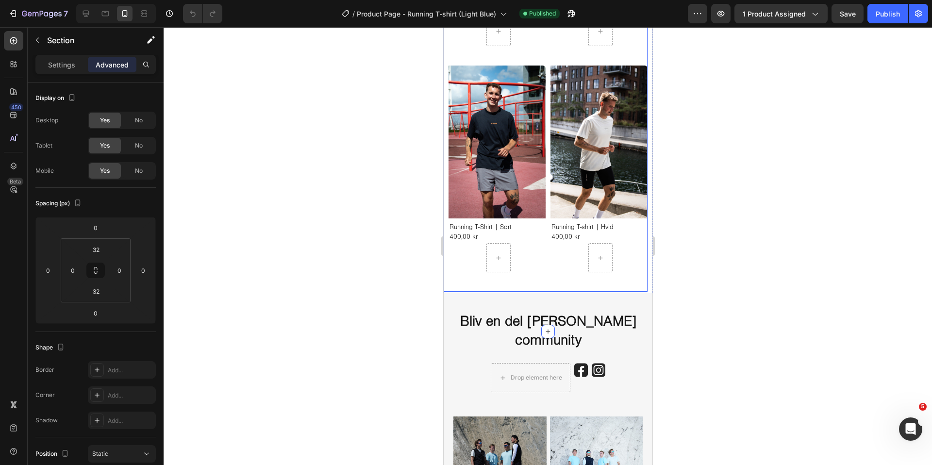
click at [547, 282] on div "Product Images Running T-shirt | Hvid Product Title 400,00 kr Product Price Pro…" at bounding box center [596, 179] width 102 height 226
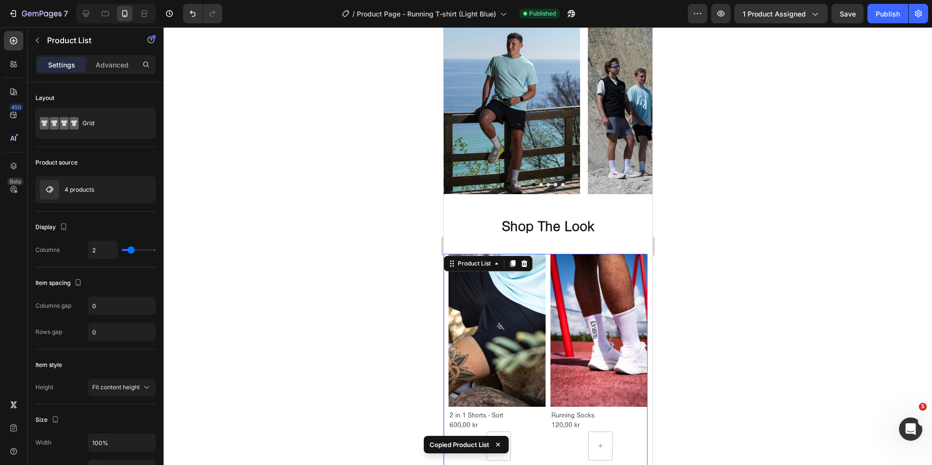
scroll to position [697, 0]
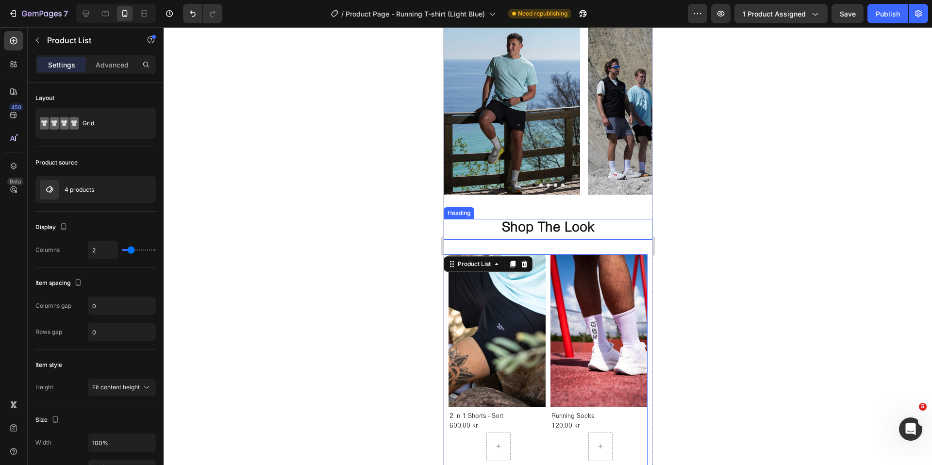
click at [531, 227] on h2 "Shop The Look" at bounding box center [547, 229] width 209 height 21
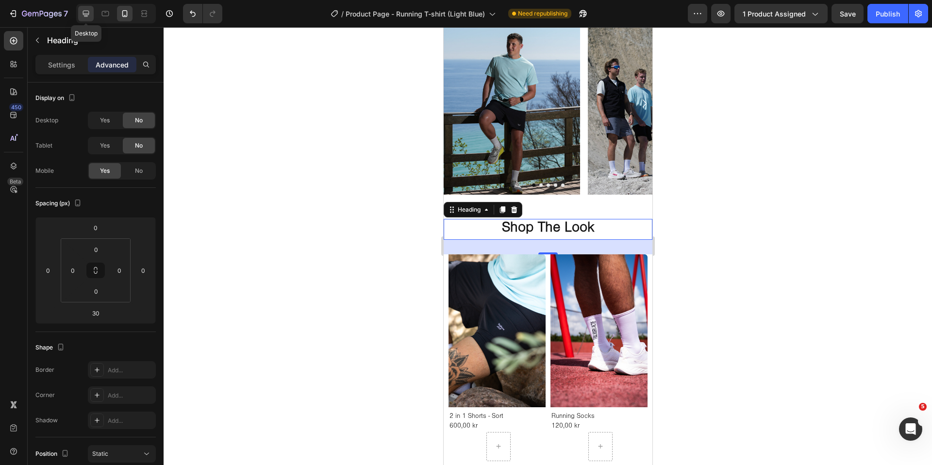
click at [89, 18] on icon at bounding box center [86, 14] width 10 height 10
type input "50"
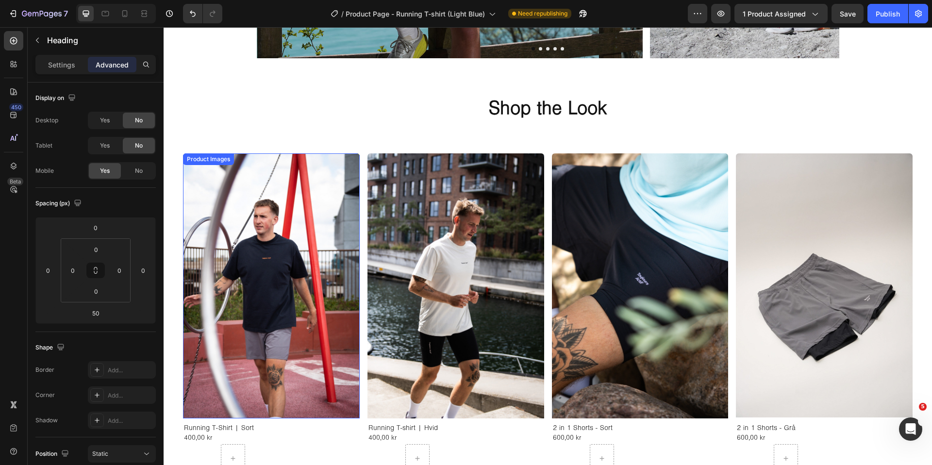
scroll to position [1888, 0]
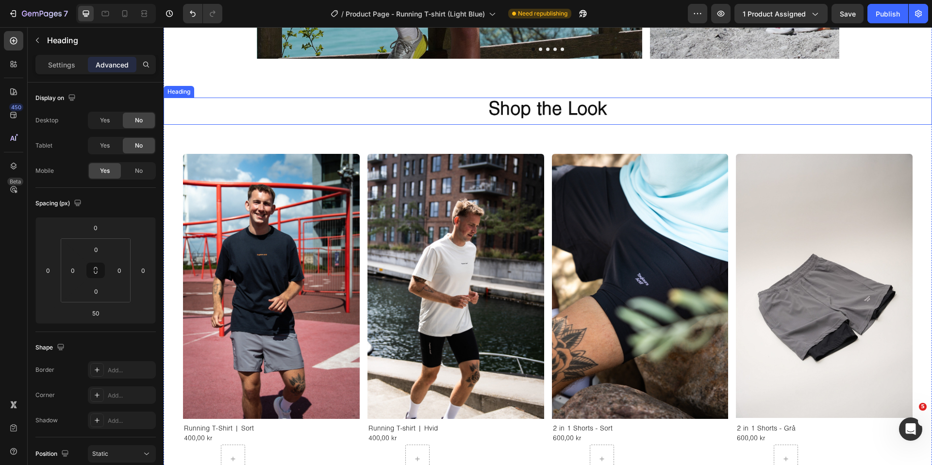
click at [440, 113] on h2 "Shop the Look" at bounding box center [548, 111] width 768 height 27
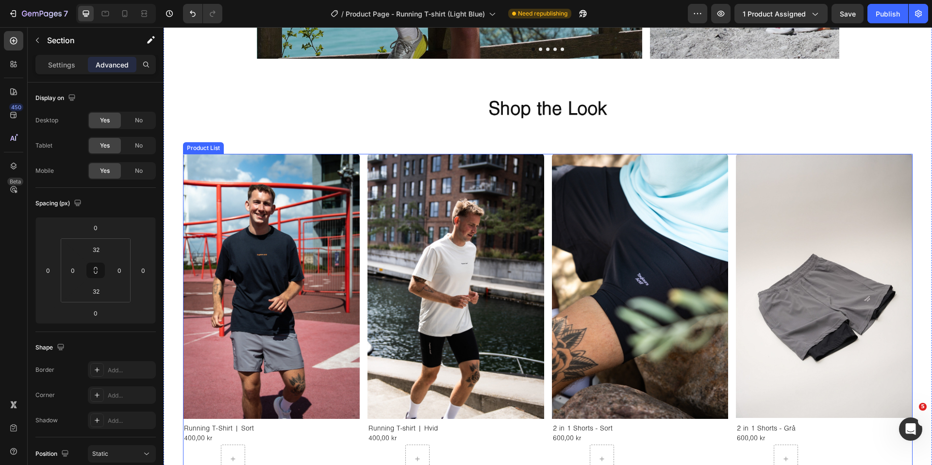
click at [363, 317] on div "Product Images Running T-Shirt | Sort Product Title 400,00 kr Product Price Pro…" at bounding box center [547, 314] width 729 height 320
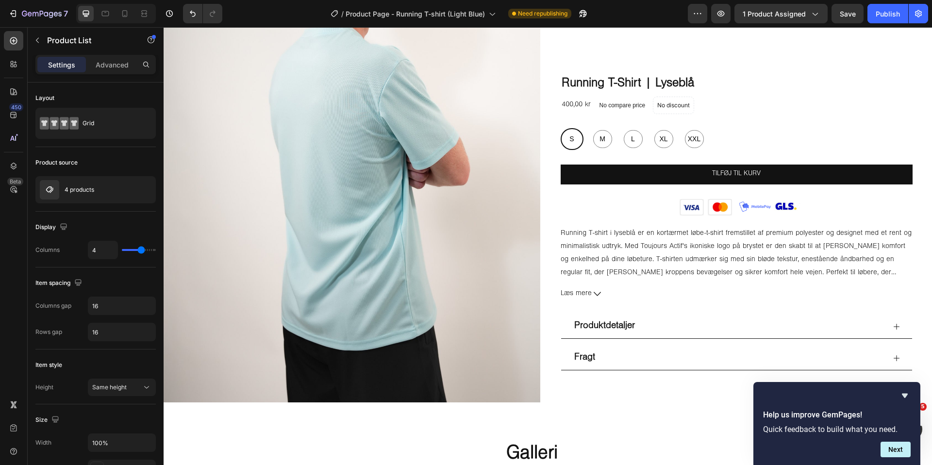
scroll to position [1164, 0]
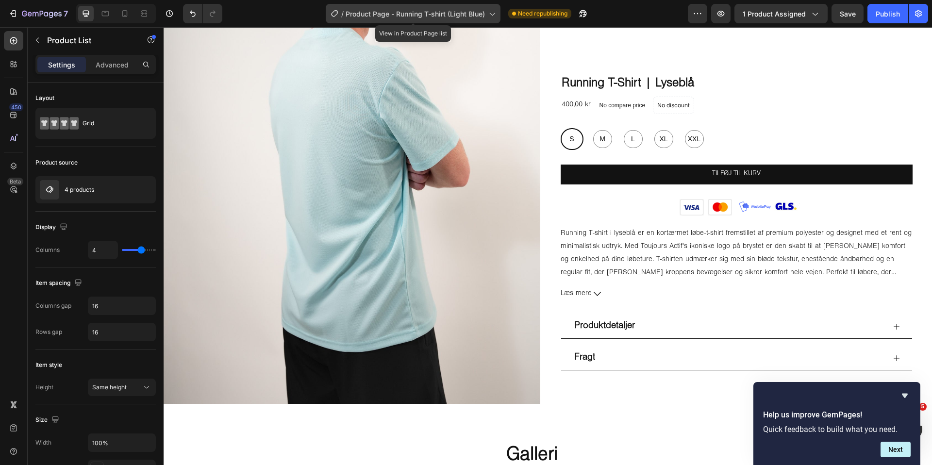
click at [369, 14] on span "Product Page - Running T-shirt (Light Blue)" at bounding box center [415, 14] width 139 height 10
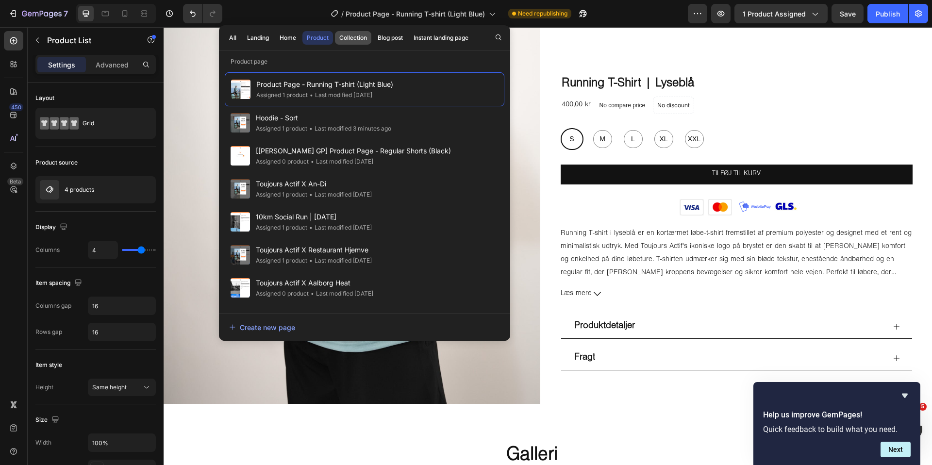
click at [368, 38] on button "Collection" at bounding box center [353, 38] width 36 height 14
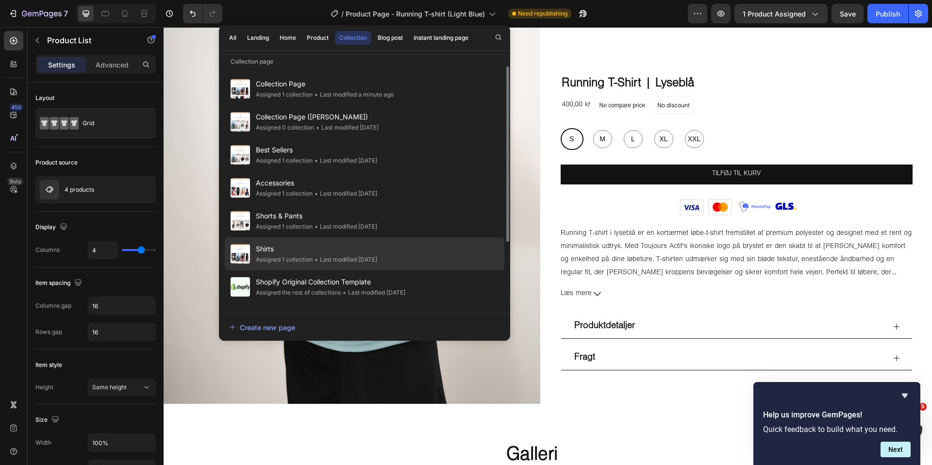
click at [322, 254] on span "Shirts" at bounding box center [316, 249] width 121 height 12
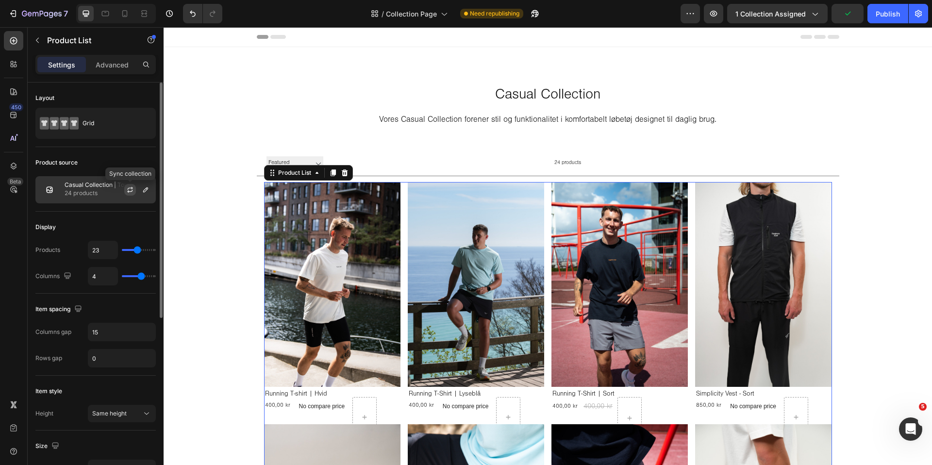
click at [130, 188] on icon "button" at bounding box center [130, 188] width 5 height 3
click at [893, 12] on div "Publish" at bounding box center [887, 14] width 24 height 10
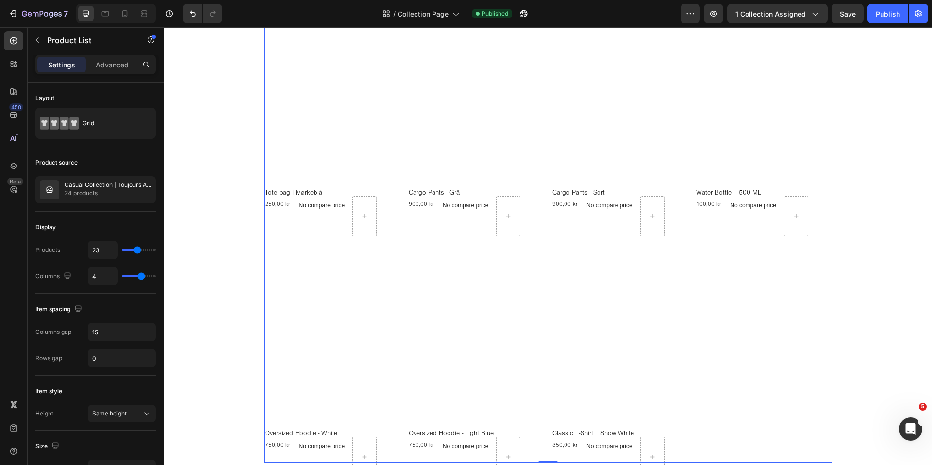
scroll to position [1166, 0]
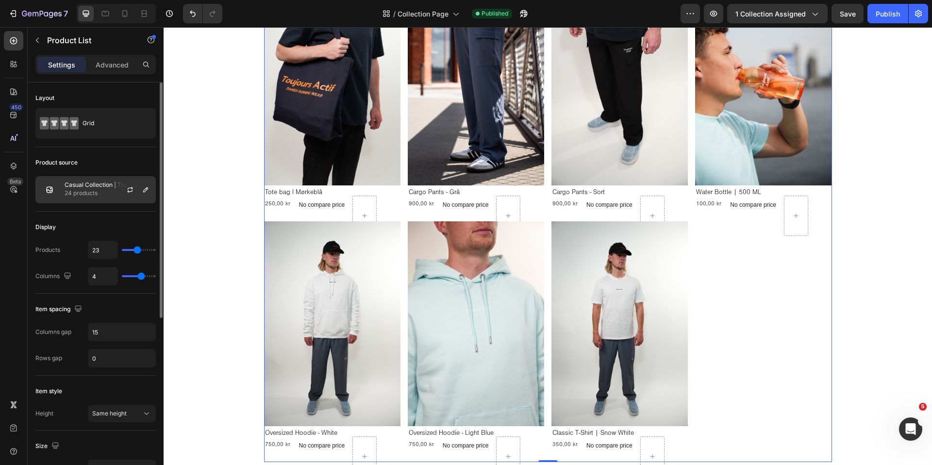
click at [100, 195] on p "24 products" at bounding box center [108, 193] width 87 height 10
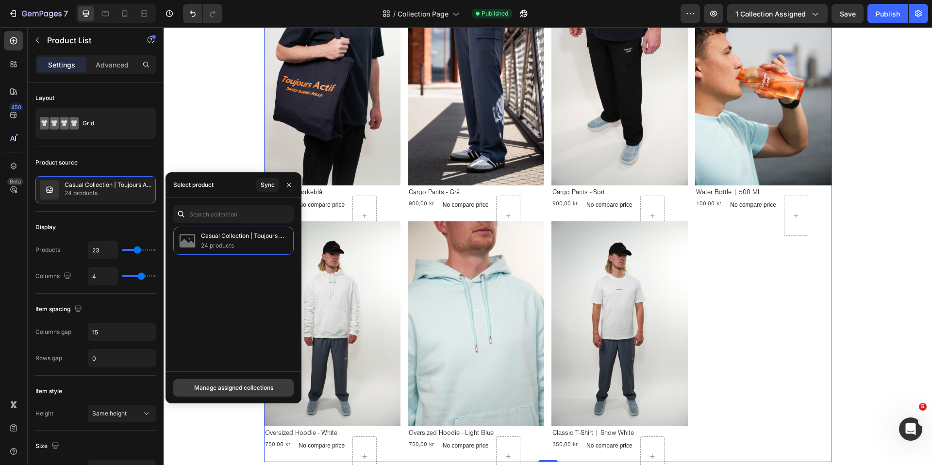
click at [223, 382] on button "Manage assigned collections" at bounding box center [233, 387] width 120 height 17
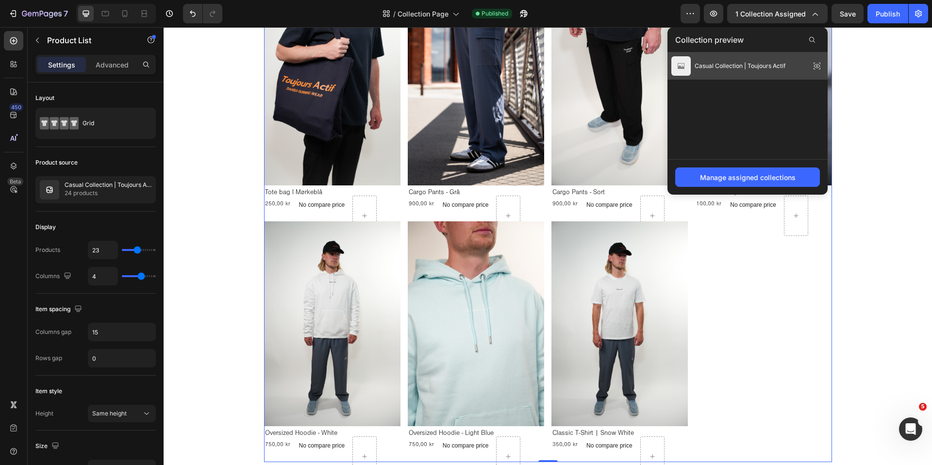
click at [771, 57] on div "Casual Collection | Toujours Actif" at bounding box center [728, 65] width 114 height 19
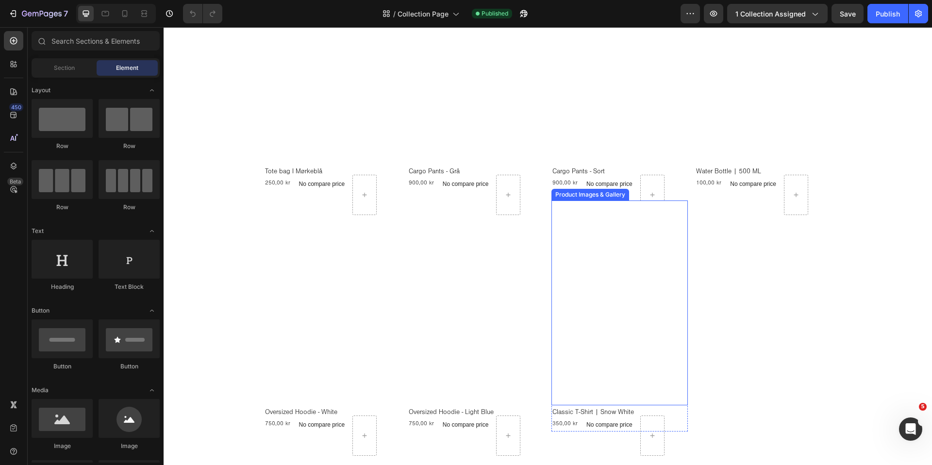
scroll to position [1188, 0]
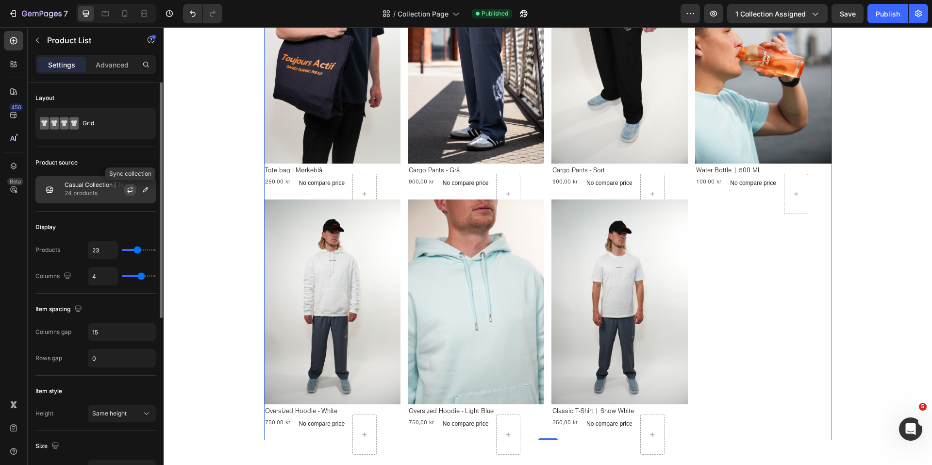
click at [129, 193] on icon "button" at bounding box center [130, 190] width 8 height 8
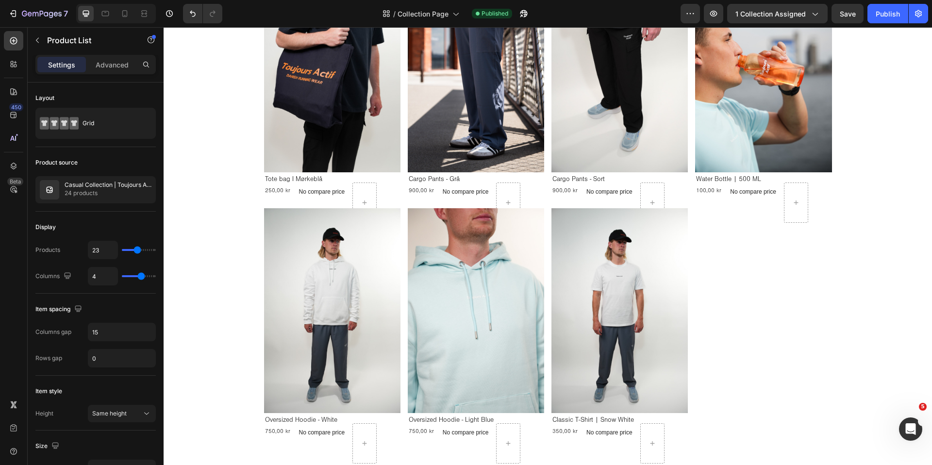
scroll to position [1180, 0]
click at [131, 191] on icon "button" at bounding box center [130, 190] width 8 height 8
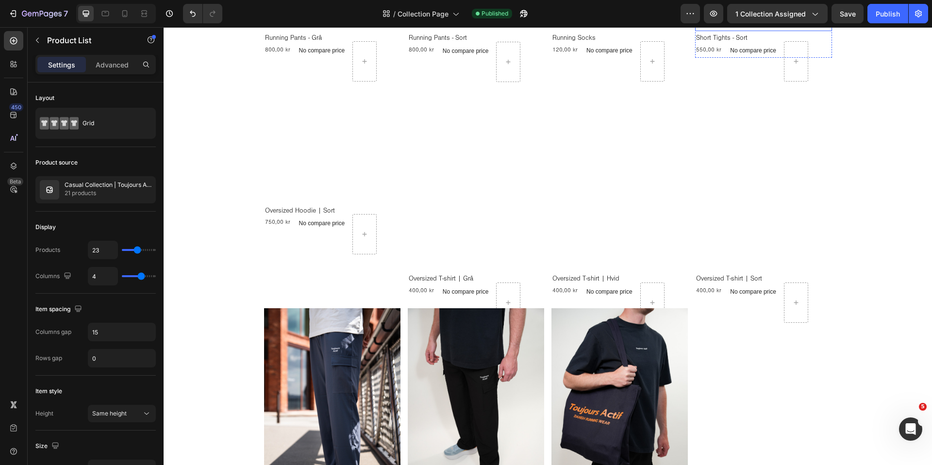
scroll to position [840, 0]
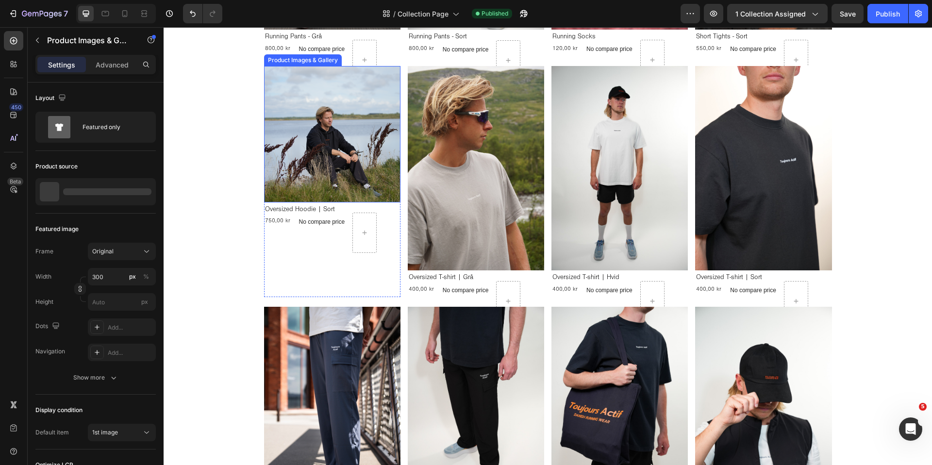
click at [334, 154] on img at bounding box center [332, 134] width 136 height 136
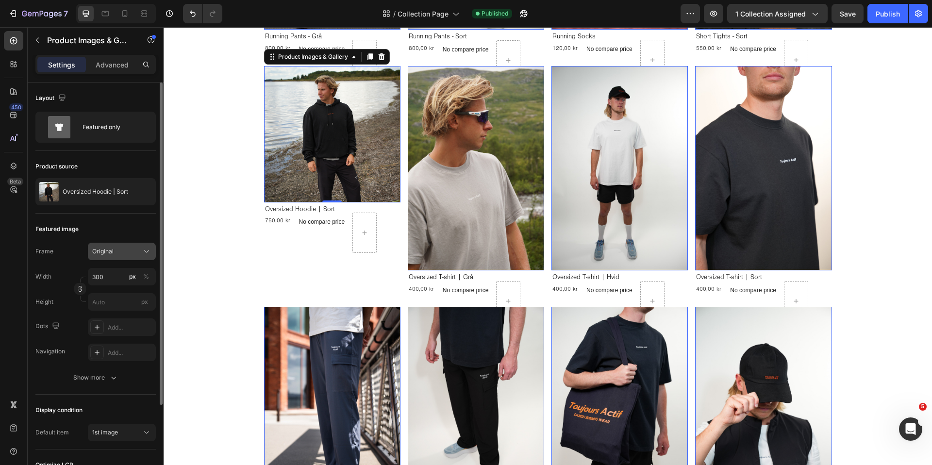
click at [135, 248] on div "Original" at bounding box center [116, 251] width 48 height 9
click at [109, 290] on span "Vertical" at bounding box center [102, 294] width 21 height 10
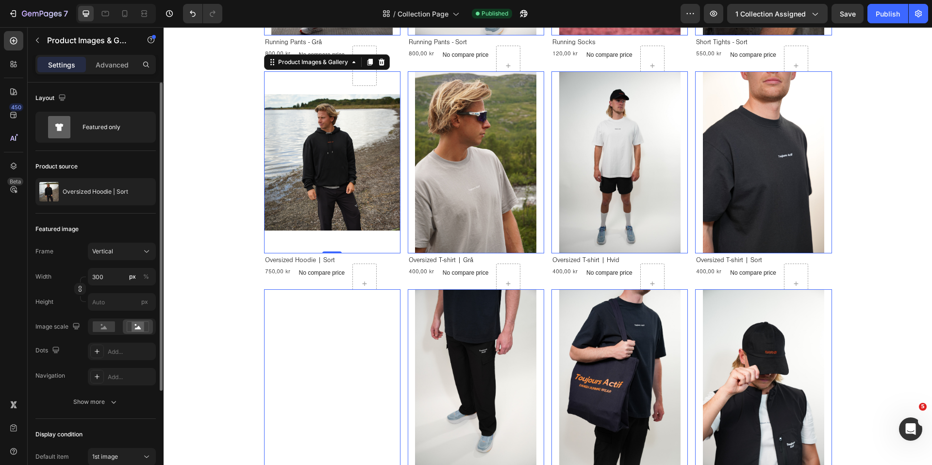
scroll to position [766, 0]
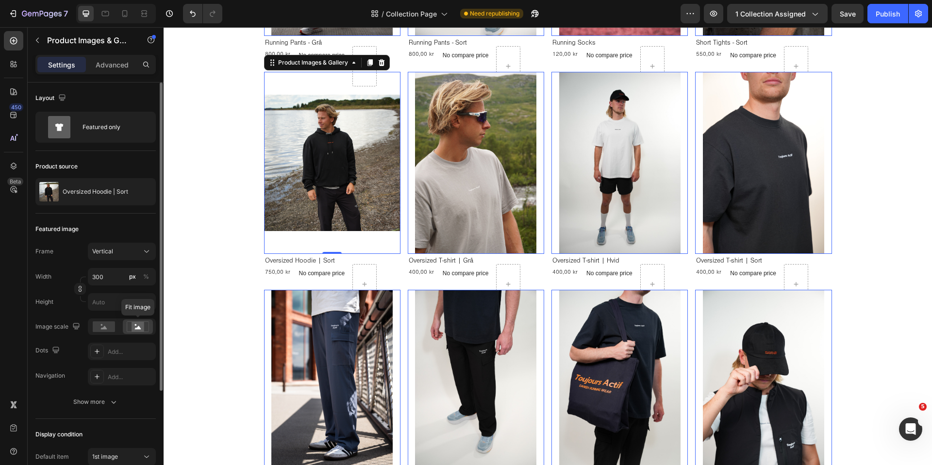
click at [141, 327] on rect at bounding box center [138, 327] width 13 height 10
click at [102, 327] on rect at bounding box center [104, 326] width 22 height 11
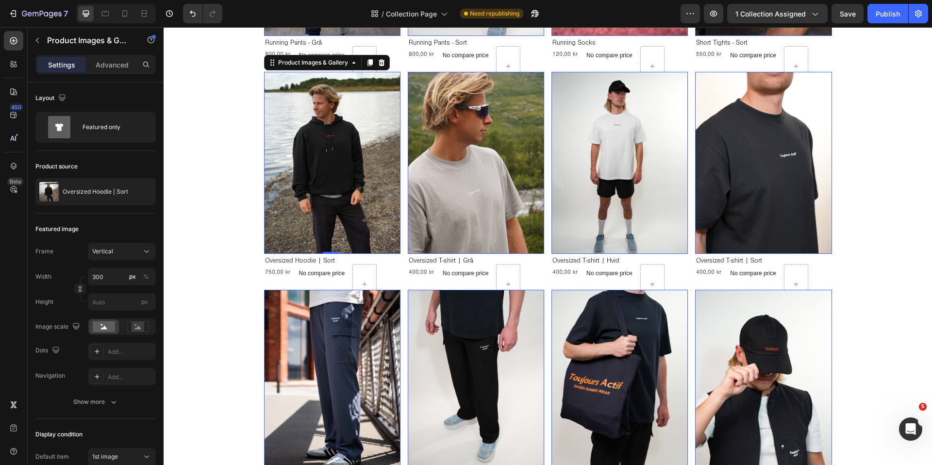
click at [237, 197] on div "Casual Collection Heading Casual Collection Heading Vores Casual collection for…" at bounding box center [548, 175] width 768 height 1788
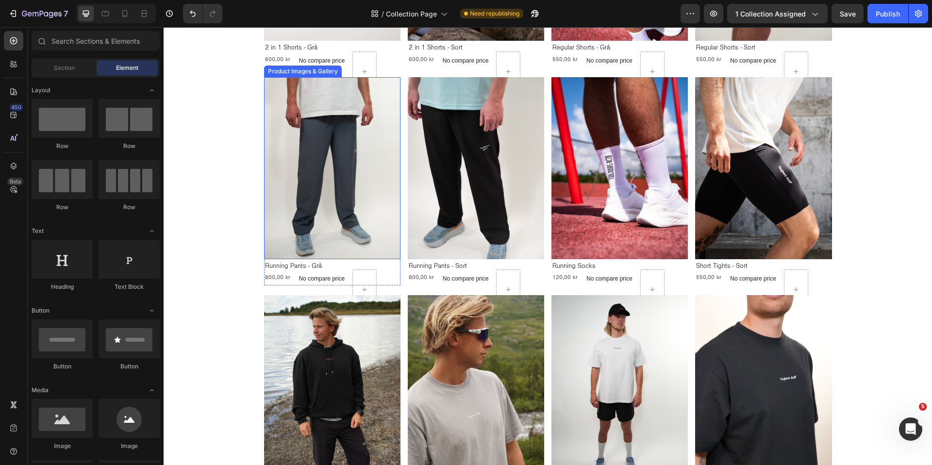
scroll to position [542, 0]
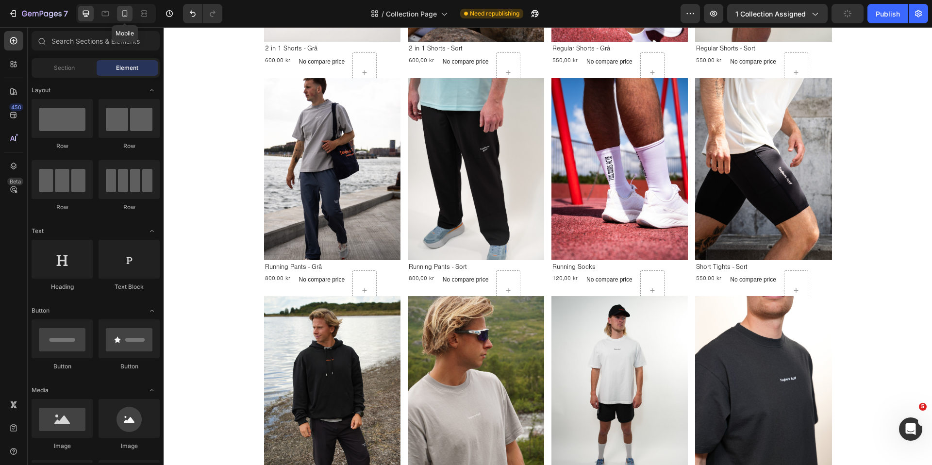
click at [122, 18] on icon at bounding box center [125, 14] width 10 height 10
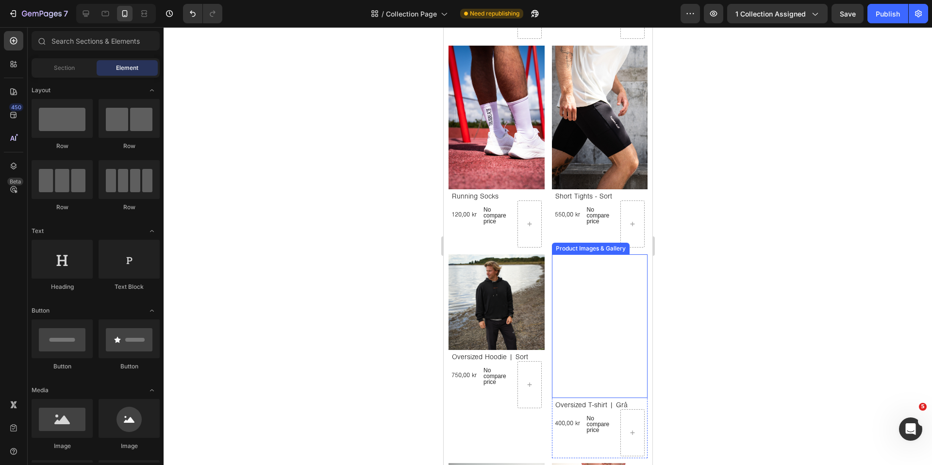
scroll to position [1189, 0]
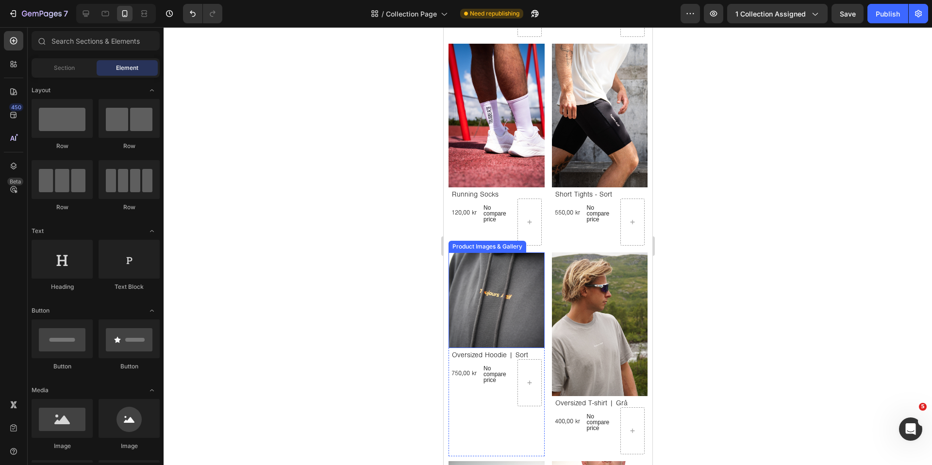
click at [519, 313] on img at bounding box center [496, 300] width 96 height 96
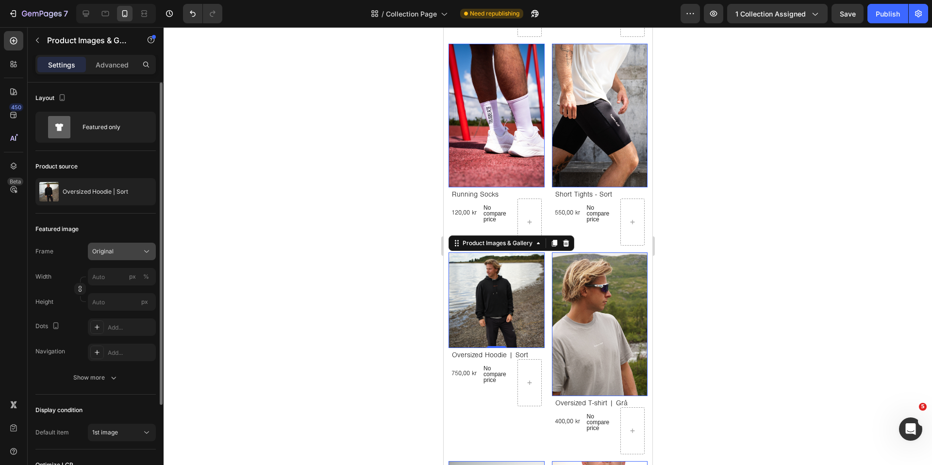
click at [109, 253] on span "Original" at bounding box center [102, 251] width 21 height 9
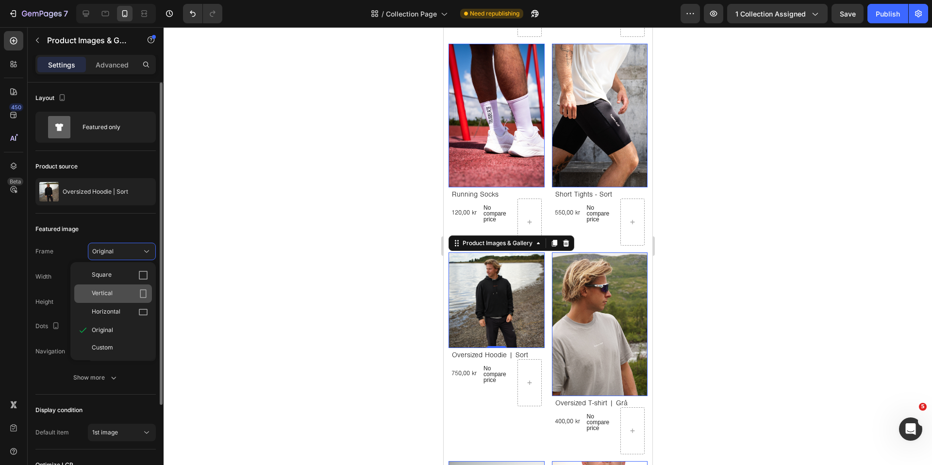
click at [104, 292] on span "Vertical" at bounding box center [102, 294] width 21 height 10
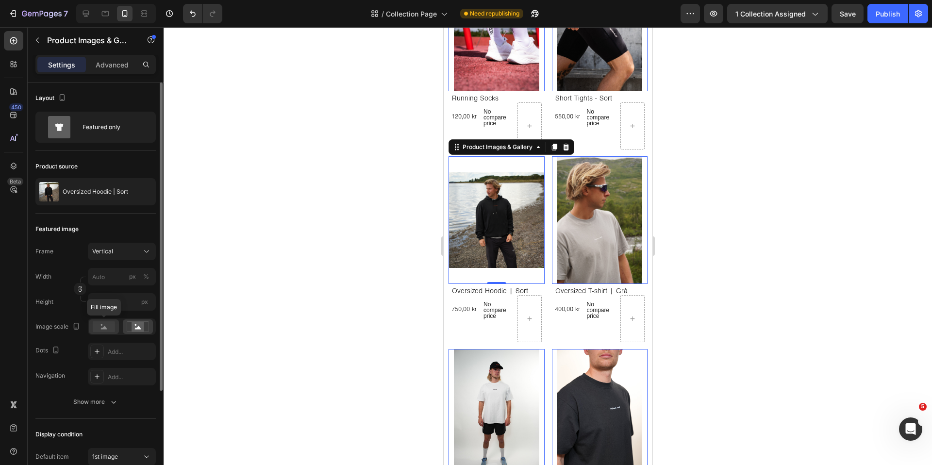
click at [110, 325] on rect at bounding box center [104, 326] width 22 height 11
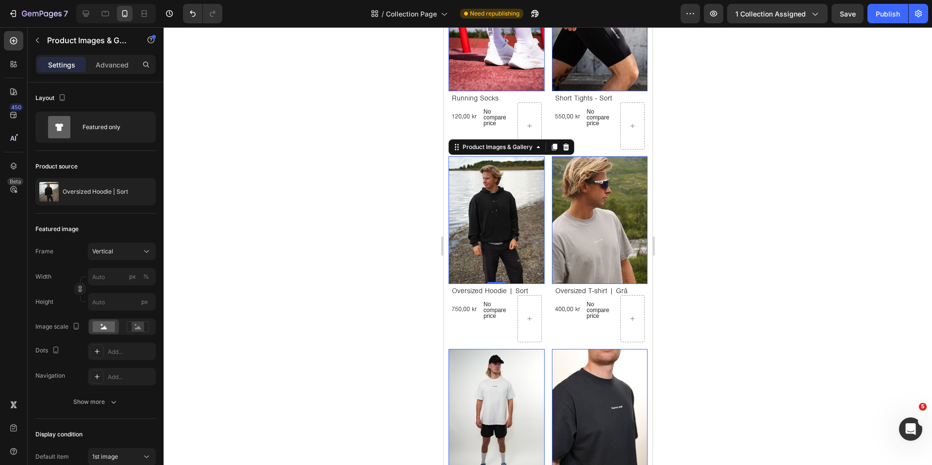
click at [331, 271] on div at bounding box center [548, 246] width 768 height 438
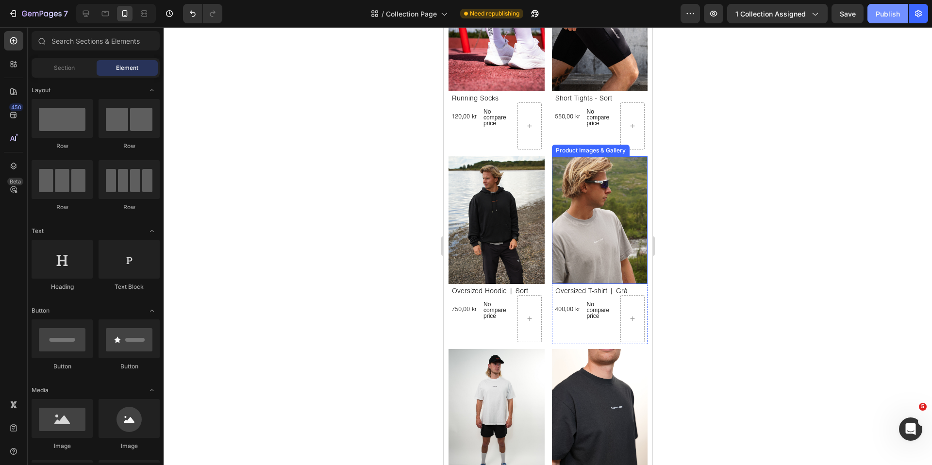
click at [882, 11] on div "Publish" at bounding box center [887, 14] width 24 height 10
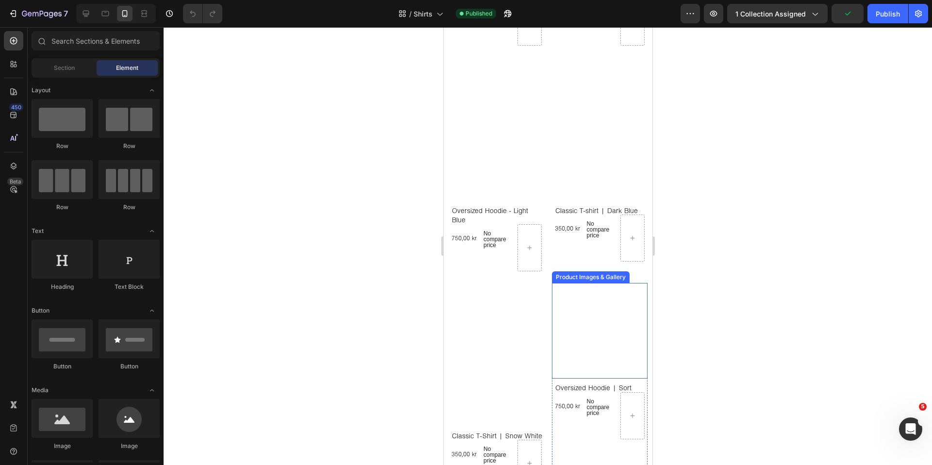
scroll to position [997, 0]
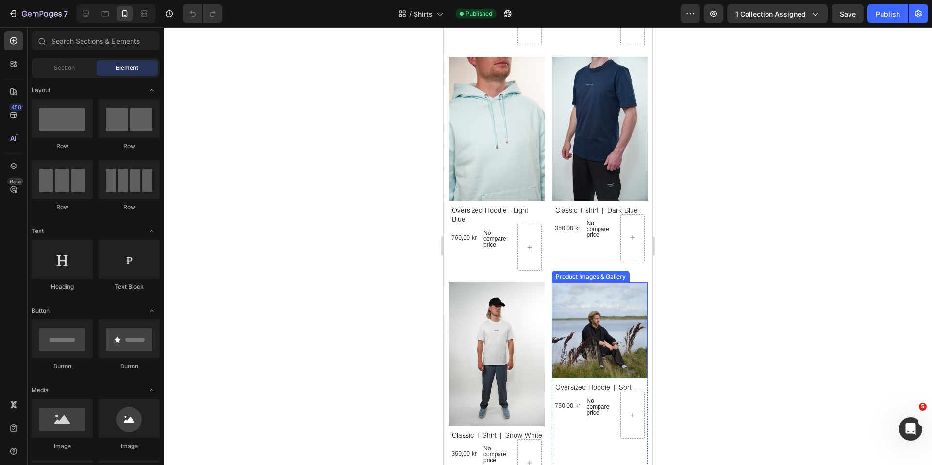
click at [588, 345] on img at bounding box center [599, 330] width 96 height 96
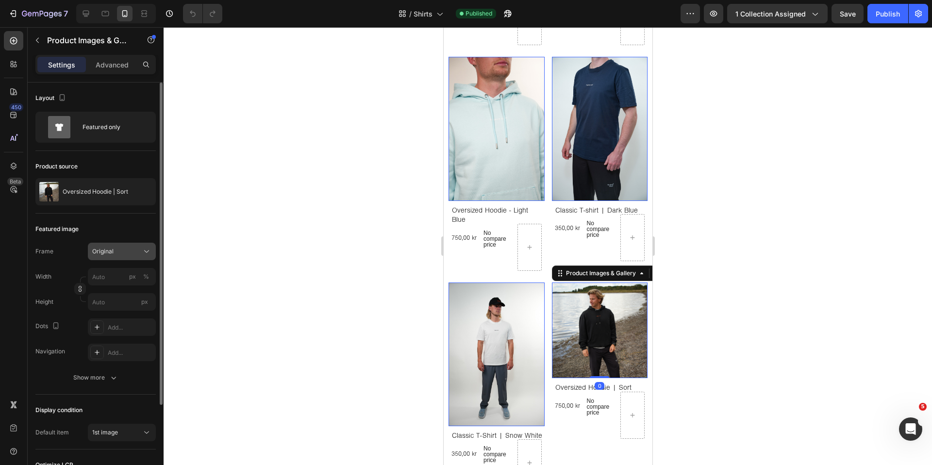
click at [108, 257] on button "Original" at bounding box center [122, 251] width 68 height 17
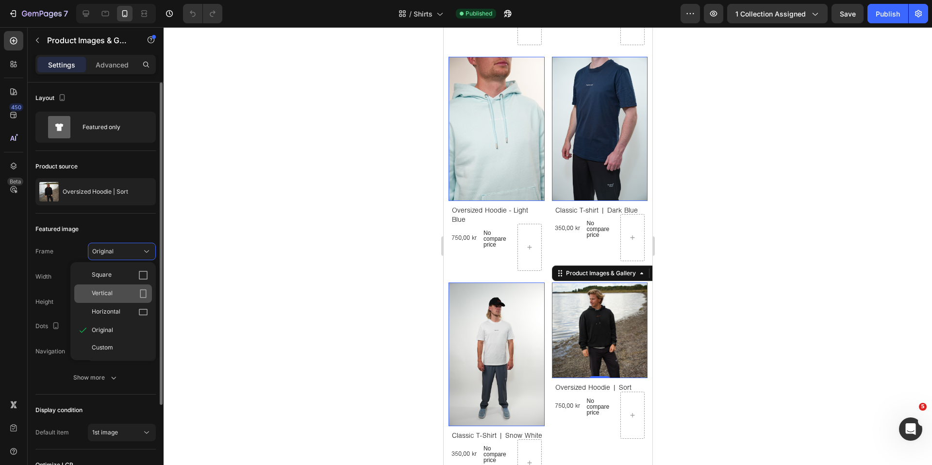
click at [110, 298] on div "Vertical" at bounding box center [113, 293] width 78 height 18
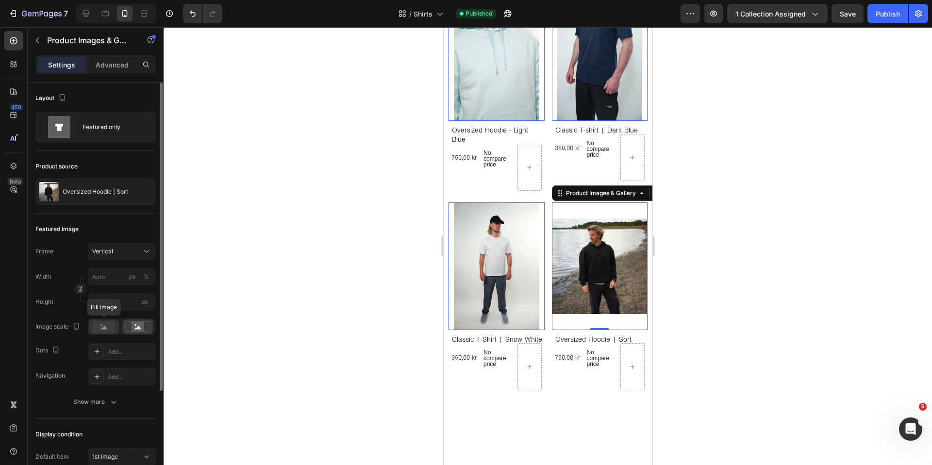
click at [109, 327] on rect at bounding box center [104, 326] width 22 height 11
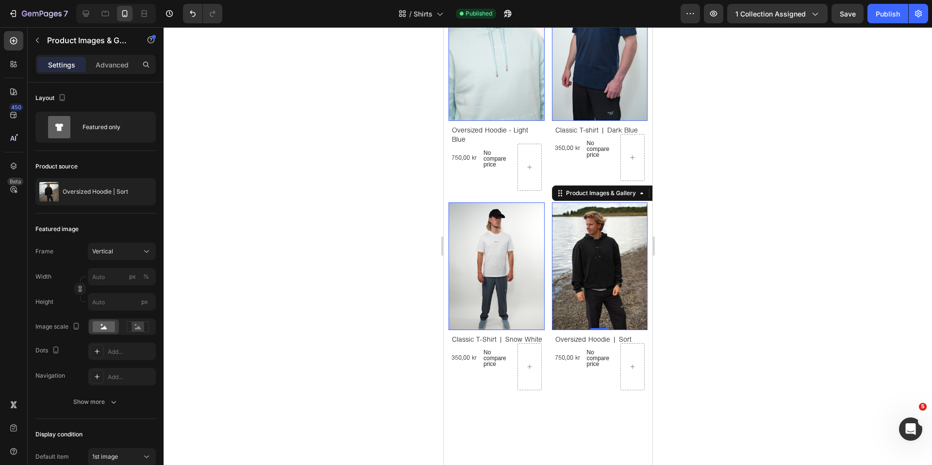
click at [323, 253] on div at bounding box center [548, 246] width 768 height 438
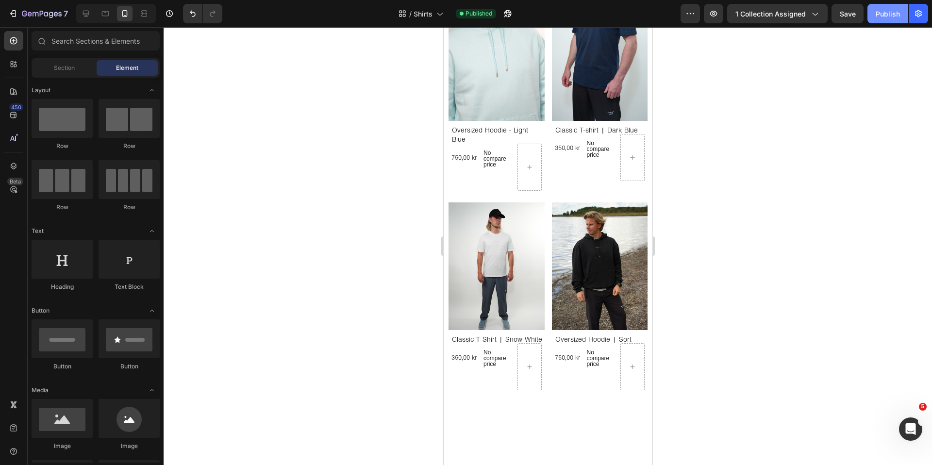
drag, startPoint x: 900, startPoint y: 13, endPoint x: 839, endPoint y: 17, distance: 61.3
click at [900, 13] on button "Publish" at bounding box center [887, 13] width 41 height 19
click at [89, 16] on icon at bounding box center [86, 14] width 10 height 10
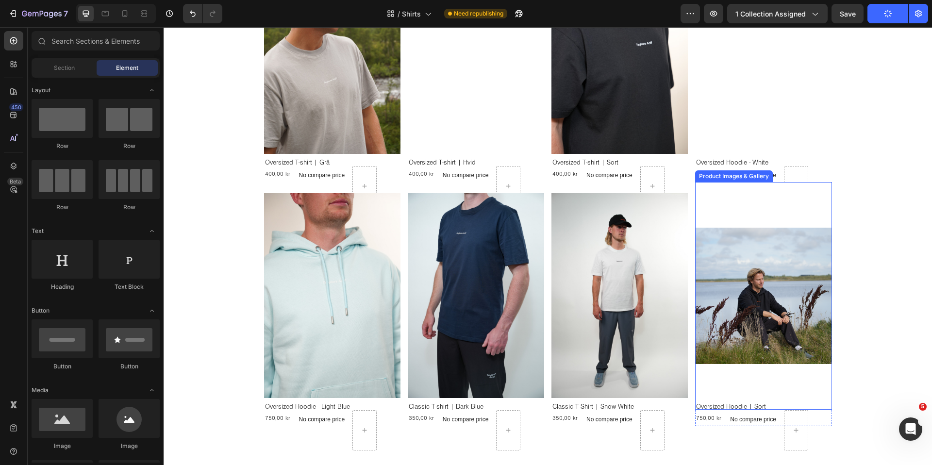
scroll to position [482, 0]
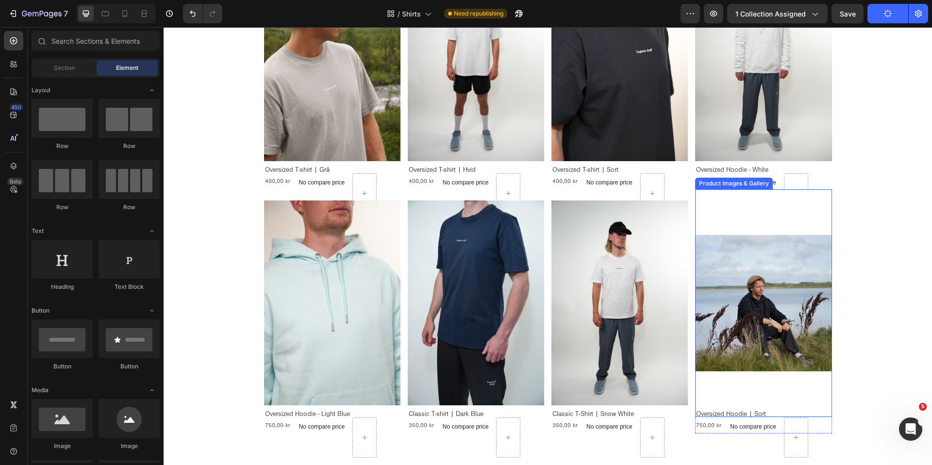
click at [725, 285] on img at bounding box center [763, 303] width 136 height 228
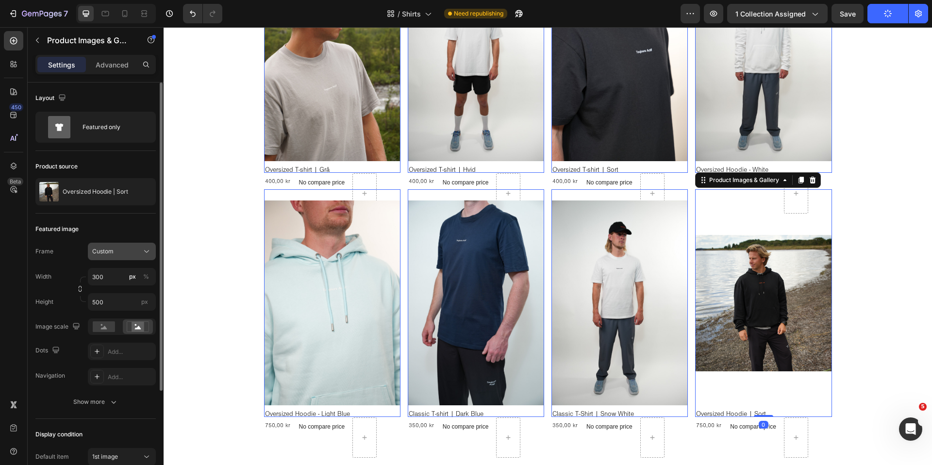
click at [109, 245] on button "Custom" at bounding box center [122, 251] width 68 height 17
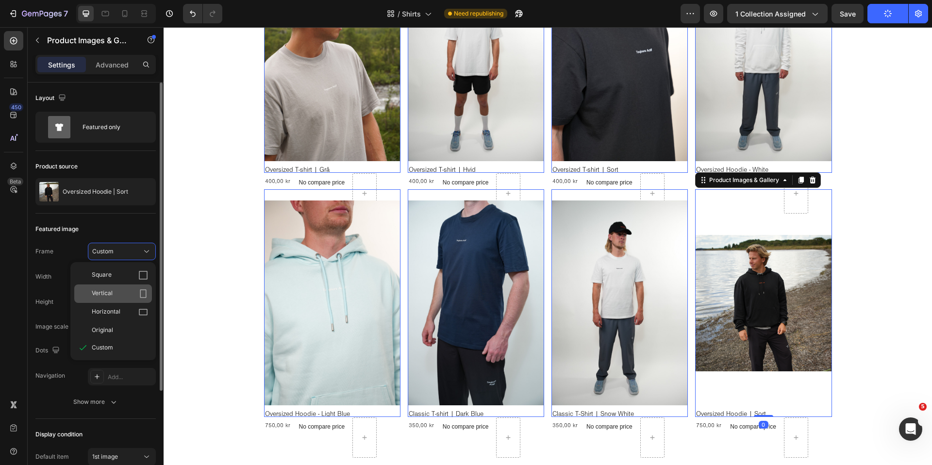
click at [107, 295] on span "Vertical" at bounding box center [102, 294] width 21 height 10
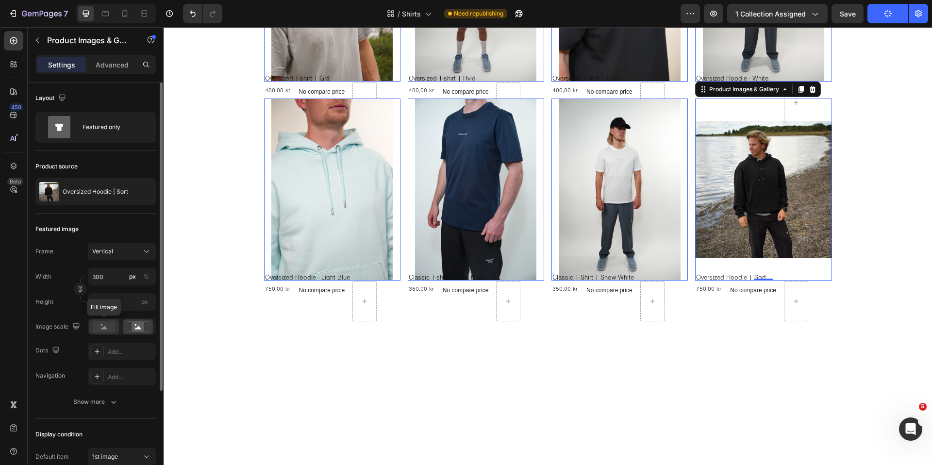
click at [109, 330] on rect at bounding box center [104, 326] width 22 height 11
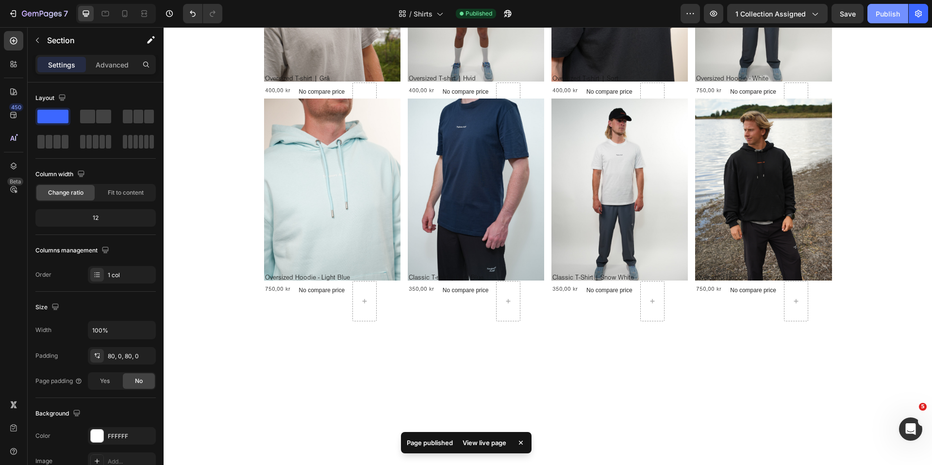
click at [890, 21] on button "Publish" at bounding box center [887, 13] width 41 height 19
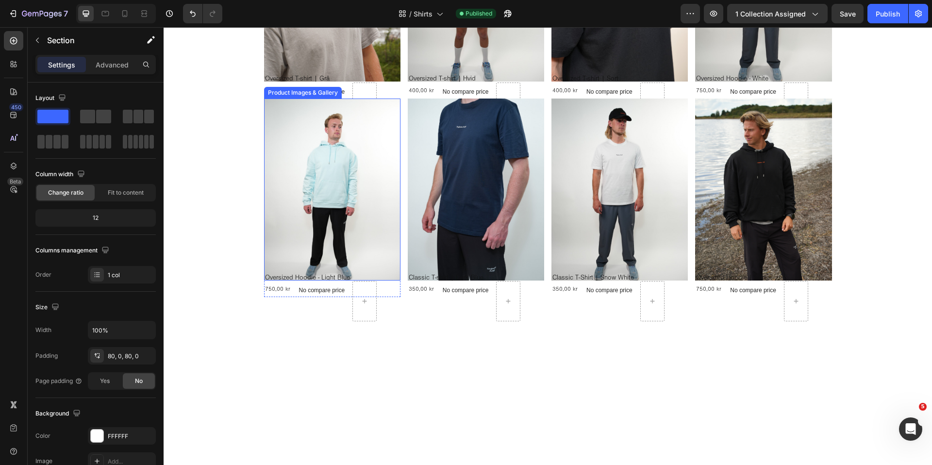
click at [326, 178] on img at bounding box center [332, 190] width 136 height 182
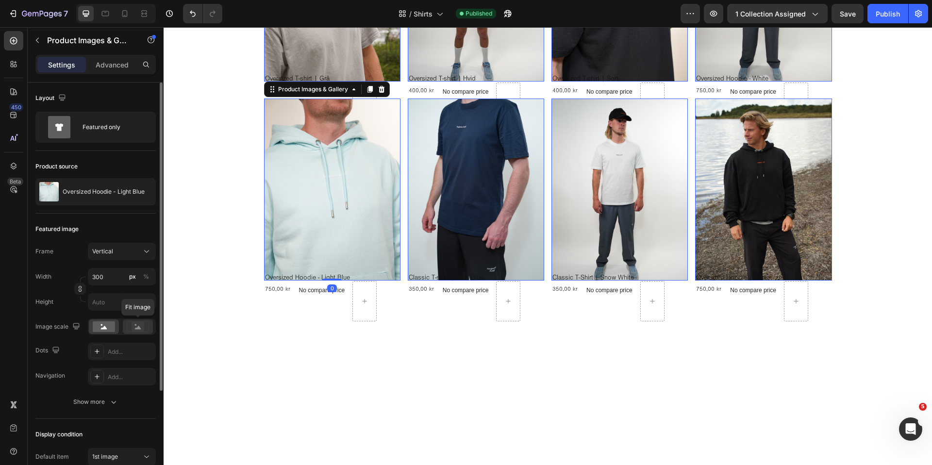
click at [133, 328] on rect at bounding box center [138, 327] width 13 height 10
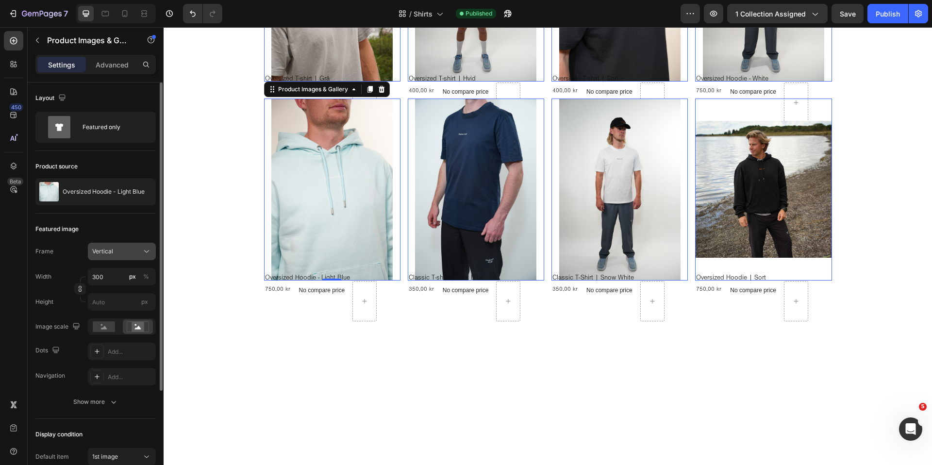
click at [130, 254] on div "Vertical" at bounding box center [116, 251] width 48 height 9
click at [123, 273] on div "Square" at bounding box center [120, 275] width 56 height 10
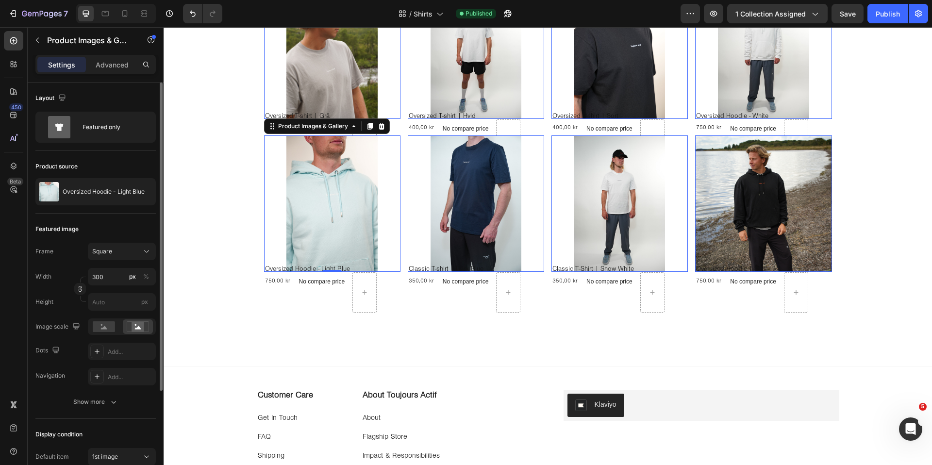
scroll to position [354, 0]
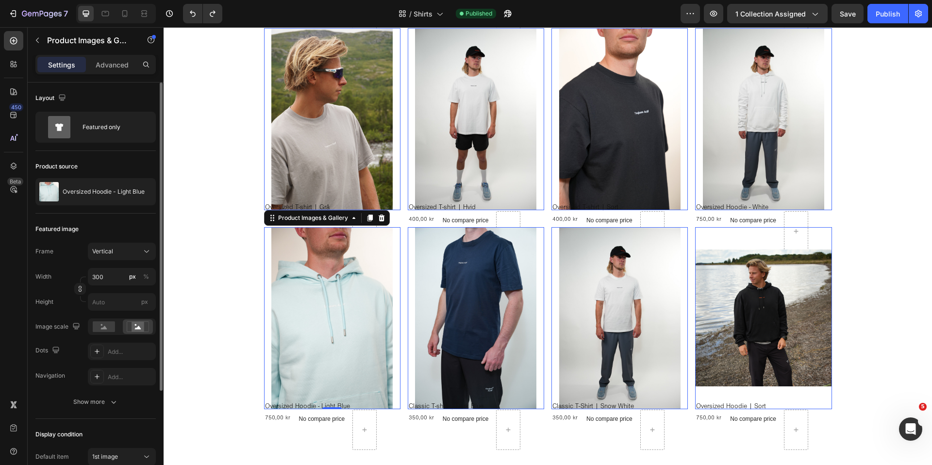
type input "500"
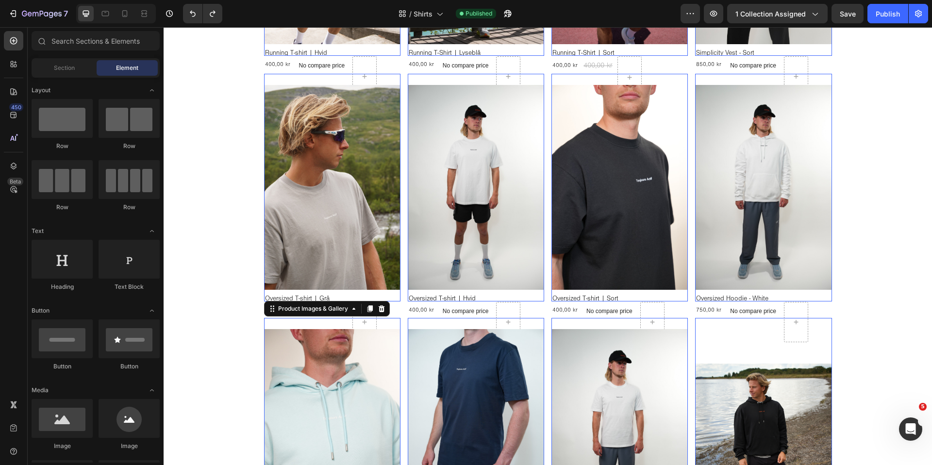
click at [233, 278] on div "Casual Collection | Overdele Heading Casual Collection I Overdele Heading Vores…" at bounding box center [548, 299] width 768 height 1213
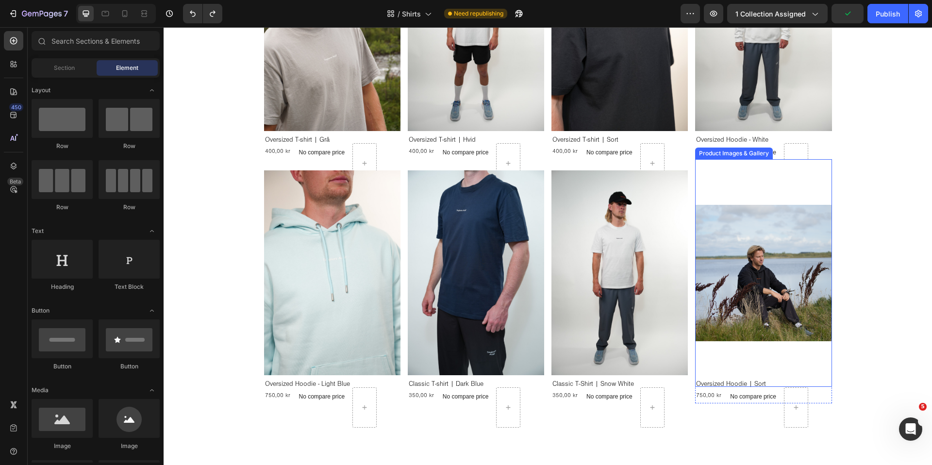
scroll to position [518, 0]
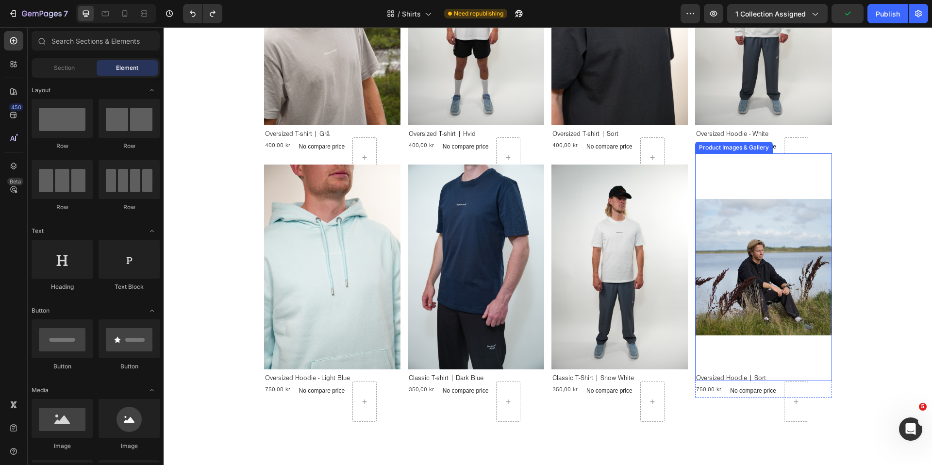
click at [763, 302] on img at bounding box center [763, 267] width 136 height 228
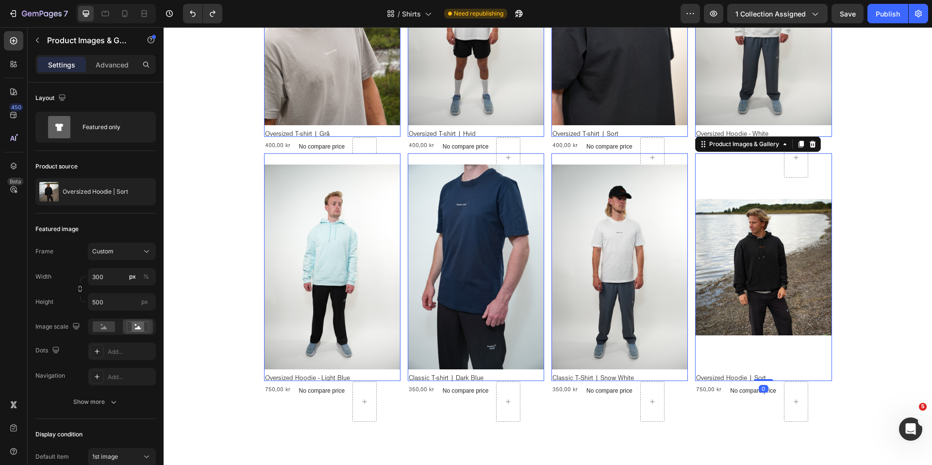
click at [373, 295] on img at bounding box center [332, 267] width 136 height 228
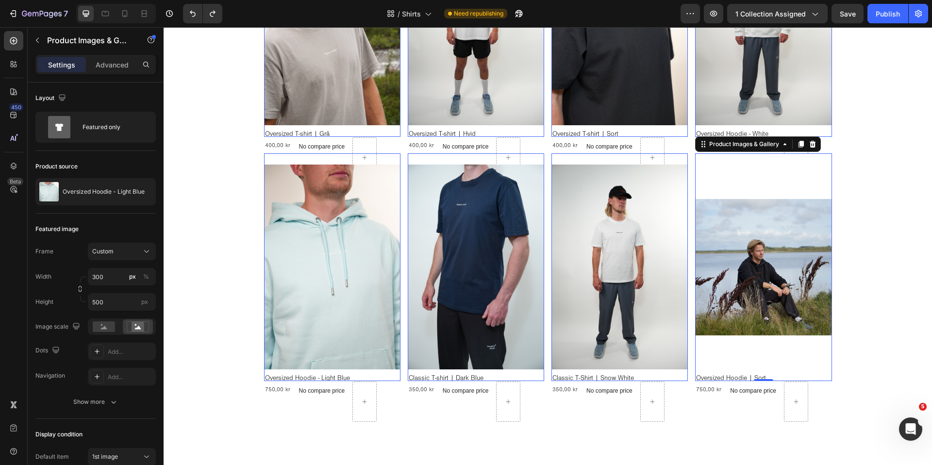
click at [761, 279] on img at bounding box center [763, 267] width 136 height 228
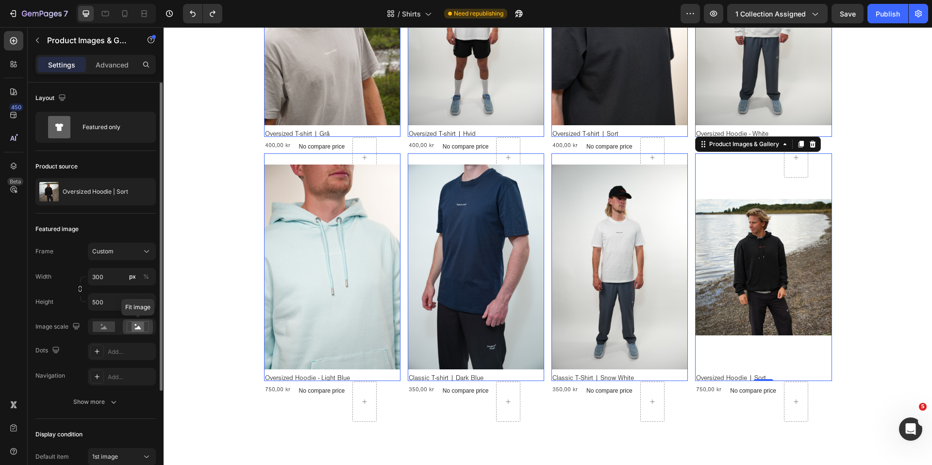
drag, startPoint x: 141, startPoint y: 329, endPoint x: 135, endPoint y: 329, distance: 6.3
click at [141, 329] on rect at bounding box center [138, 327] width 13 height 10
click at [109, 329] on rect at bounding box center [104, 326] width 22 height 11
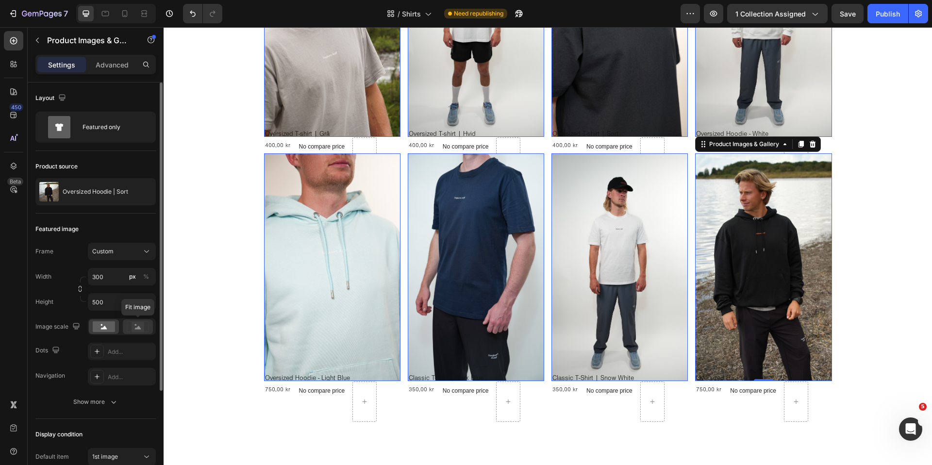
click at [138, 326] on icon at bounding box center [138, 327] width 6 height 3
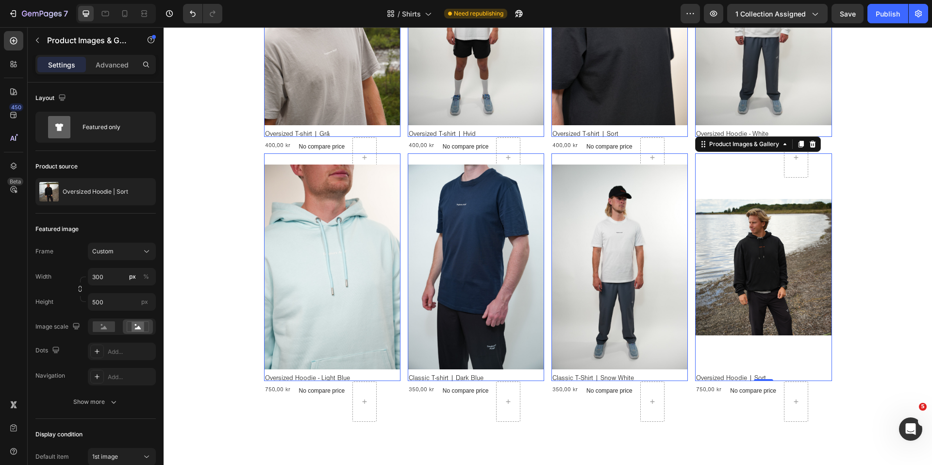
click at [232, 321] on div "Casual Collection | Overdele Heading Casual Collection I Overdele Heading Vores…" at bounding box center [548, 135] width 768 height 1213
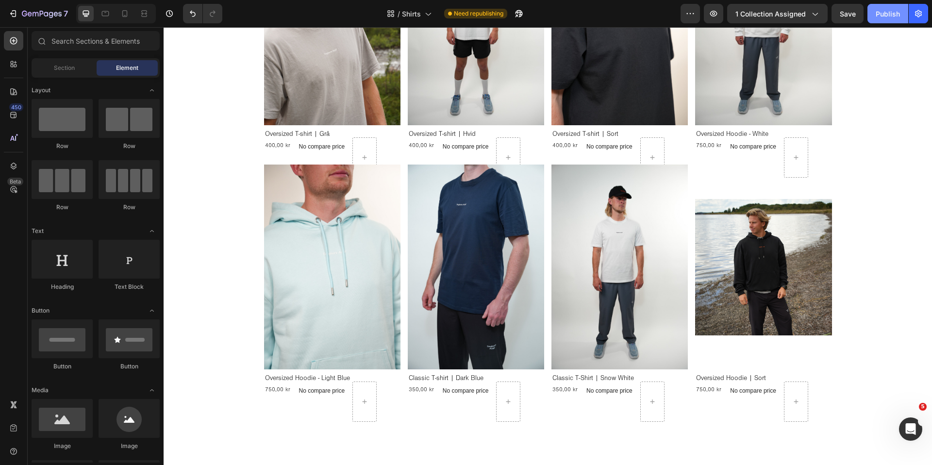
click at [900, 17] on button "Publish" at bounding box center [887, 13] width 41 height 19
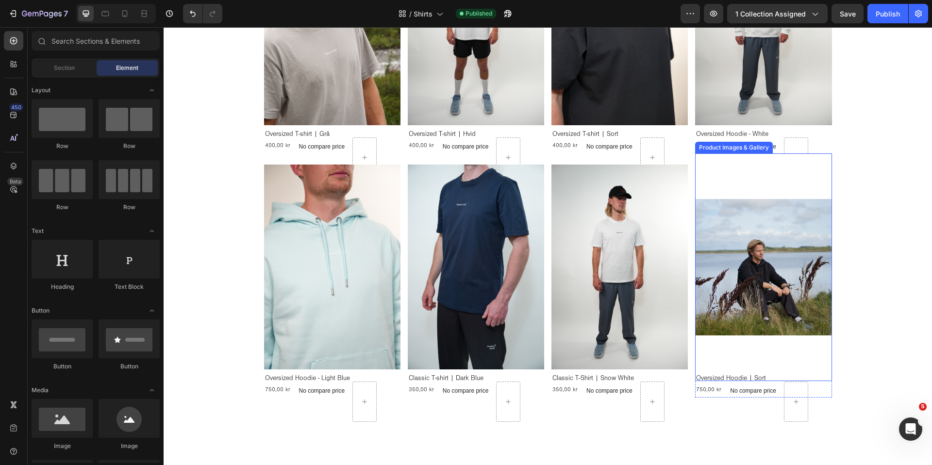
click at [745, 280] on img at bounding box center [763, 267] width 136 height 228
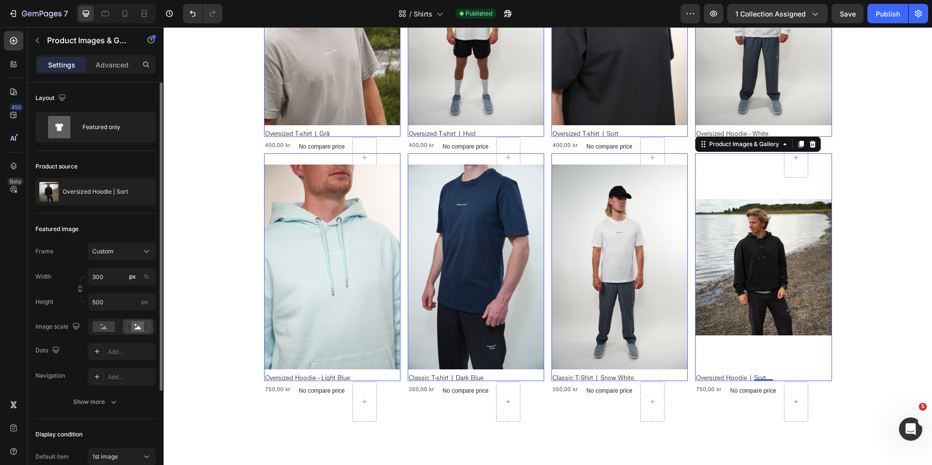
click at [96, 411] on div "Featured image Frame Custom Width 300 px % Height 500 px Image scale Dots Add..…" at bounding box center [95, 316] width 120 height 205
click at [100, 406] on div "Show more" at bounding box center [95, 402] width 45 height 10
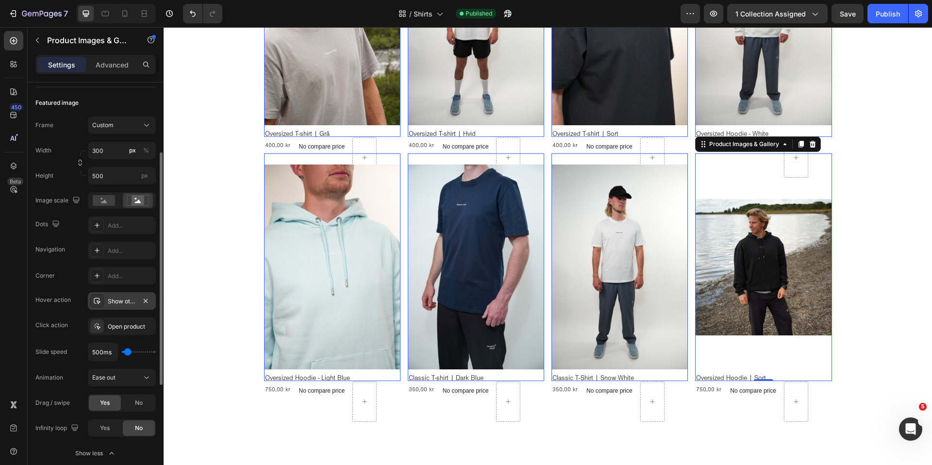
scroll to position [129, 0]
click at [116, 125] on div "Custom" at bounding box center [116, 122] width 48 height 9
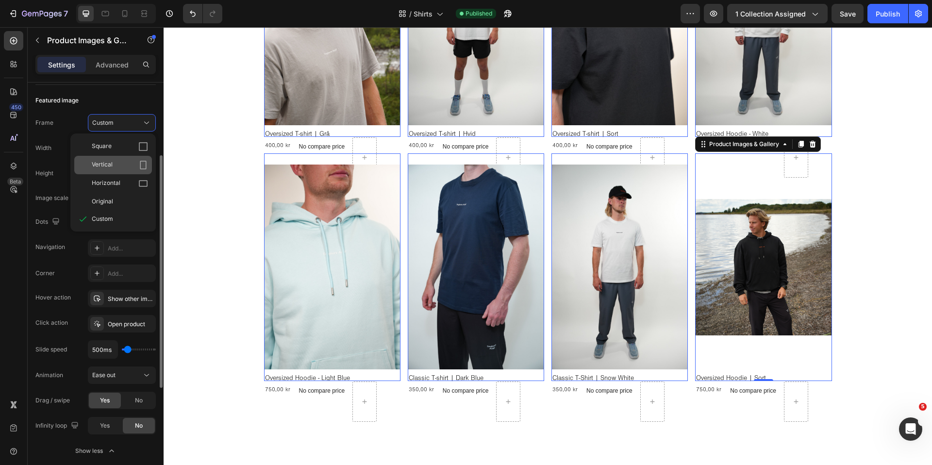
click at [112, 161] on span "Vertical" at bounding box center [102, 165] width 21 height 10
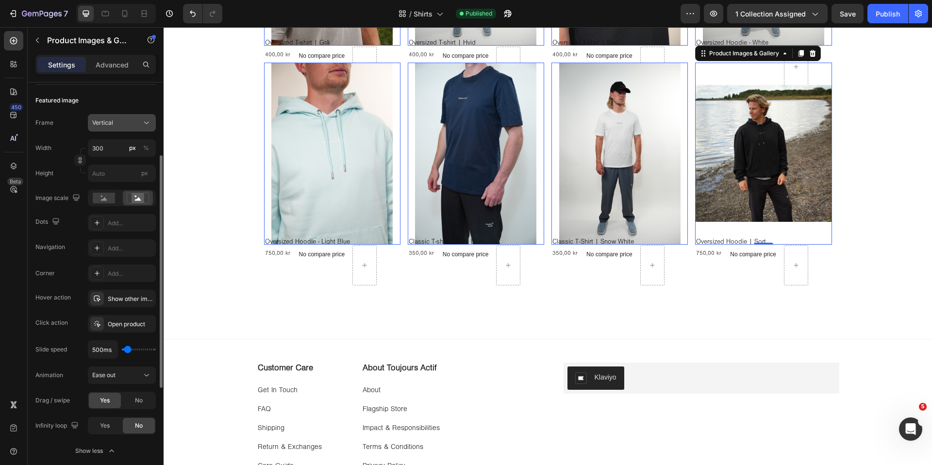
click at [117, 115] on button "Vertical" at bounding box center [122, 122] width 68 height 17
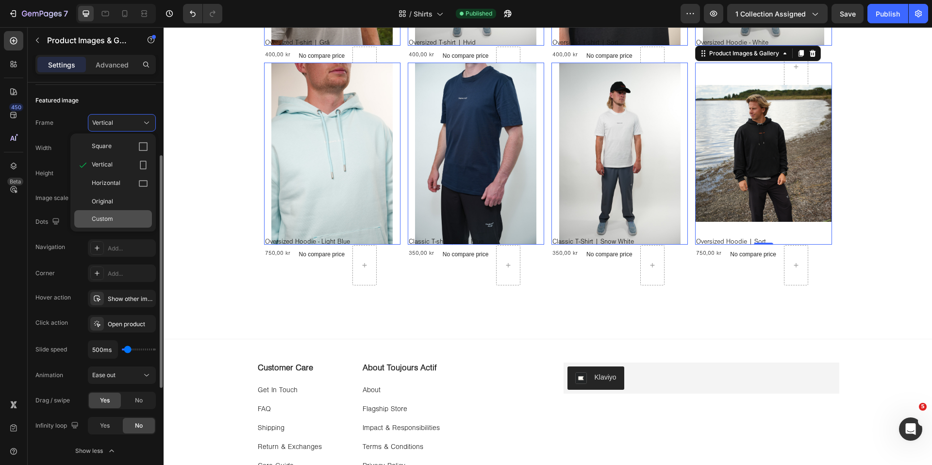
click at [111, 215] on span "Custom" at bounding box center [102, 219] width 21 height 9
click at [202, 182] on div "Casual Collection | Overdele Heading Casual Collection I Overdele Heading Vores…" at bounding box center [548, 67] width 768 height 1076
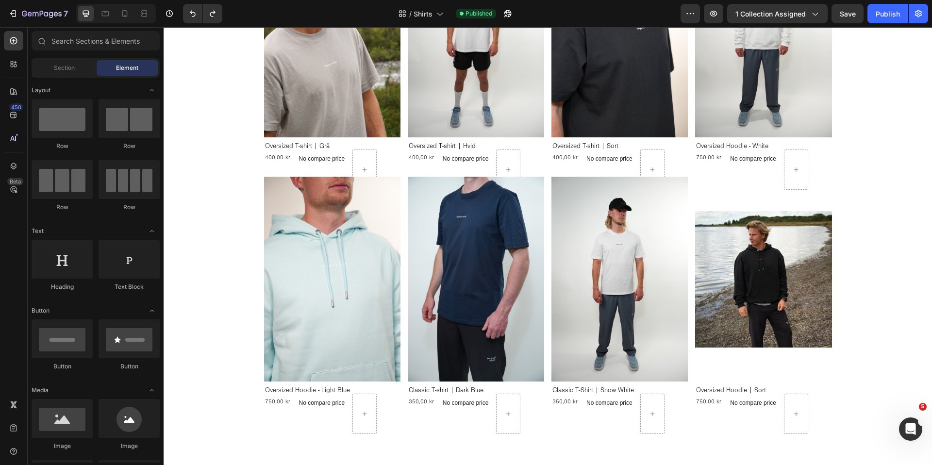
scroll to position [507, 0]
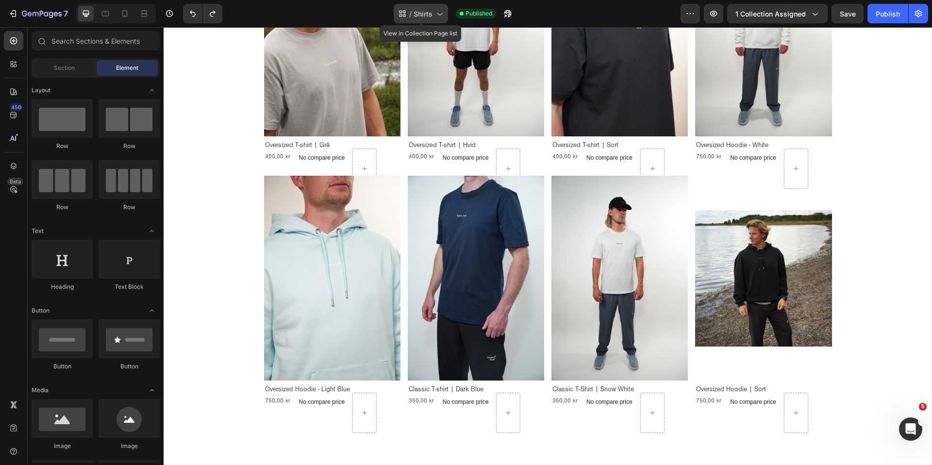
click at [431, 13] on span "Shirts" at bounding box center [422, 14] width 19 height 10
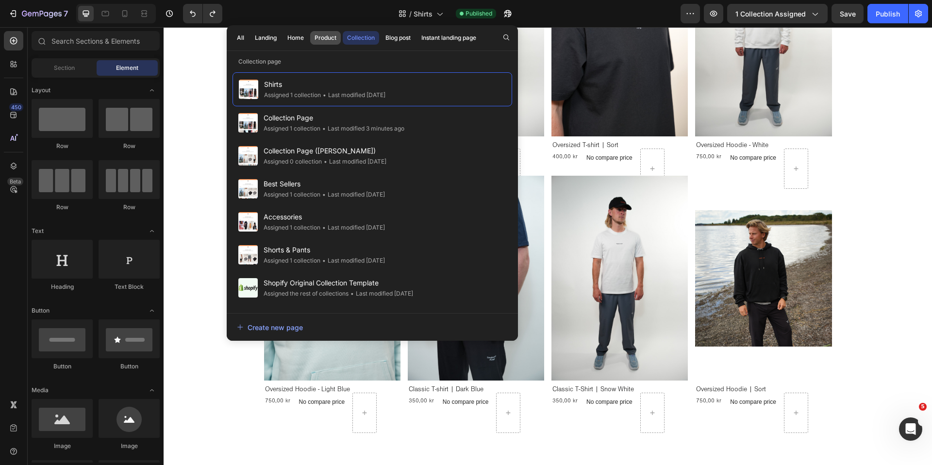
click at [320, 41] on div "Product" at bounding box center [325, 37] width 22 height 9
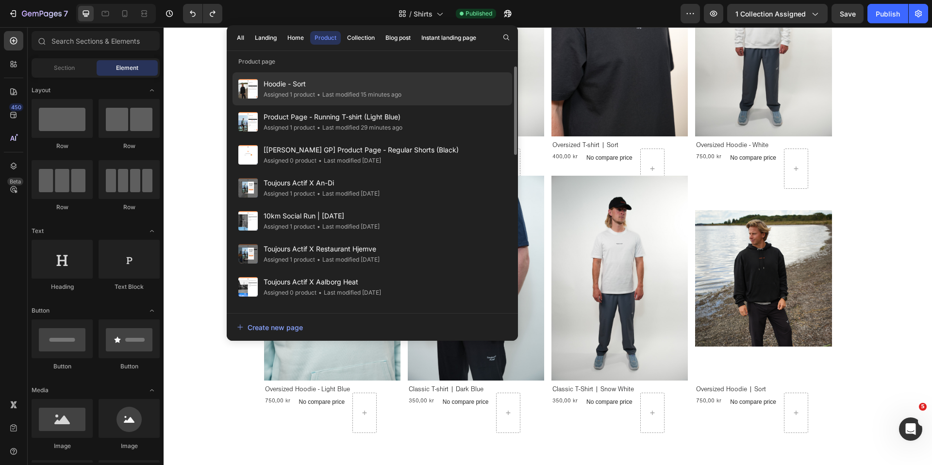
click at [324, 92] on div "• Last modified 15 minutes ago" at bounding box center [358, 95] width 86 height 10
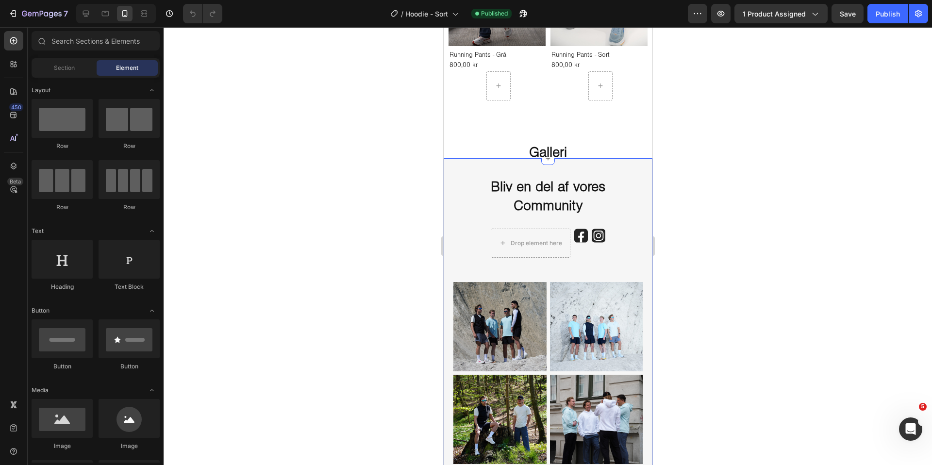
scroll to position [1058, 0]
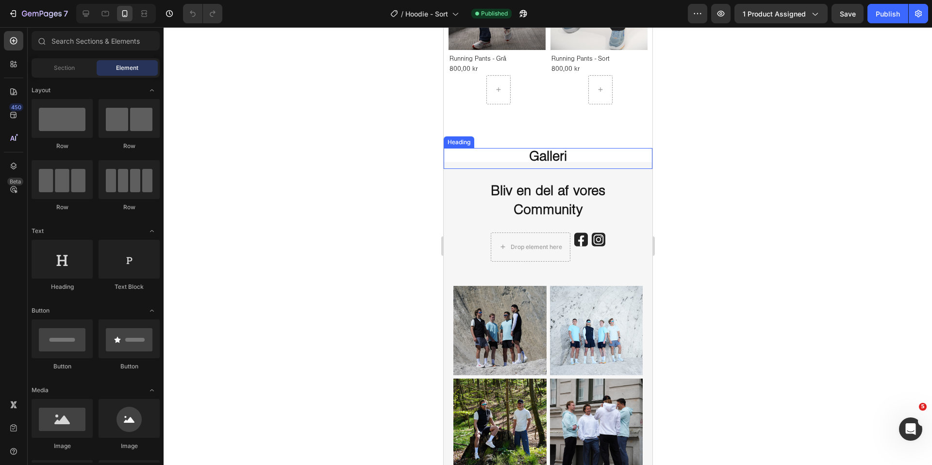
click at [570, 151] on h2 "Galleri" at bounding box center [547, 158] width 209 height 21
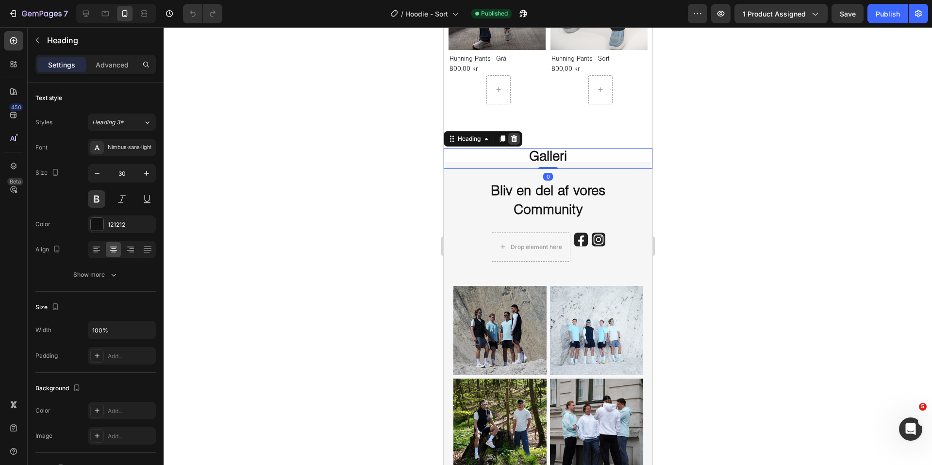
click at [517, 141] on icon at bounding box center [514, 139] width 8 height 8
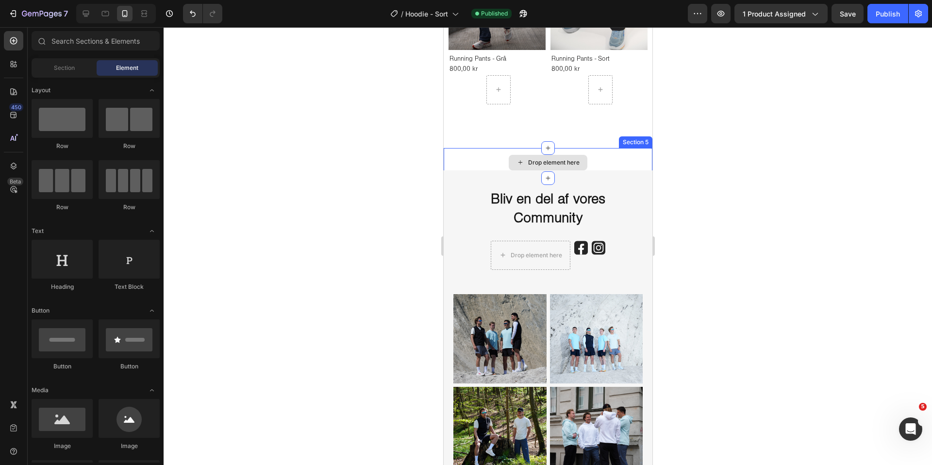
click at [512, 156] on div "Drop element here" at bounding box center [547, 163] width 79 height 16
click at [608, 152] on div "Drop element here" at bounding box center [547, 162] width 209 height 29
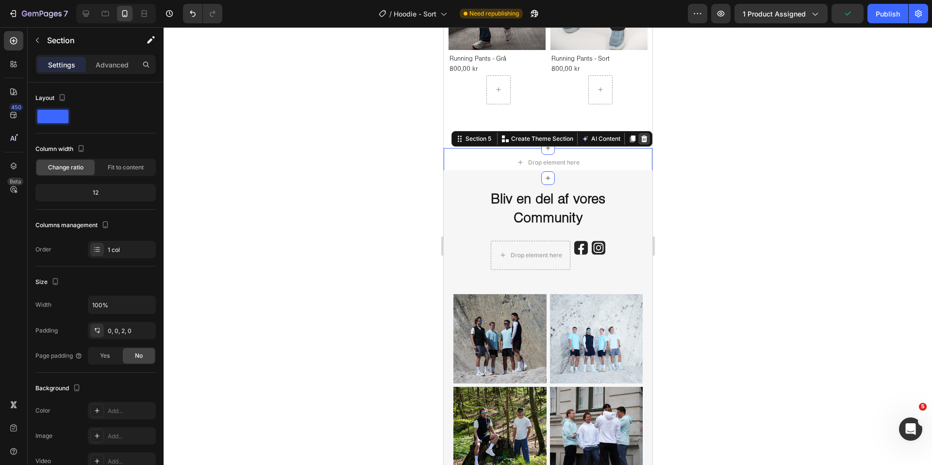
click at [647, 141] on icon at bounding box center [644, 139] width 8 height 8
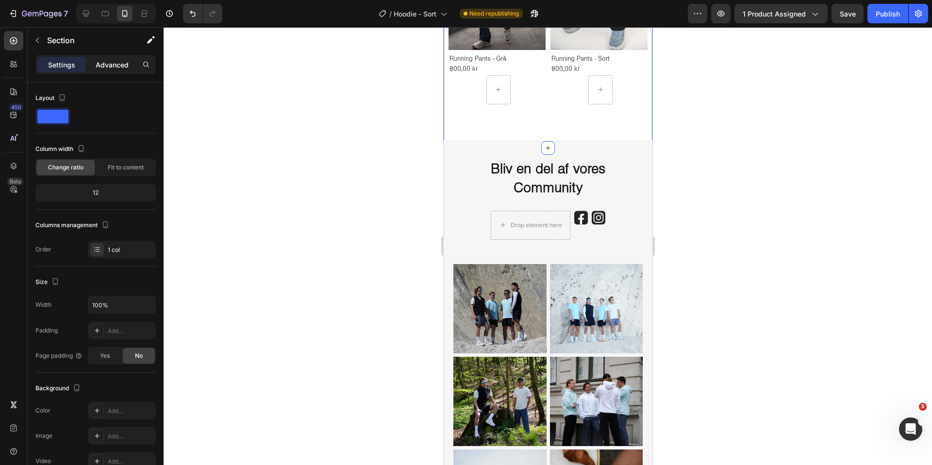
click at [116, 70] on div "Advanced" at bounding box center [112, 65] width 49 height 16
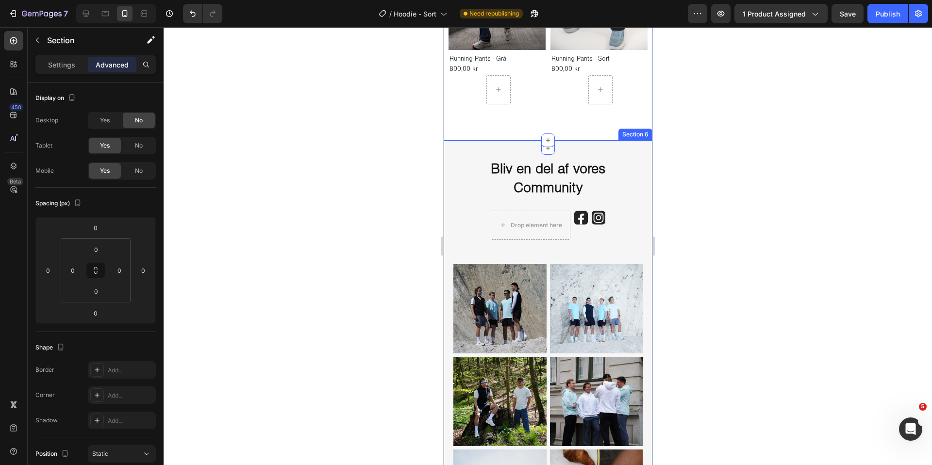
click at [482, 152] on div "Bliv en del af vores Community Heading Drop element here Image Image Row Events…" at bounding box center [547, 403] width 209 height 526
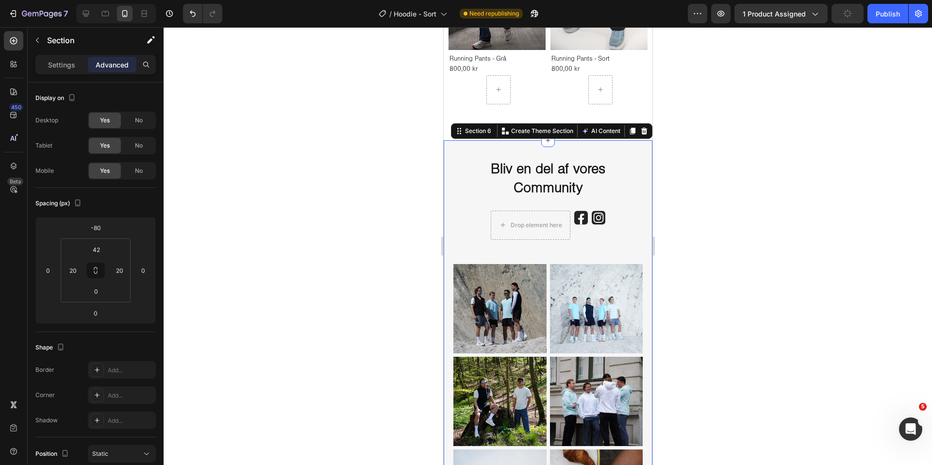
drag, startPoint x: 347, startPoint y: 190, endPoint x: 436, endPoint y: 174, distance: 90.2
click at [347, 190] on div at bounding box center [548, 246] width 768 height 438
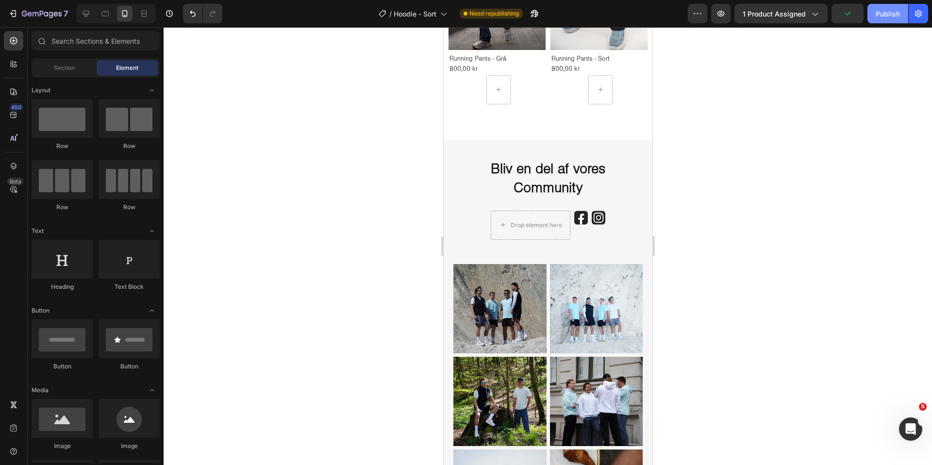
click at [889, 17] on div "Publish" at bounding box center [887, 14] width 24 height 10
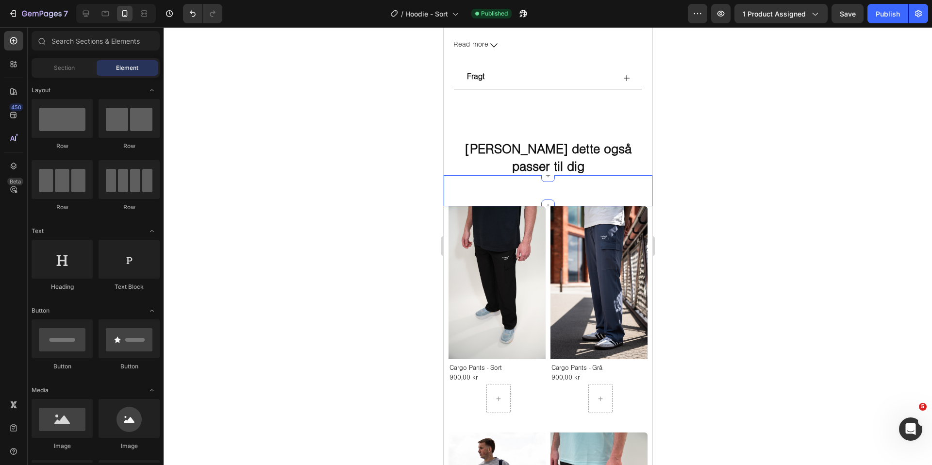
scroll to position [522, 0]
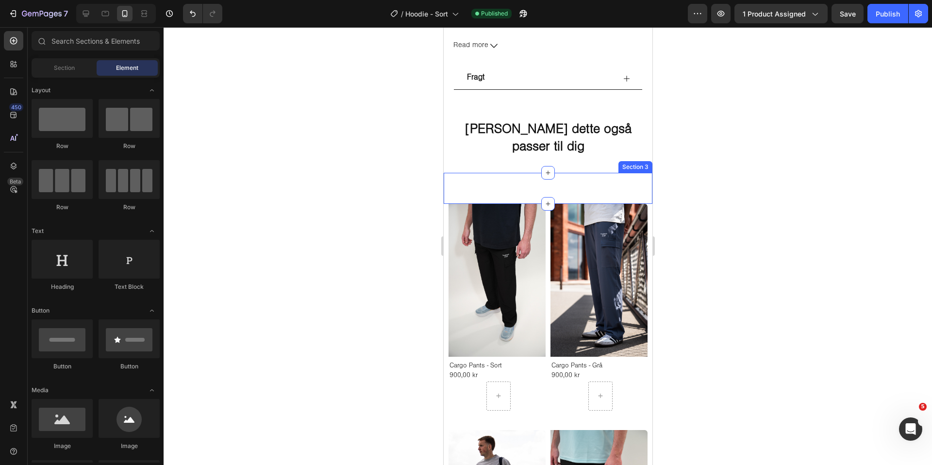
click at [571, 181] on div "Måske dette også passer til dig Heading Section 3" at bounding box center [547, 188] width 209 height 31
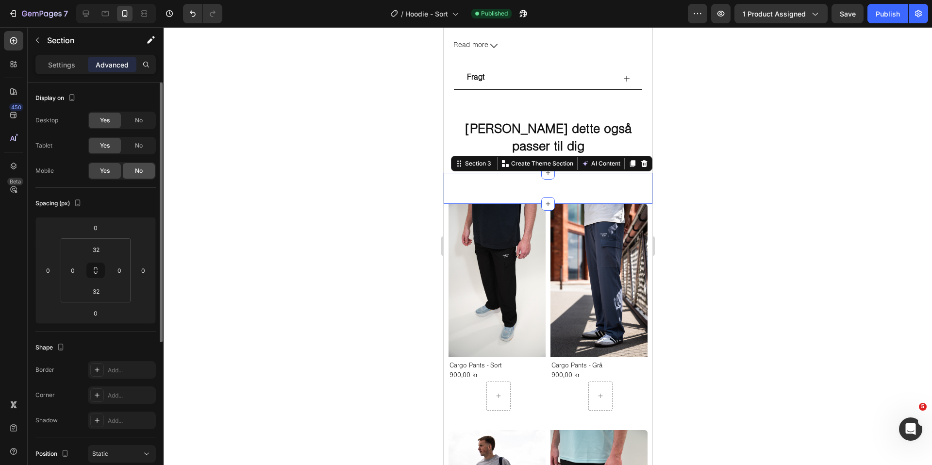
click at [137, 170] on span "No" at bounding box center [139, 170] width 8 height 9
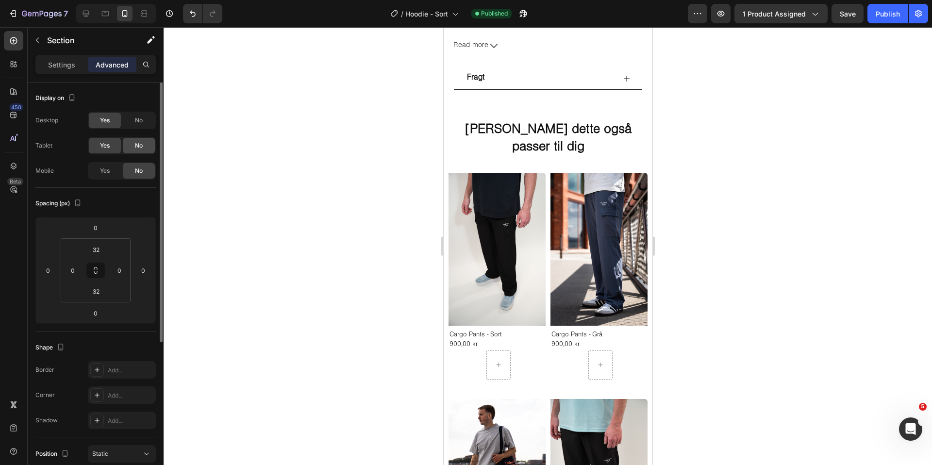
click at [139, 148] on span "No" at bounding box center [139, 145] width 8 height 9
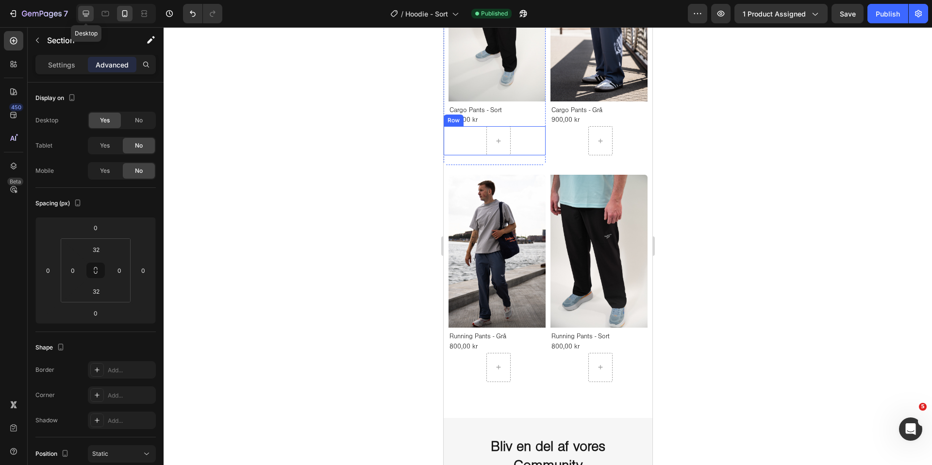
click at [88, 17] on icon at bounding box center [86, 14] width 10 height 10
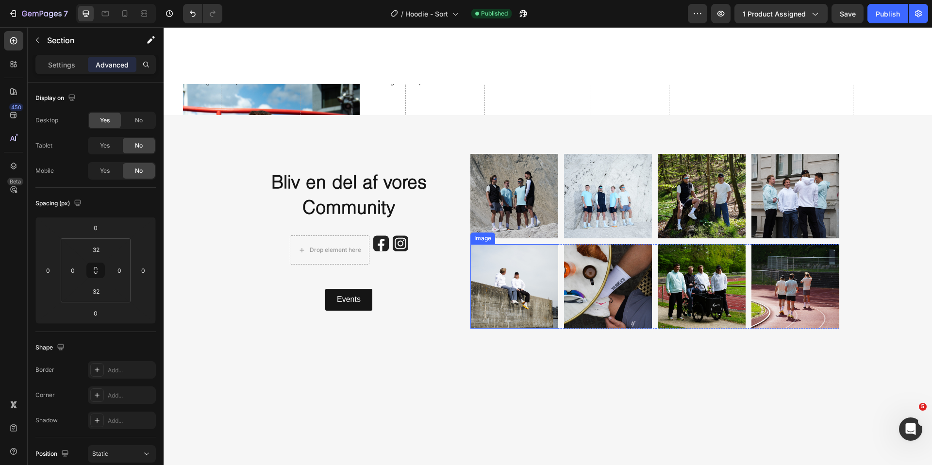
scroll to position [587, 0]
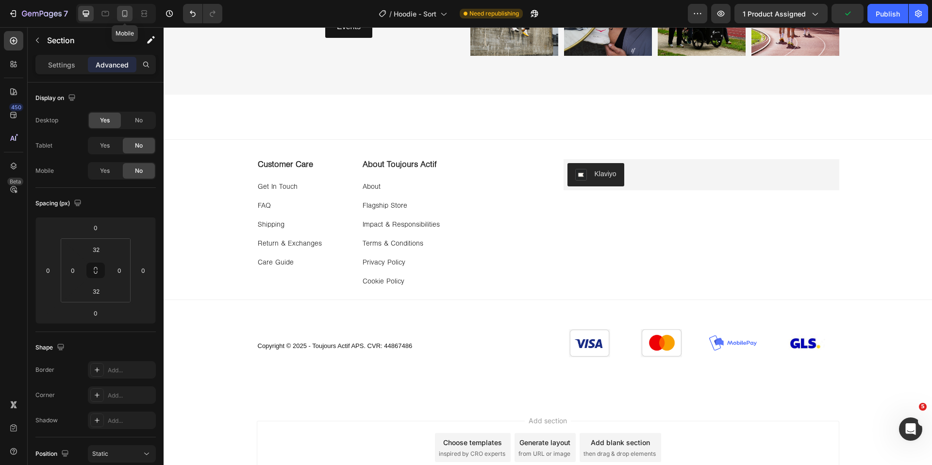
click at [124, 13] on icon at bounding box center [125, 14] width 10 height 10
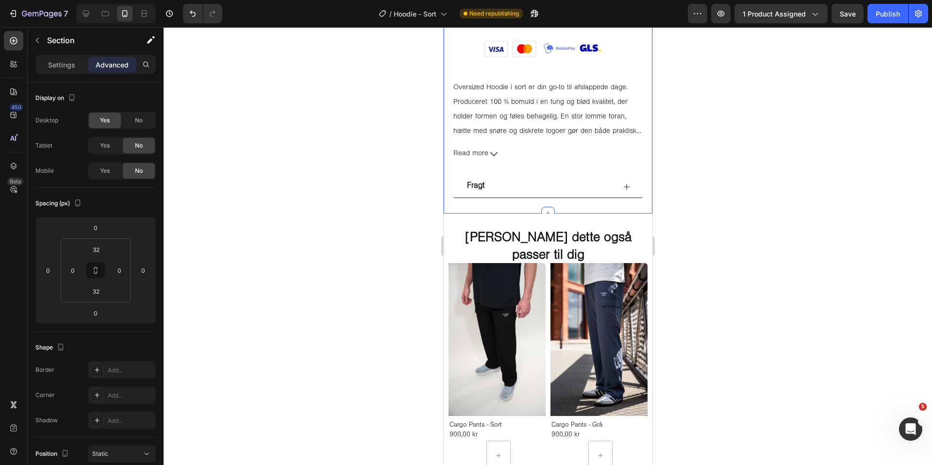
scroll to position [434, 0]
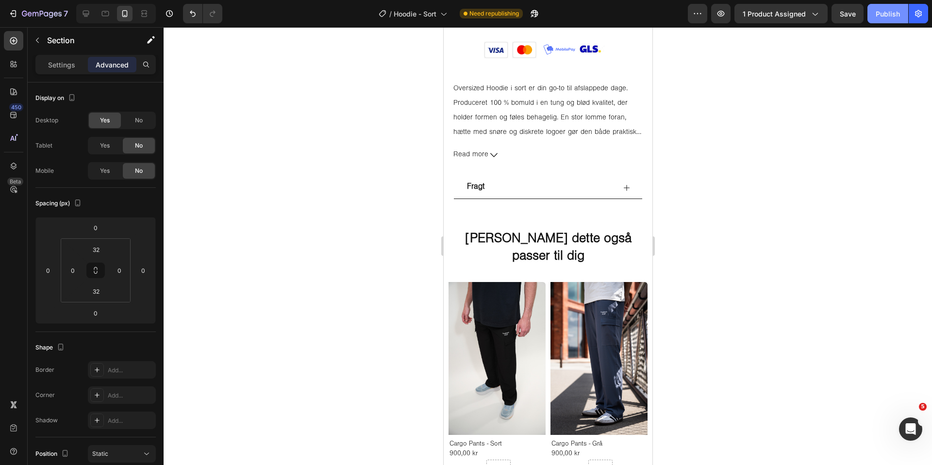
click at [876, 17] on div "Publish" at bounding box center [887, 14] width 24 height 10
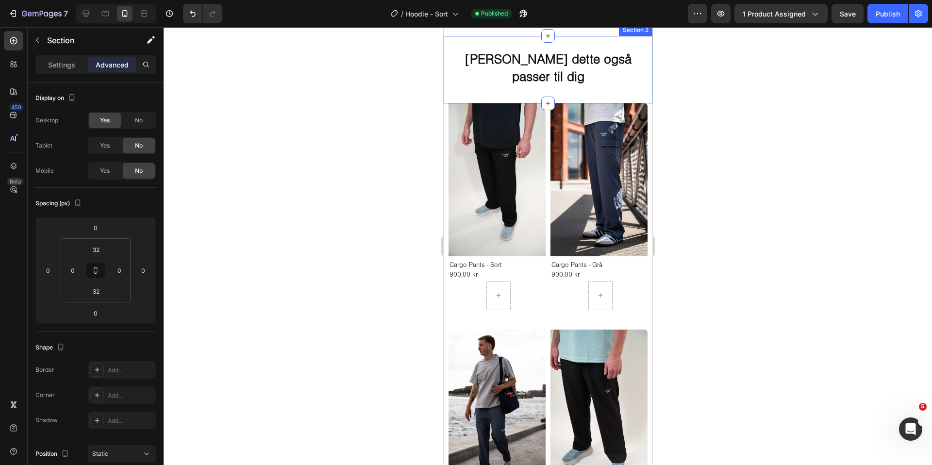
scroll to position [613, 0]
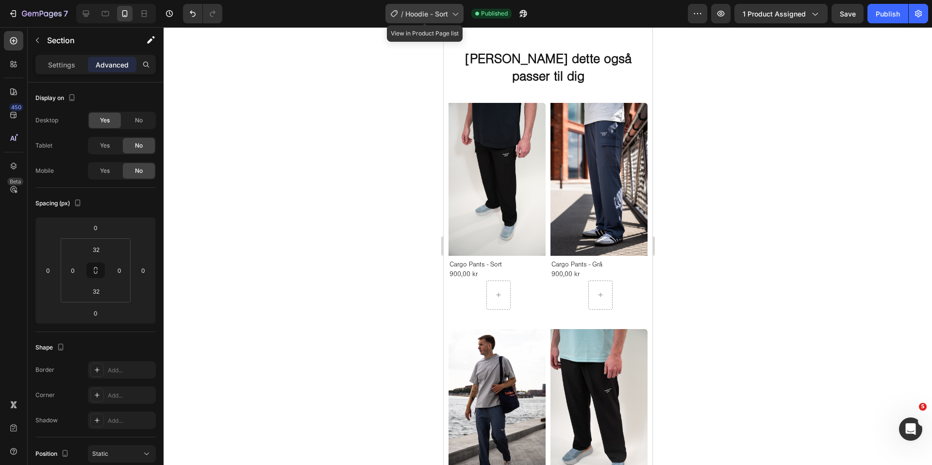
click at [443, 16] on span "Hoodie - Sort" at bounding box center [426, 14] width 43 height 10
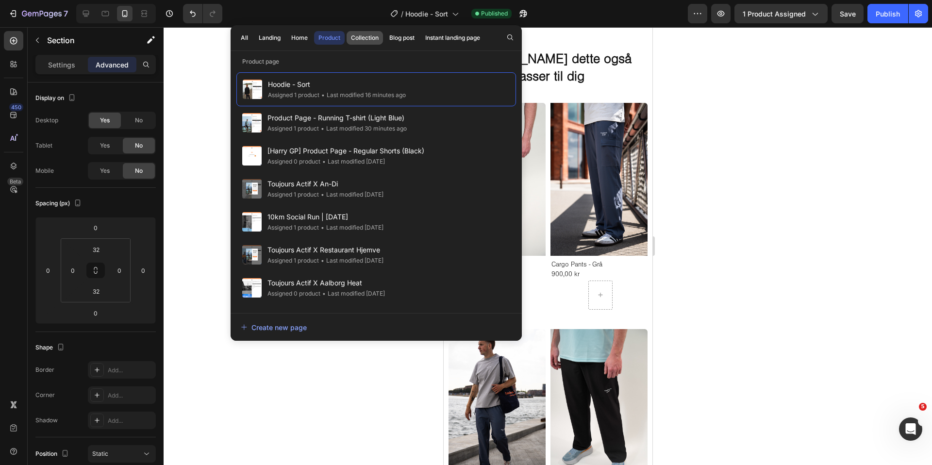
click at [356, 39] on div "Collection" at bounding box center [365, 37] width 28 height 9
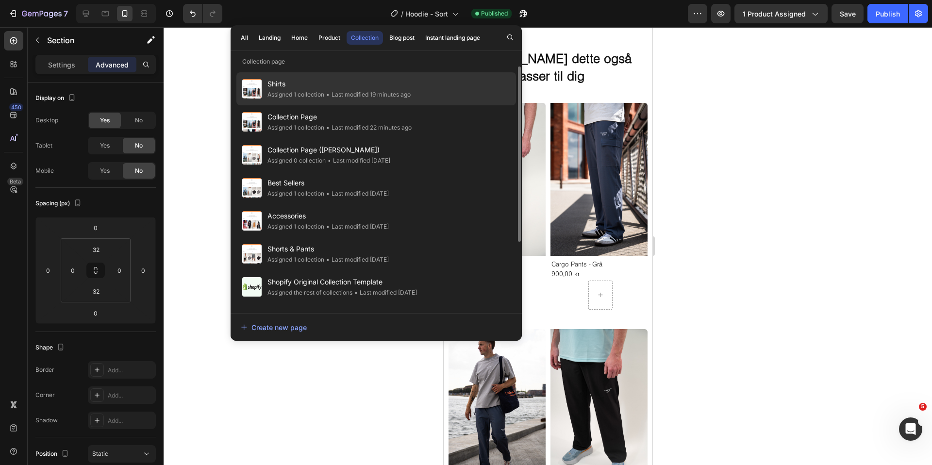
click at [339, 88] on span "Shirts" at bounding box center [338, 84] width 143 height 12
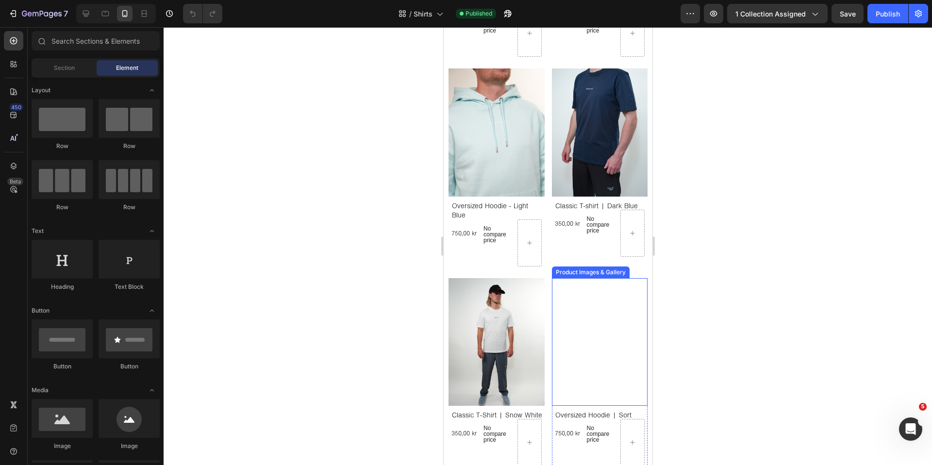
scroll to position [921, 0]
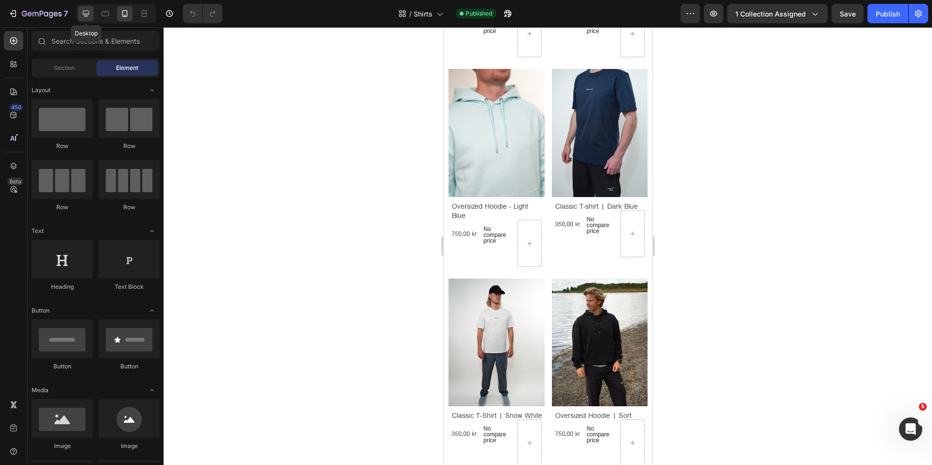
click at [93, 17] on div at bounding box center [86, 14] width 16 height 16
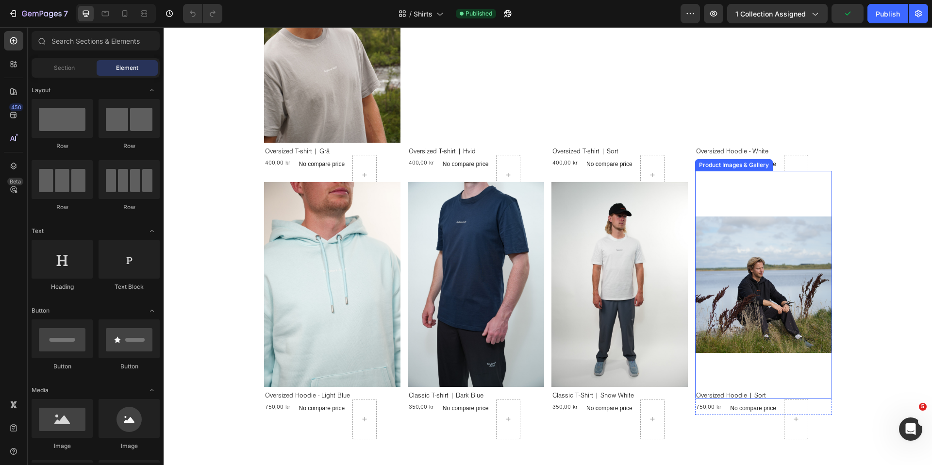
scroll to position [499, 0]
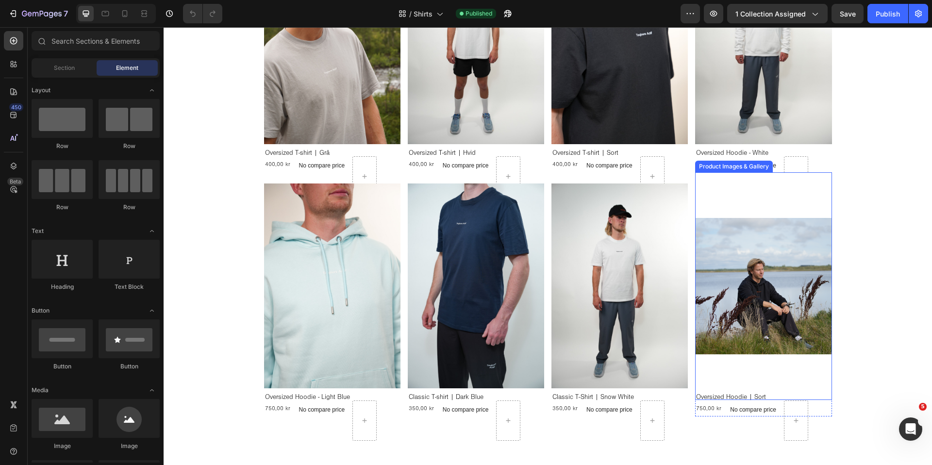
click at [774, 283] on img at bounding box center [763, 286] width 136 height 228
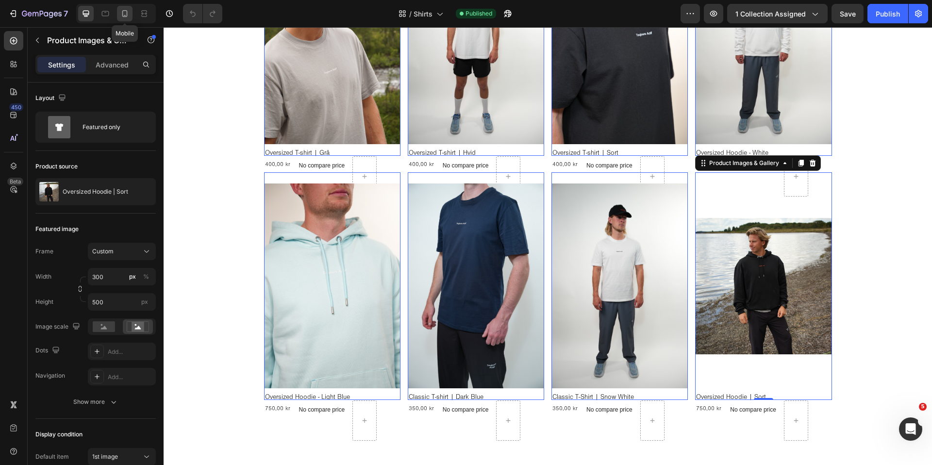
click at [125, 10] on icon at bounding box center [124, 13] width 5 height 7
type input "100"
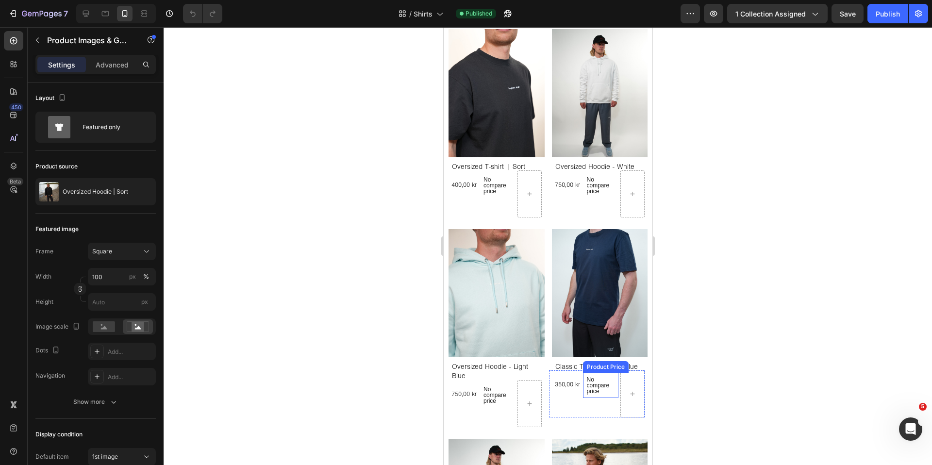
scroll to position [864, 0]
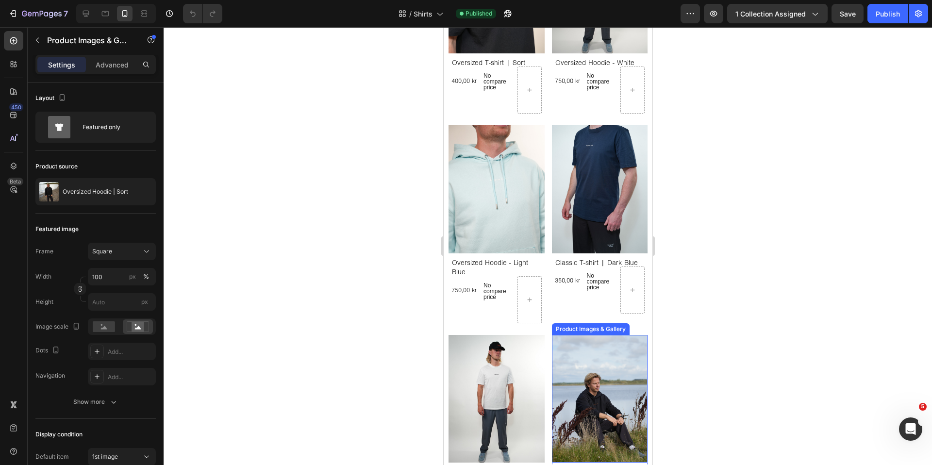
click at [599, 363] on img at bounding box center [599, 399] width 96 height 128
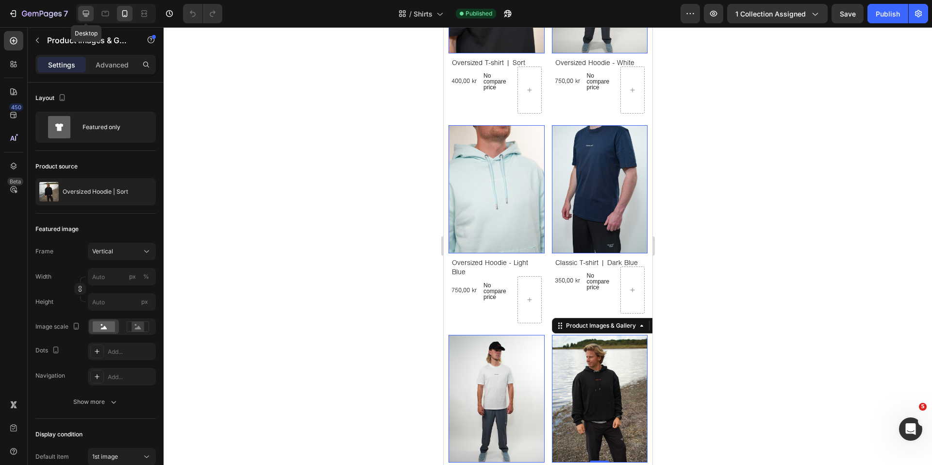
click at [85, 11] on icon at bounding box center [86, 14] width 6 height 6
type input "300"
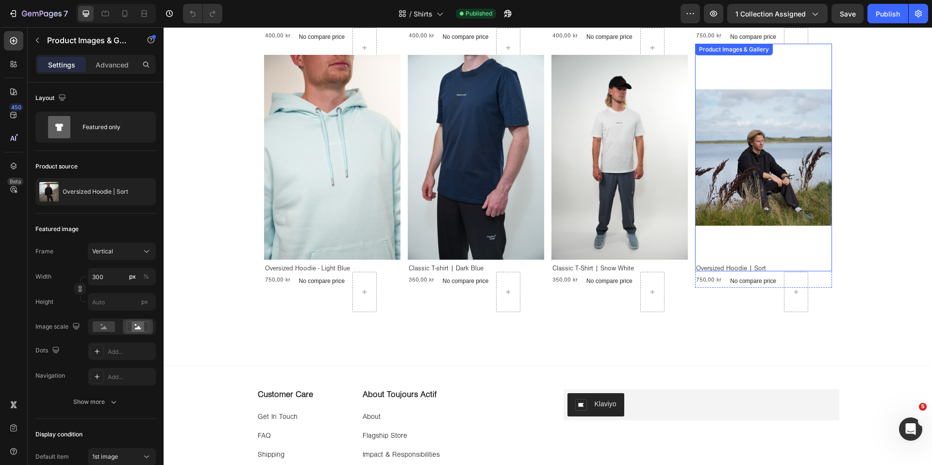
scroll to position [626, 0]
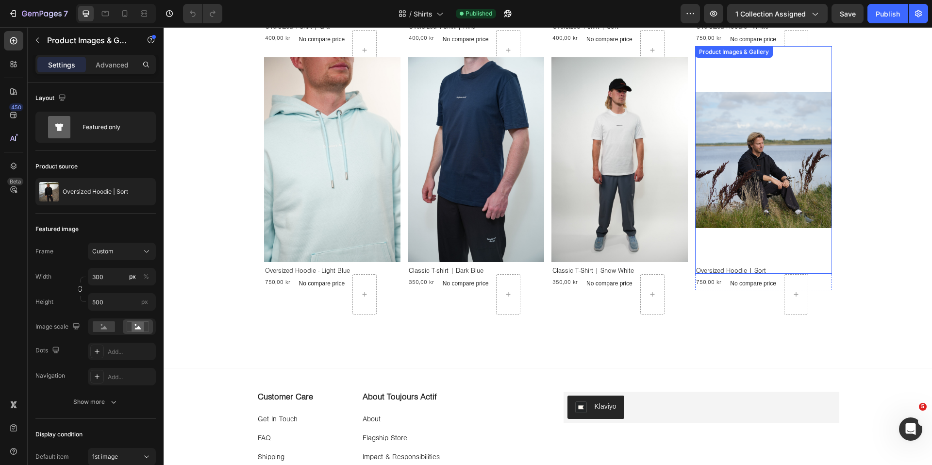
click at [777, 159] on img at bounding box center [763, 160] width 136 height 228
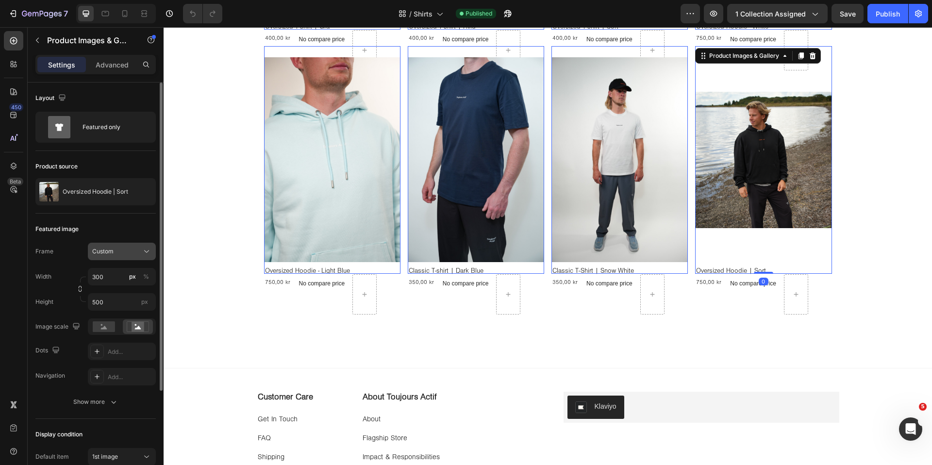
click at [126, 247] on div "Custom" at bounding box center [116, 251] width 48 height 9
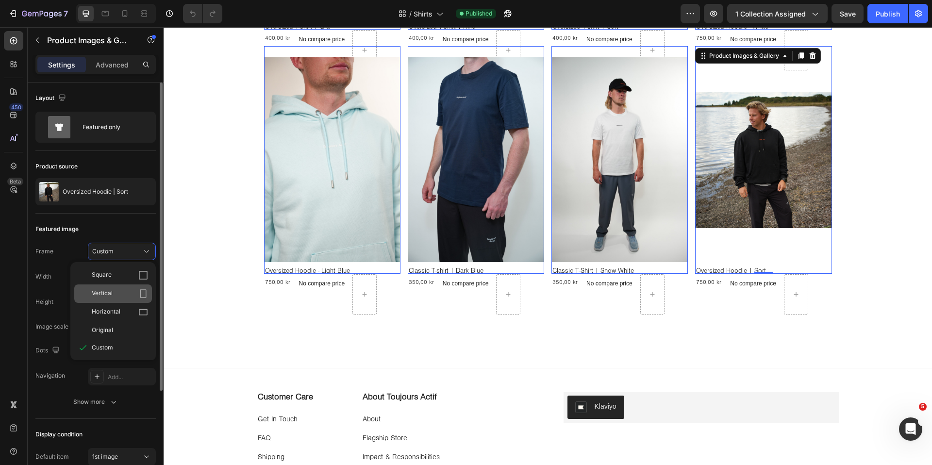
click at [113, 289] on div "Vertical" at bounding box center [120, 294] width 56 height 10
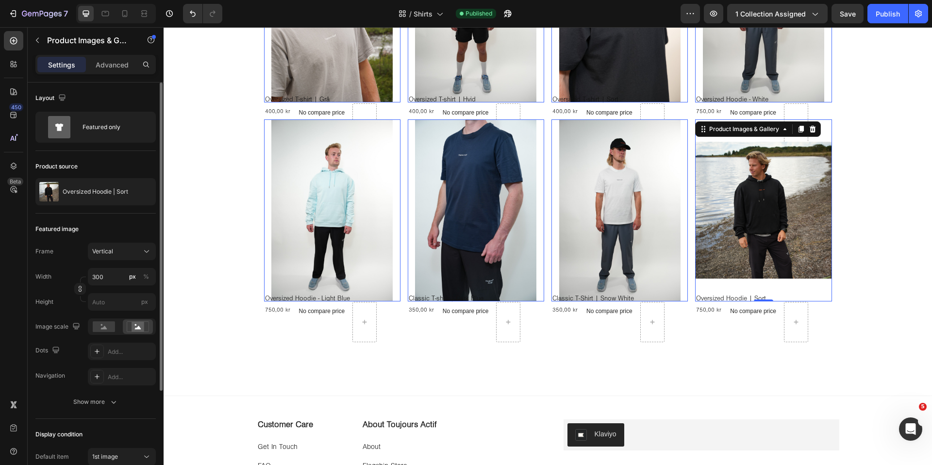
scroll to position [461, 0]
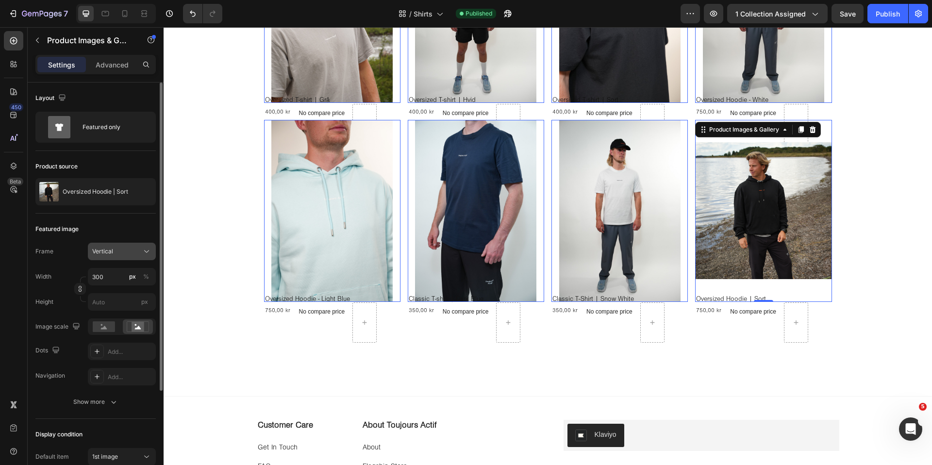
click at [119, 250] on div "Vertical" at bounding box center [116, 251] width 48 height 9
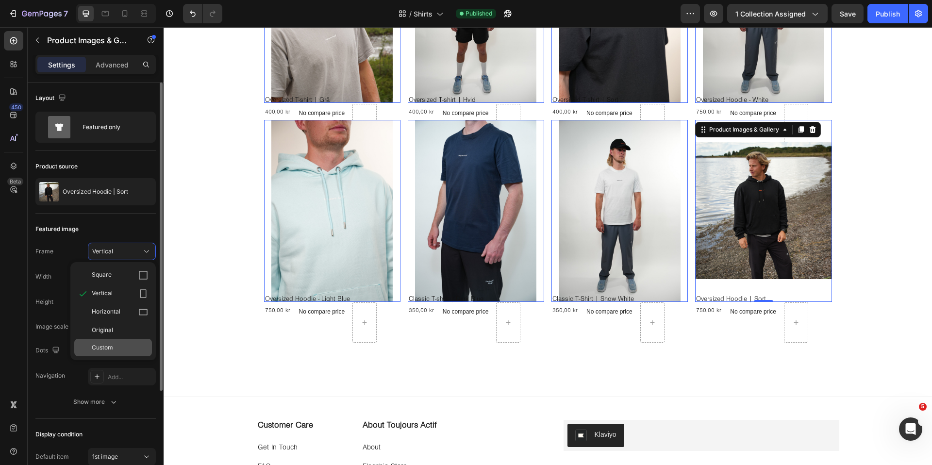
click at [116, 343] on div "Custom" at bounding box center [120, 347] width 56 height 9
click at [206, 234] on div "Casual Collection | Overdele Heading Casual Collection I Overdele Heading Vores…" at bounding box center [548, 124] width 768 height 1076
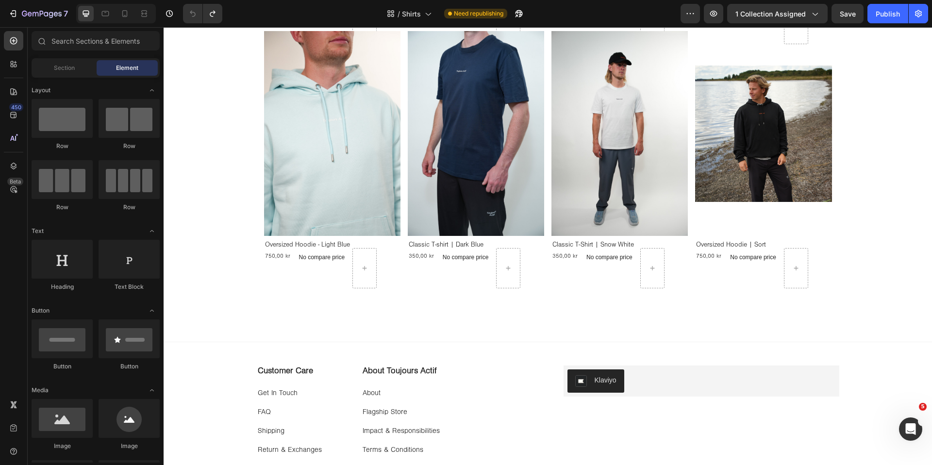
scroll to position [652, 0]
click at [393, 243] on h2 "Oversized Hoodie - Light Blue" at bounding box center [332, 245] width 136 height 11
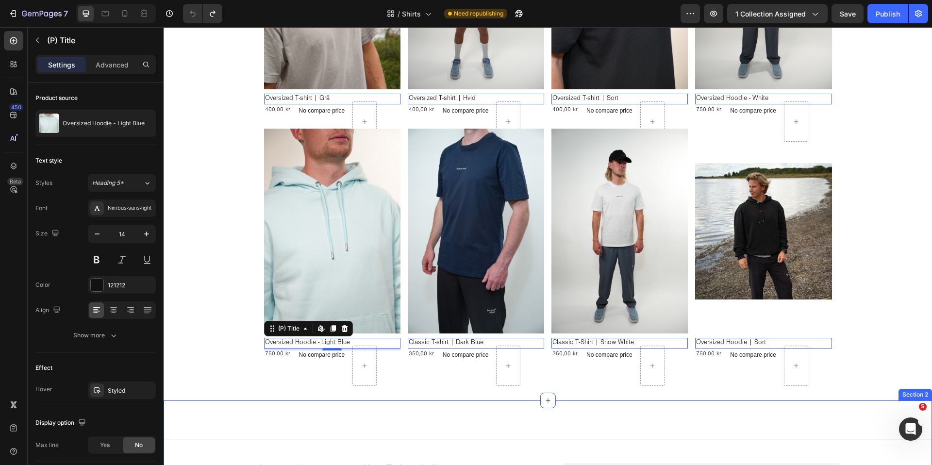
scroll to position [551, 0]
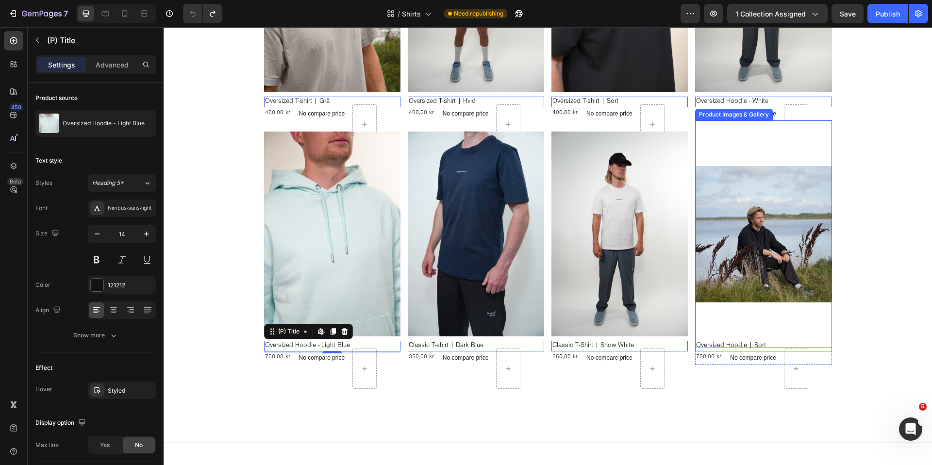
click at [760, 243] on img at bounding box center [763, 234] width 136 height 228
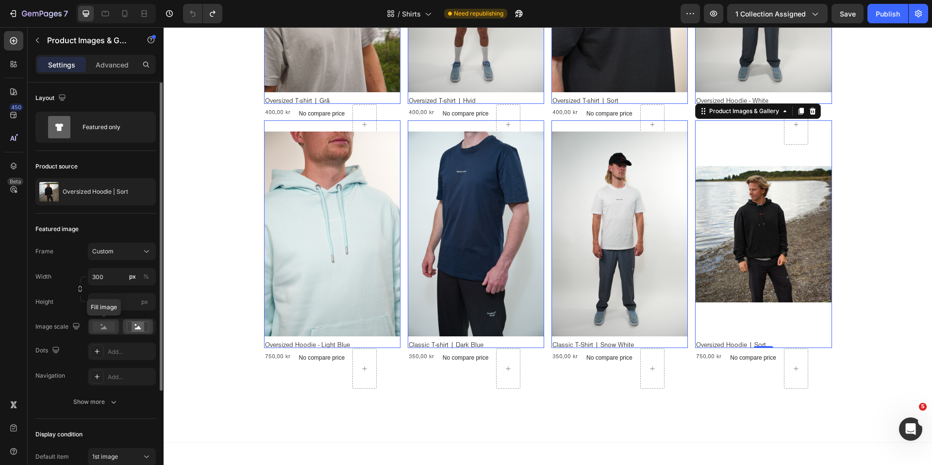
click at [116, 331] on div at bounding box center [104, 326] width 30 height 15
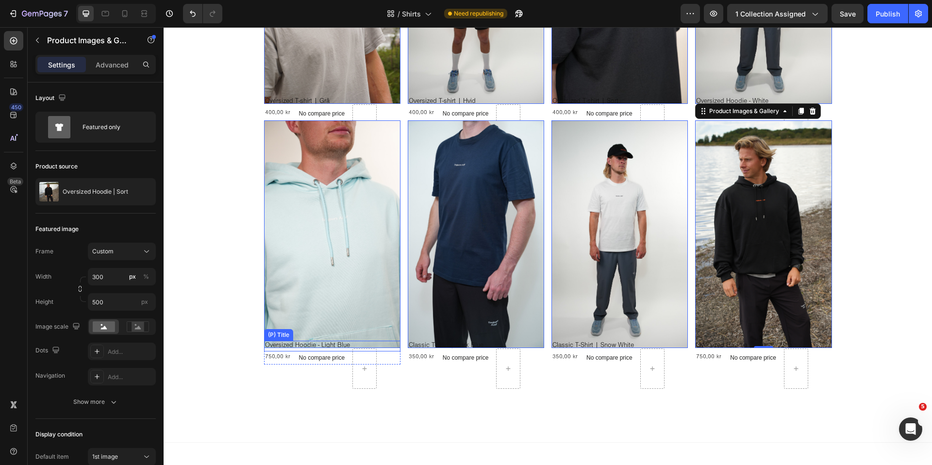
click at [282, 342] on h2 "Oversized Hoodie - Light Blue" at bounding box center [332, 346] width 136 height 11
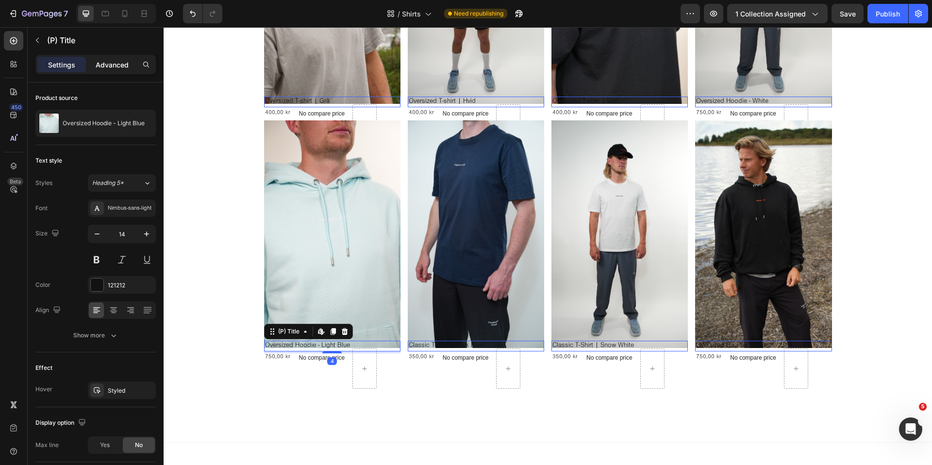
click at [111, 70] on div "Advanced" at bounding box center [112, 65] width 49 height 16
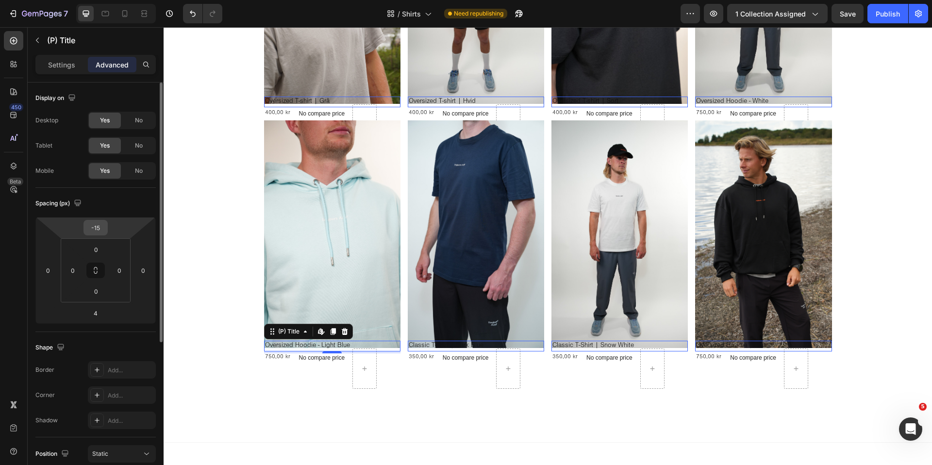
click at [101, 228] on input "-15" at bounding box center [95, 227] width 19 height 15
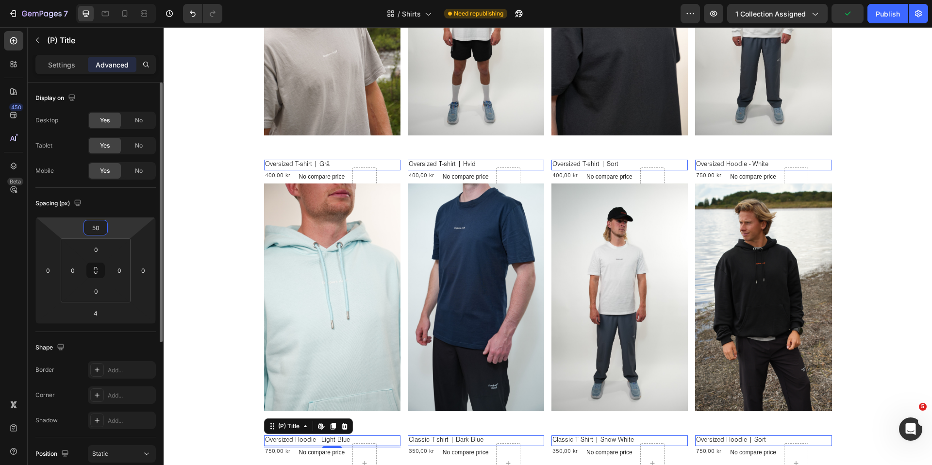
type input "5"
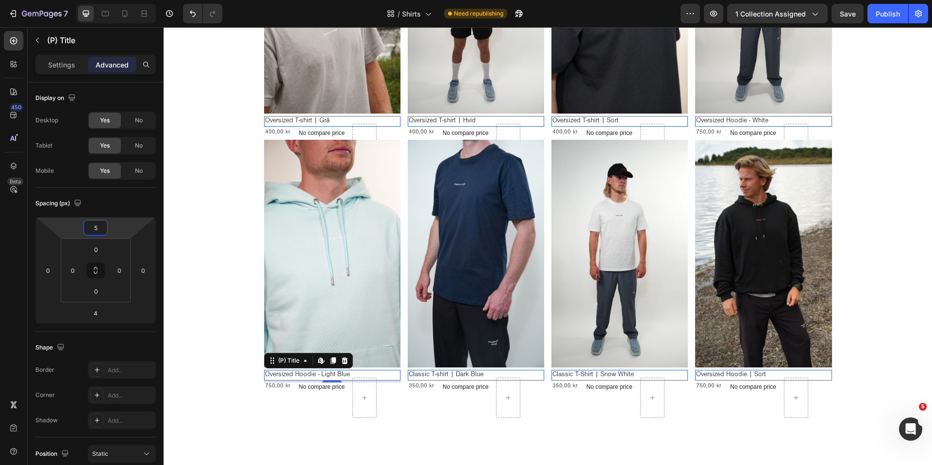
click at [217, 232] on div "Casual Collection | Overdele Heading Casual Collection I Overdele Heading Vores…" at bounding box center [548, 117] width 768 height 1242
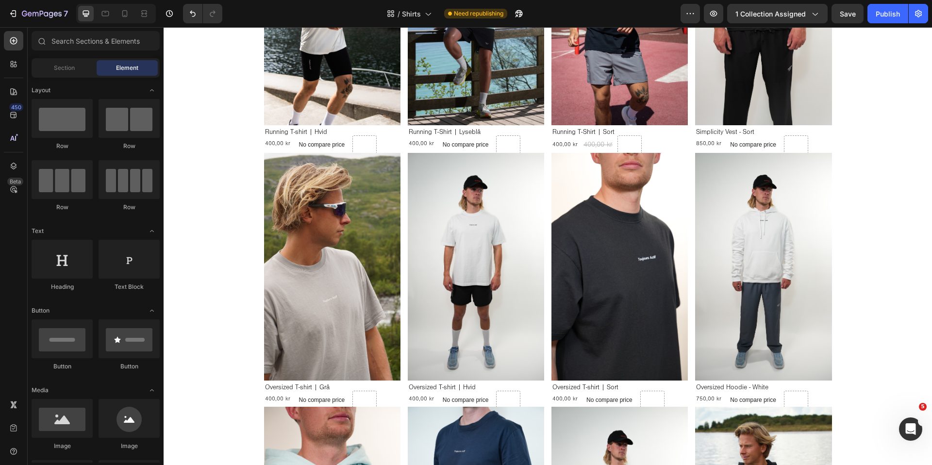
scroll to position [283, 0]
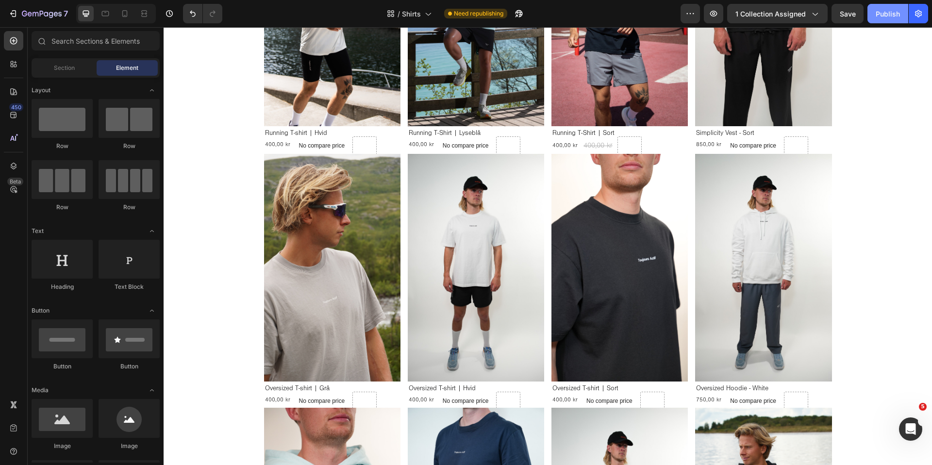
click at [881, 18] on div "Publish" at bounding box center [887, 14] width 24 height 10
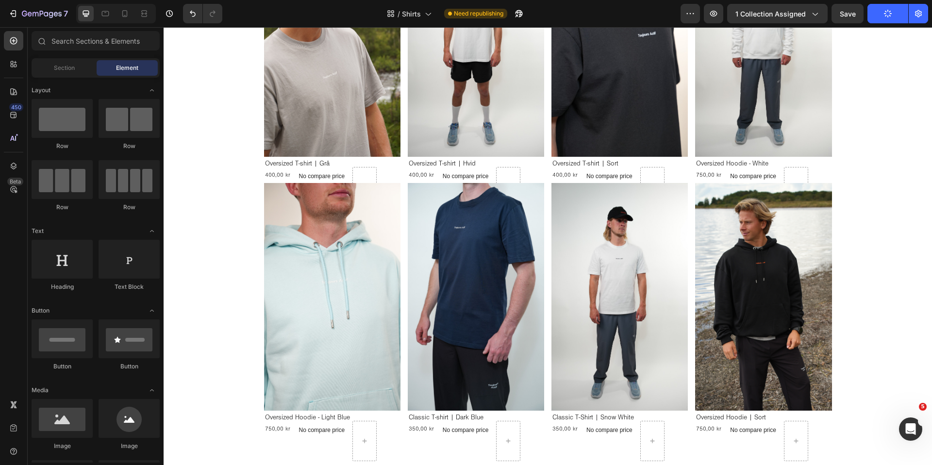
scroll to position [527, 0]
